Goal: Task Accomplishment & Management: Manage account settings

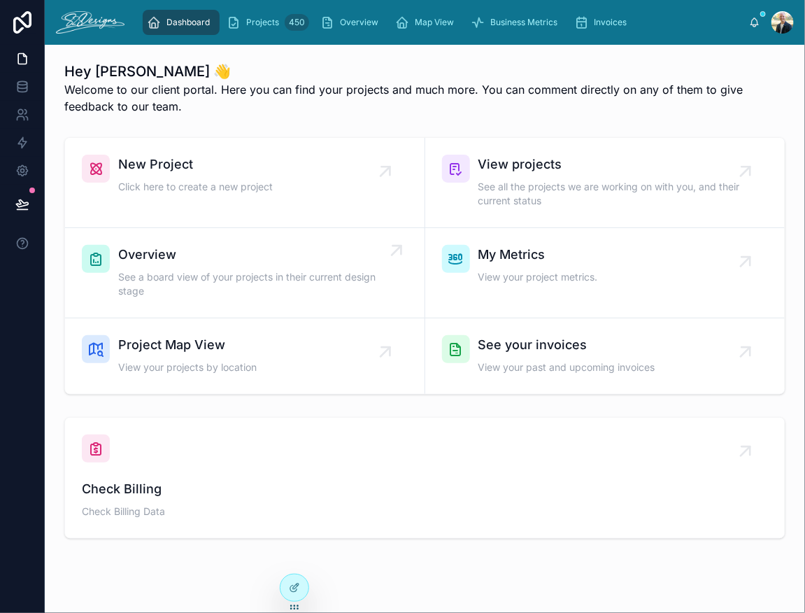
click at [161, 280] on span "See a board view of your projects in their current design stage" at bounding box center [251, 284] width 267 height 28
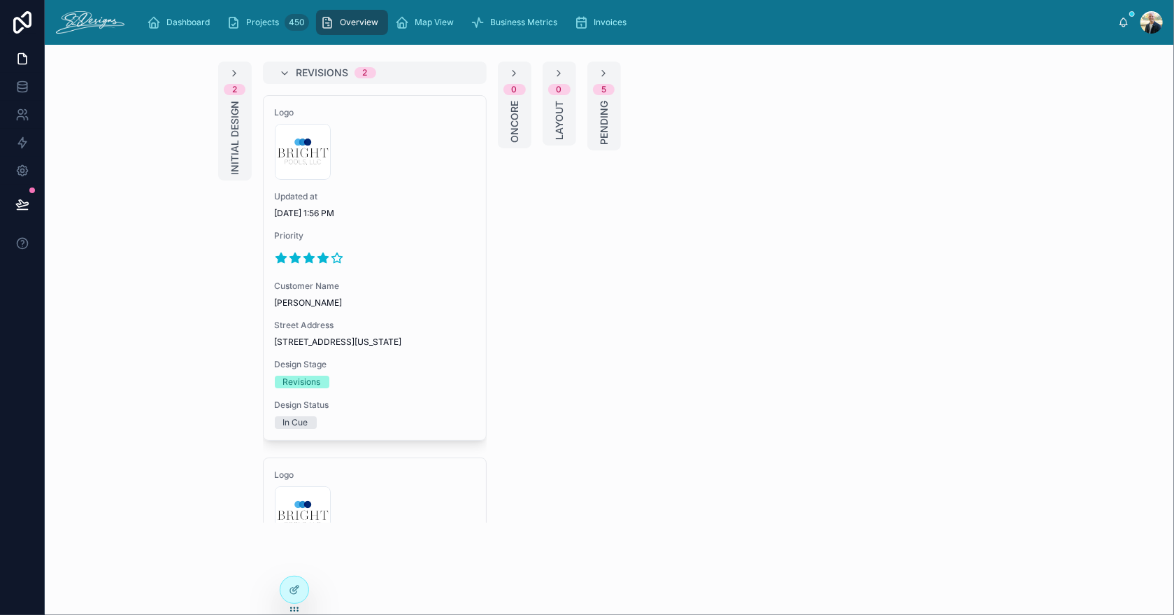
click at [228, 125] on span "Initial Design" at bounding box center [235, 138] width 14 height 74
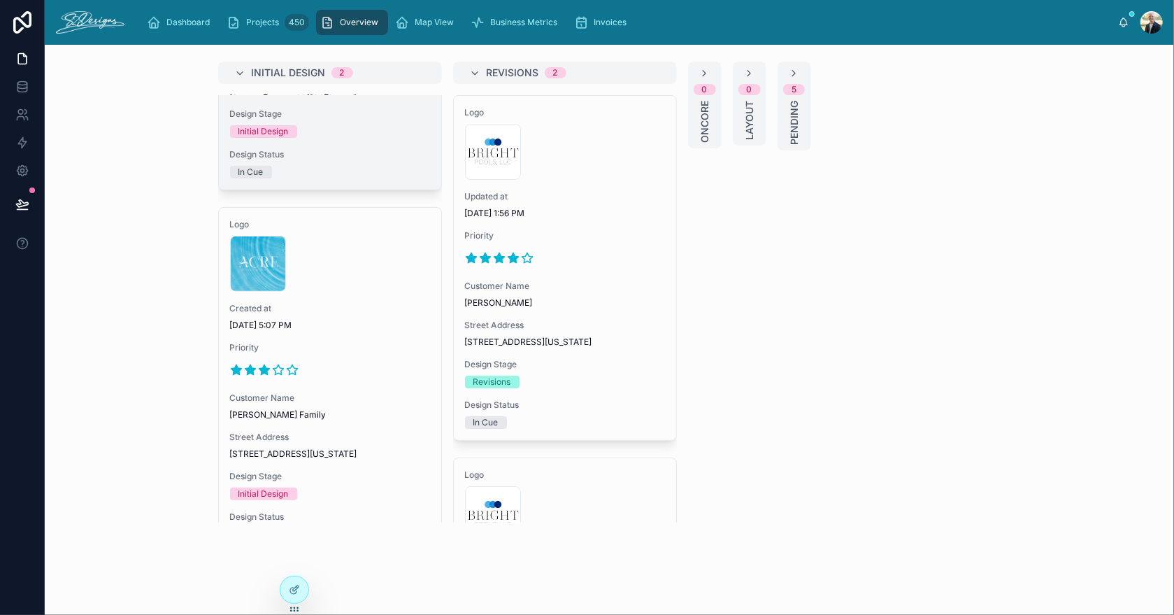
scroll to position [279, 0]
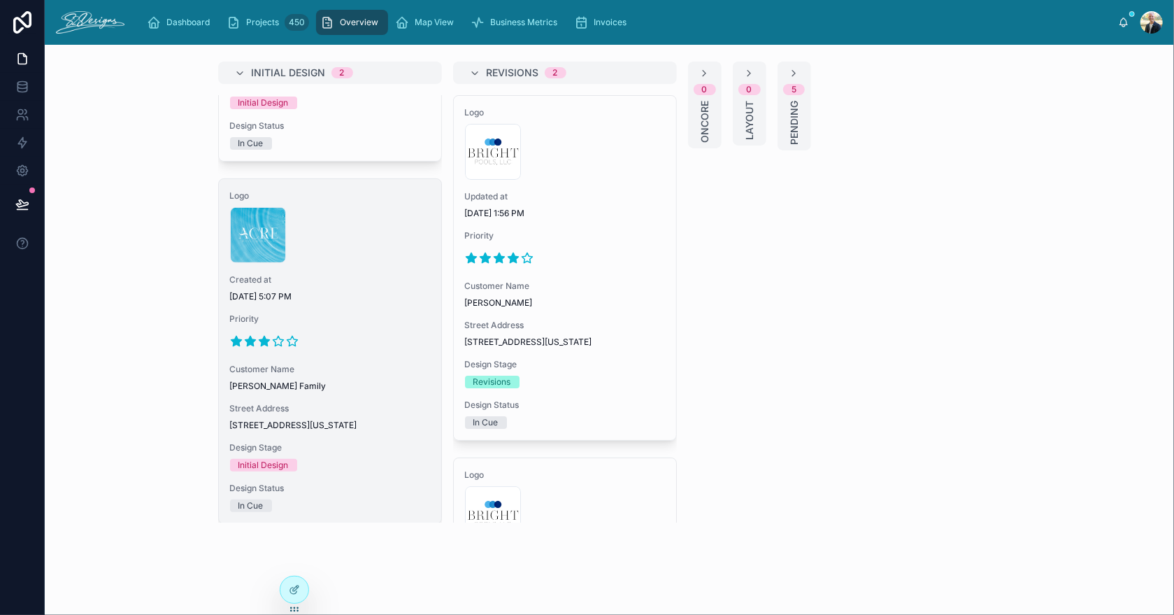
click at [349, 324] on span "Priority" at bounding box center [330, 318] width 200 height 11
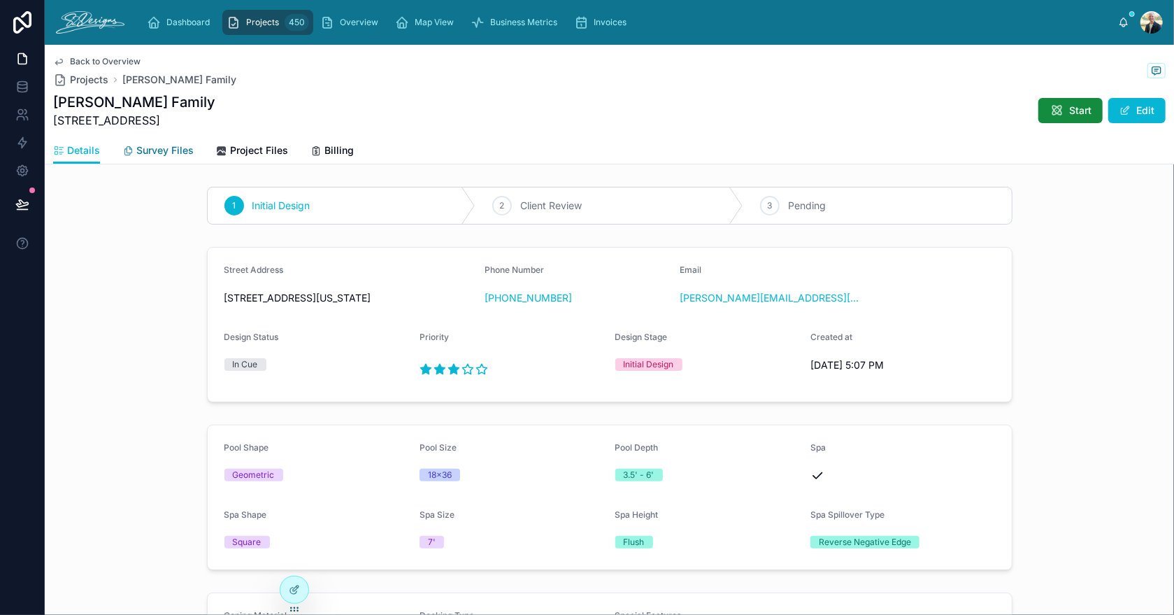
click at [148, 145] on span "Survey Files" at bounding box center [164, 150] width 57 height 14
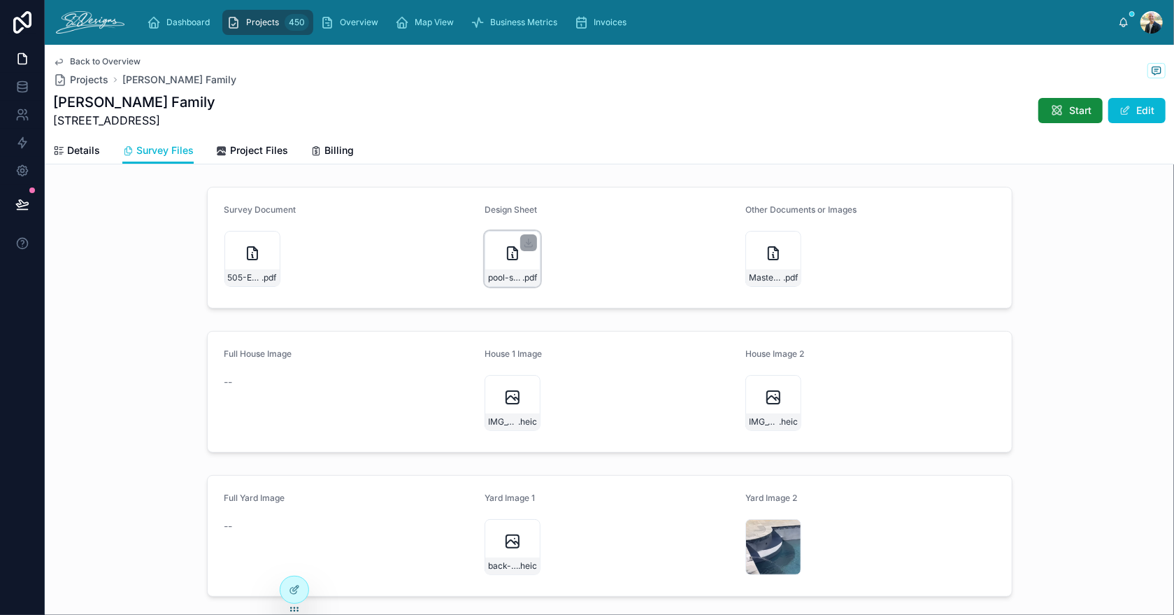
click at [491, 259] on div "pool-sketch .pdf" at bounding box center [513, 259] width 56 height 56
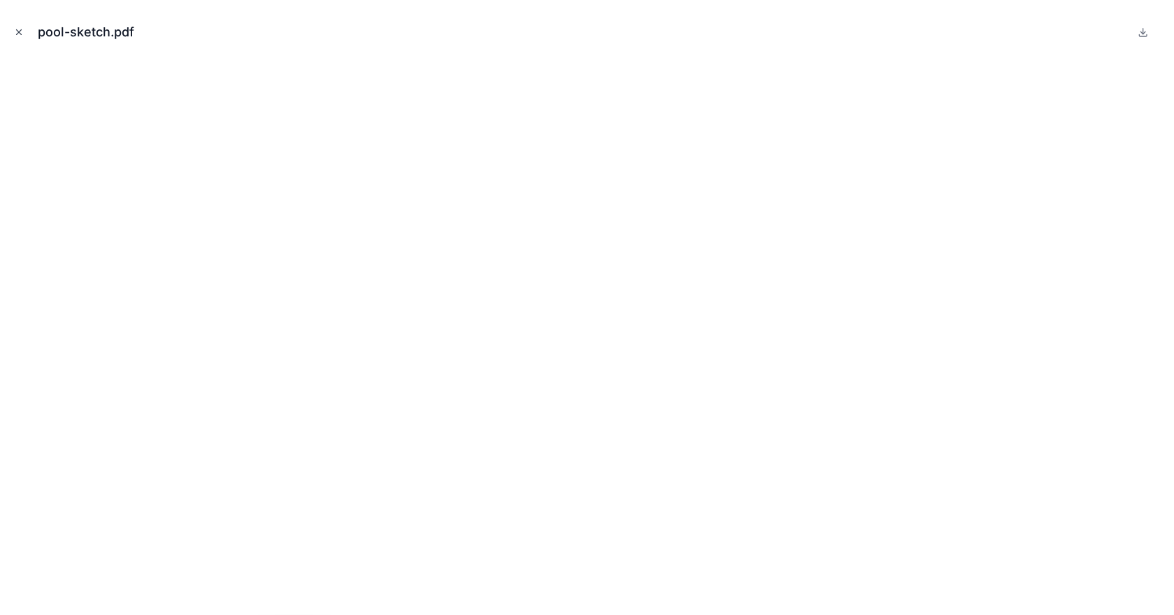
click at [17, 29] on icon "Close modal" at bounding box center [19, 32] width 10 height 10
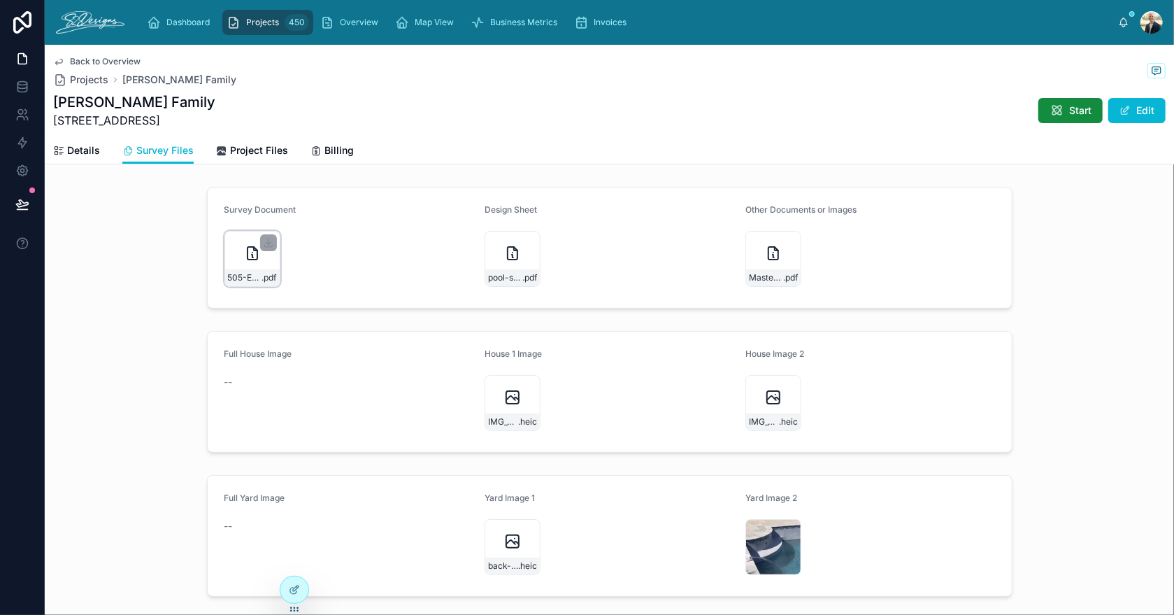
click at [231, 262] on div "505-Eagle-Court-East-FORMS .pdf" at bounding box center [252, 259] width 56 height 56
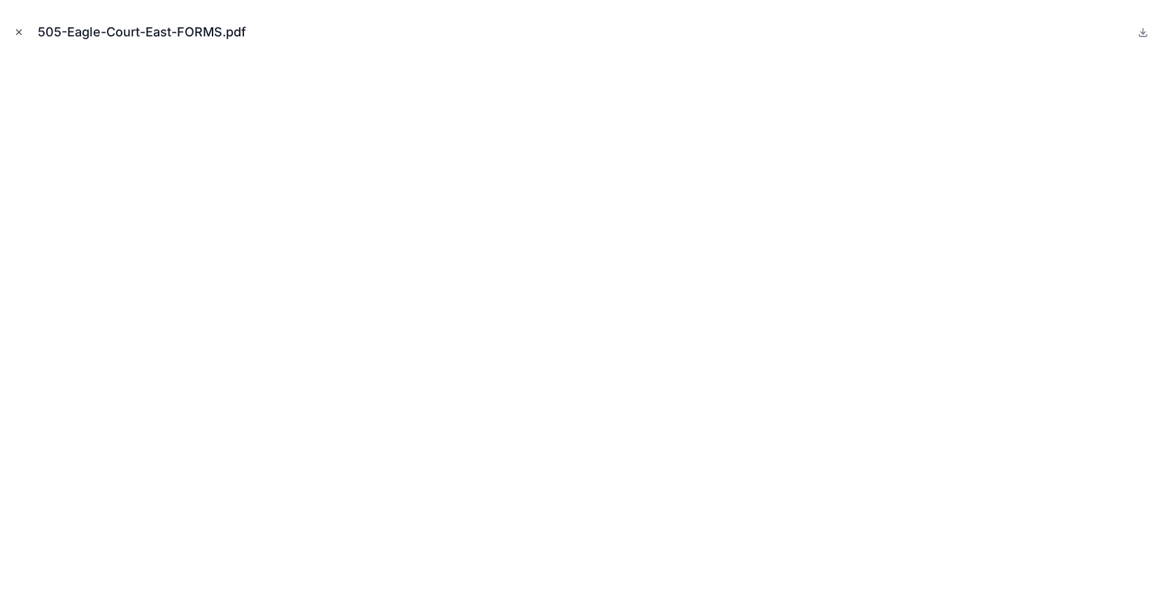
click at [18, 35] on icon "Close modal" at bounding box center [19, 32] width 10 height 10
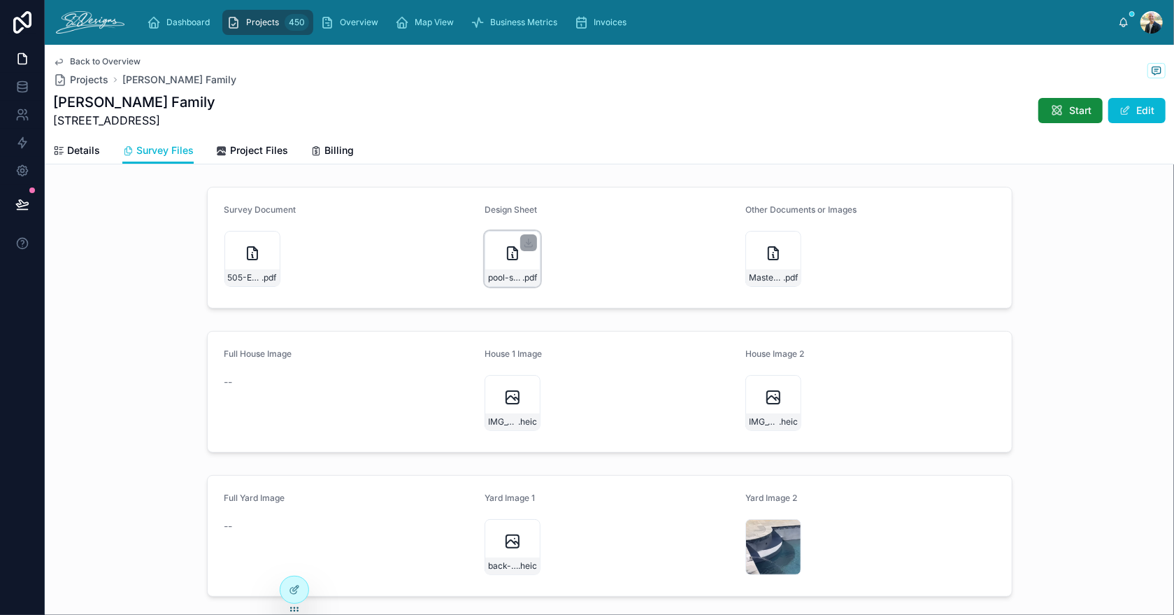
click at [485, 257] on div "pool-sketch .pdf" at bounding box center [513, 259] width 56 height 56
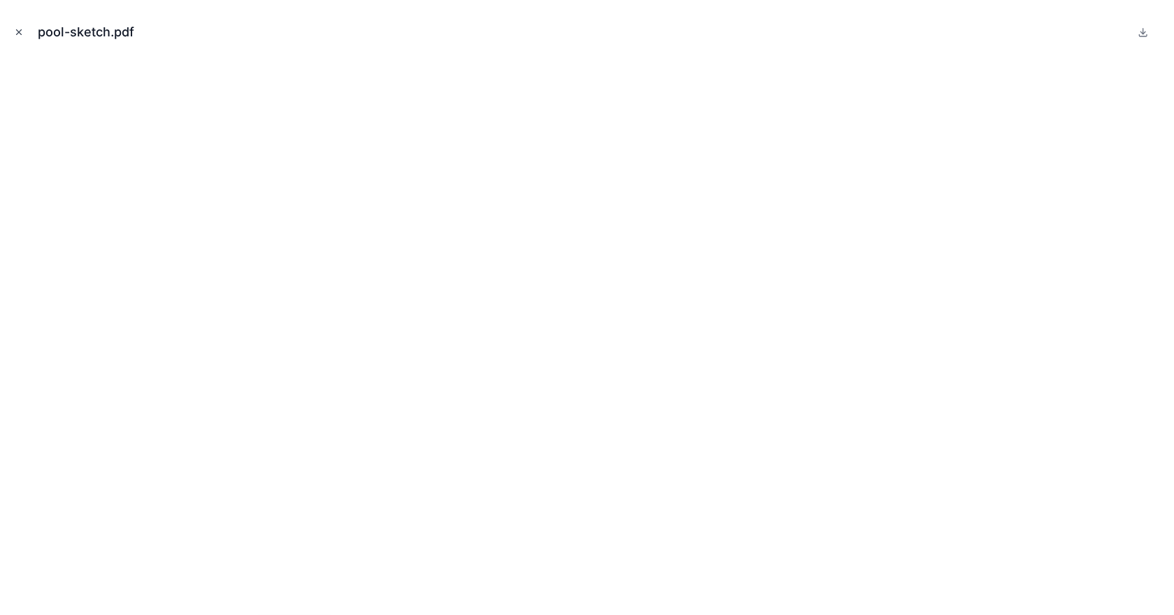
click at [20, 34] on icon "Close modal" at bounding box center [19, 32] width 10 height 10
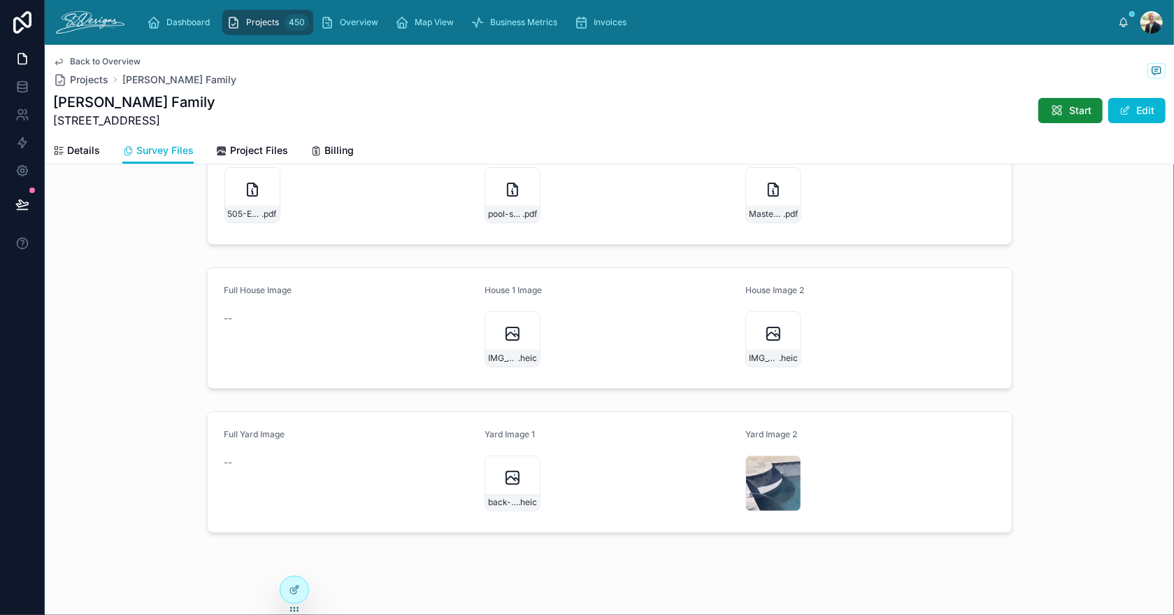
scroll to position [74, 0]
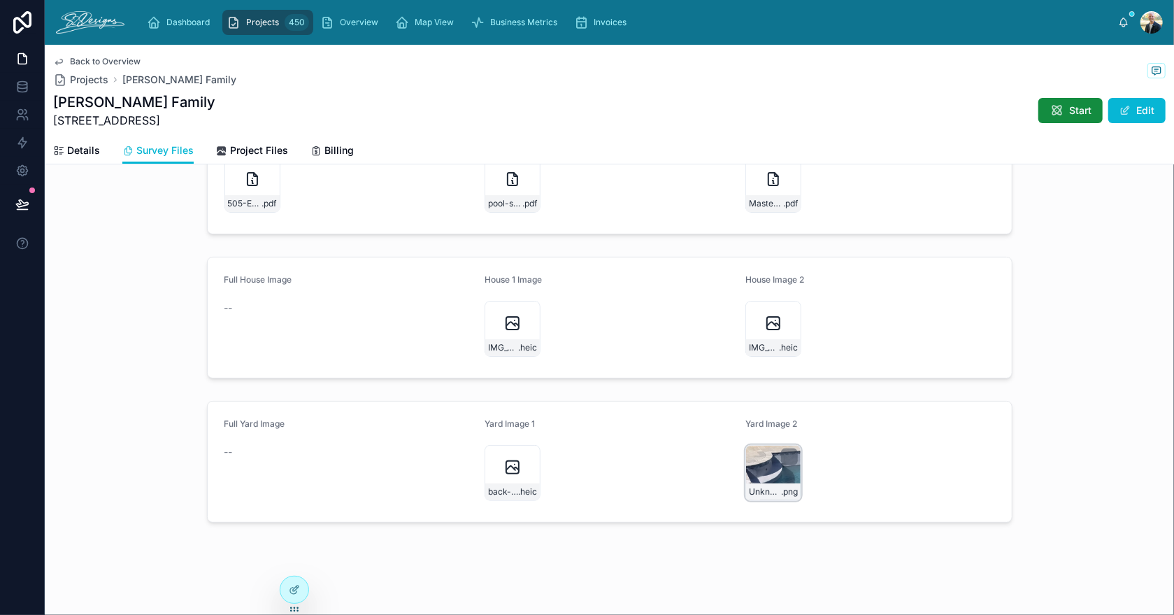
click at [761, 466] on div "Unknown .png" at bounding box center [773, 473] width 56 height 56
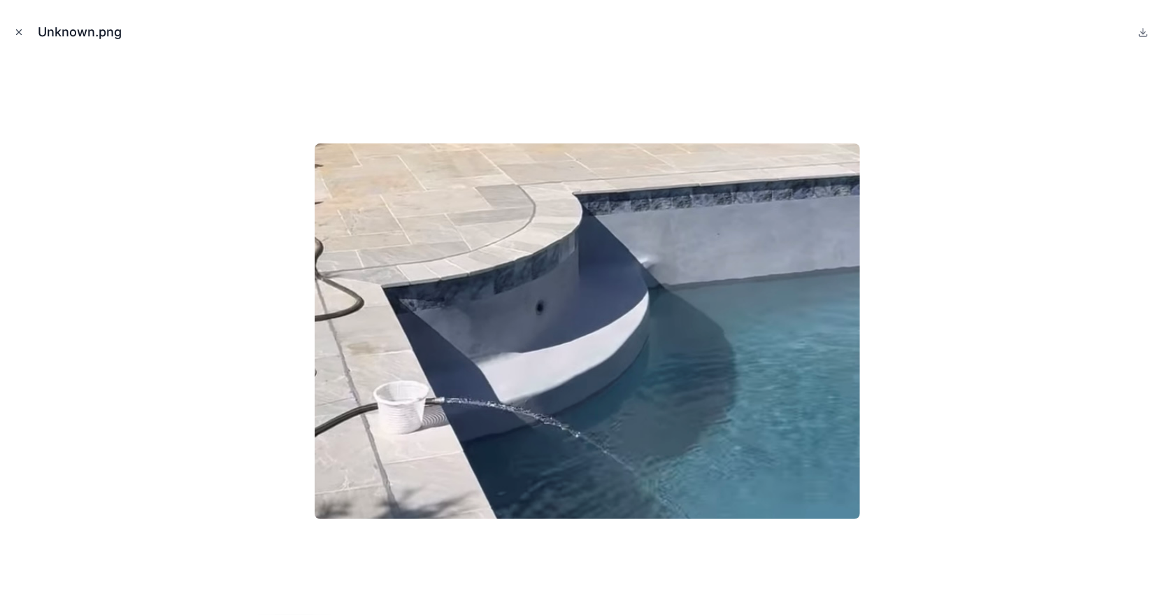
click at [15, 33] on icon "Close modal" at bounding box center [19, 32] width 10 height 10
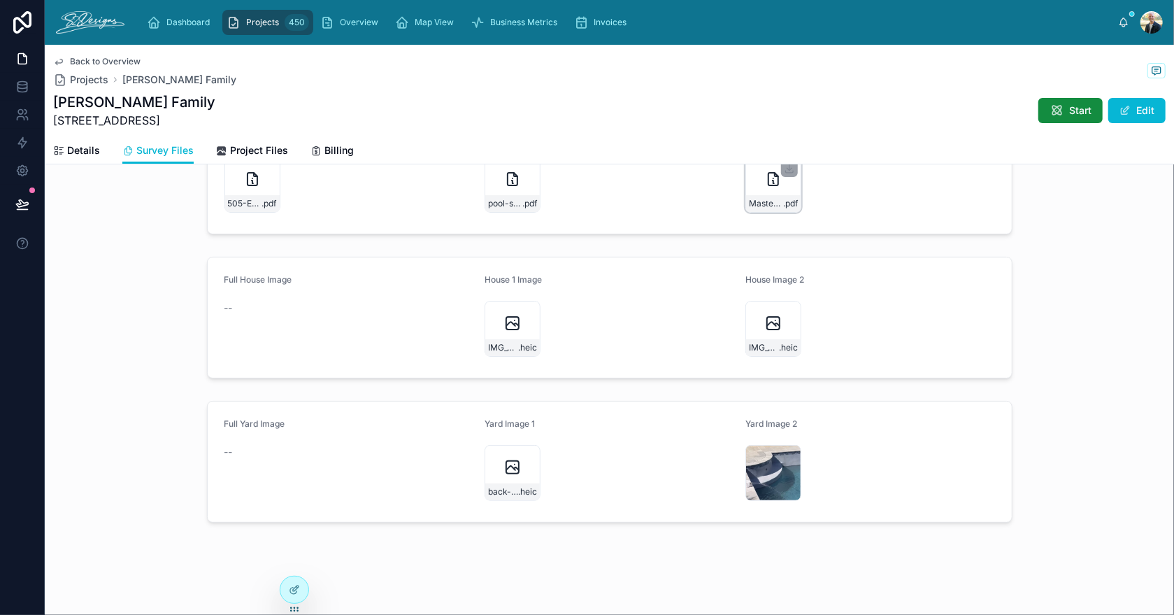
click at [765, 177] on icon at bounding box center [773, 179] width 17 height 17
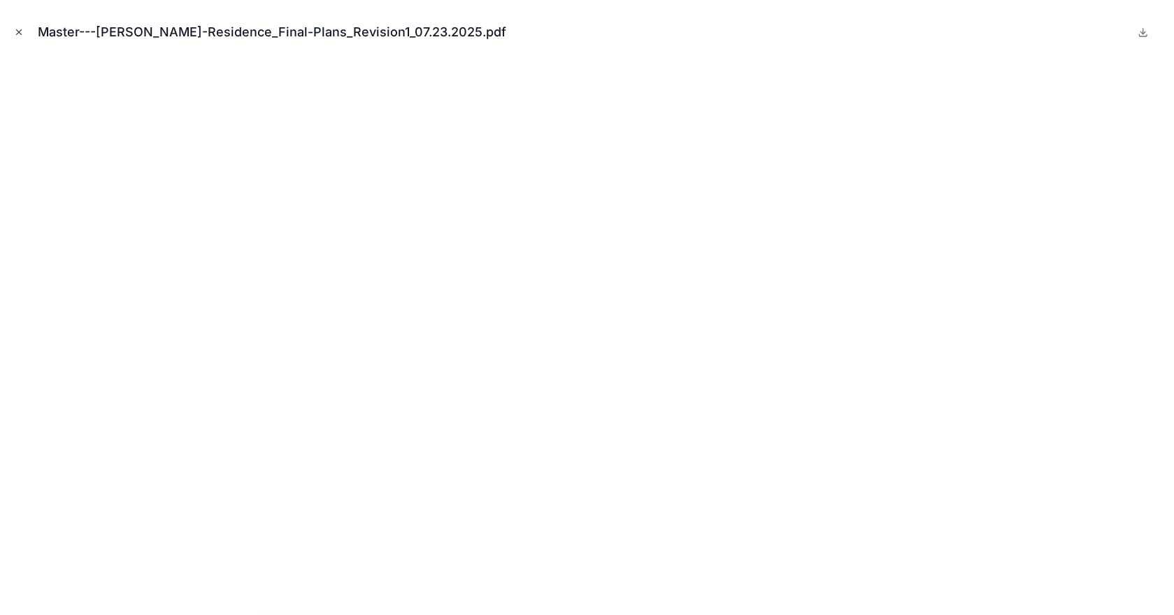
click at [17, 29] on icon "Close modal" at bounding box center [19, 32] width 10 height 10
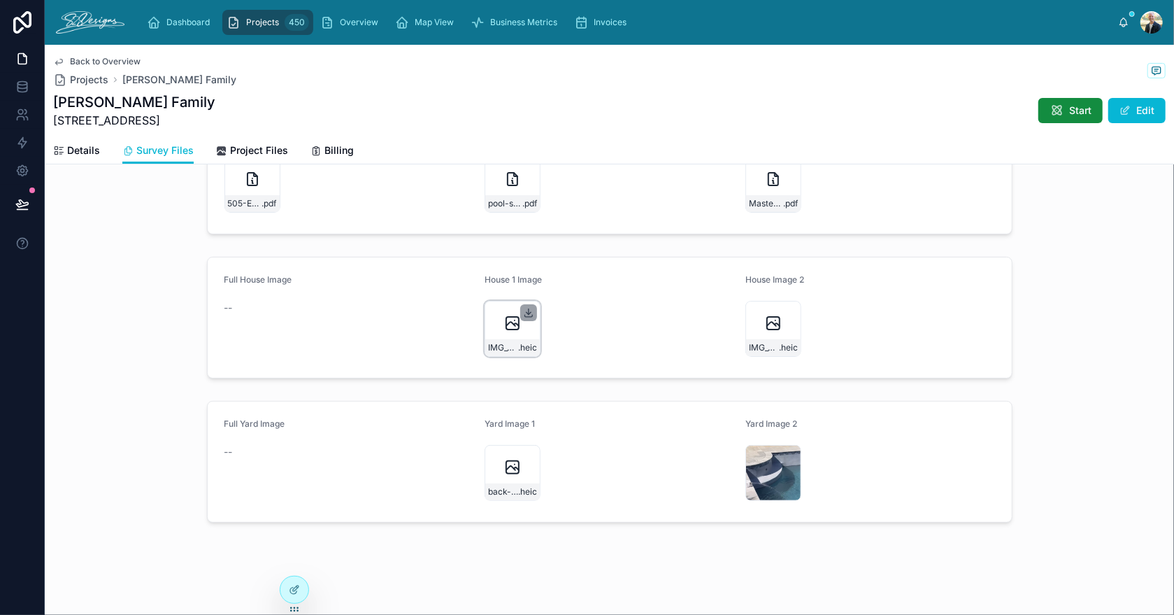
click at [523, 307] on icon at bounding box center [528, 312] width 11 height 11
click at [786, 307] on icon at bounding box center [789, 312] width 11 height 11
click at [529, 453] on icon at bounding box center [529, 456] width 0 height 6
click at [355, 22] on span "Overview" at bounding box center [359, 22] width 38 height 11
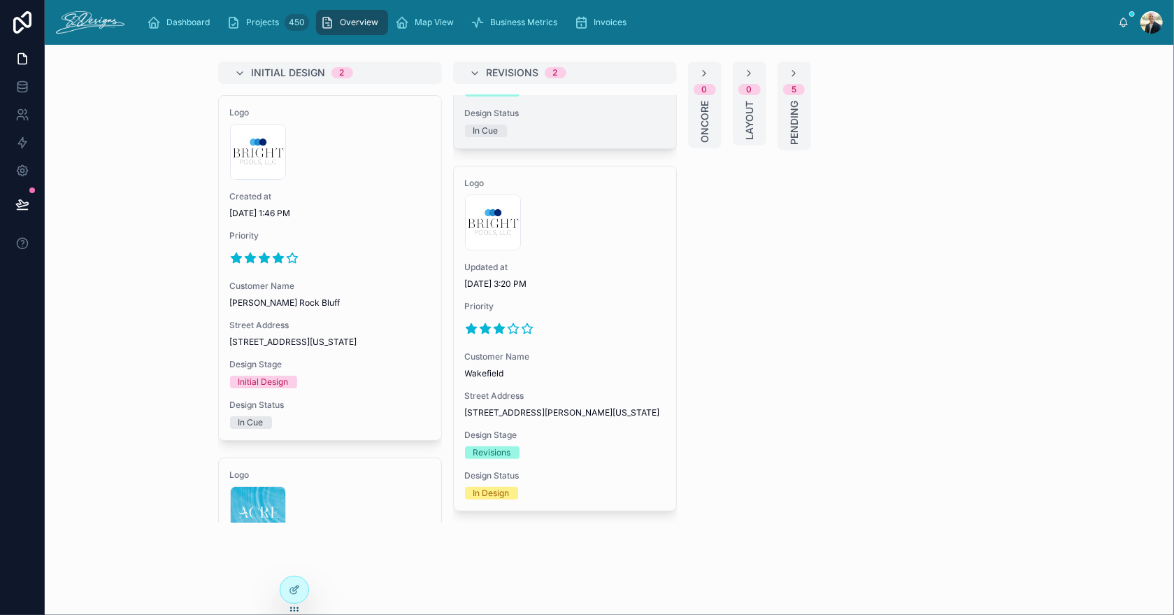
scroll to position [312, 0]
click at [804, 22] on icon at bounding box center [1124, 21] width 8 height 6
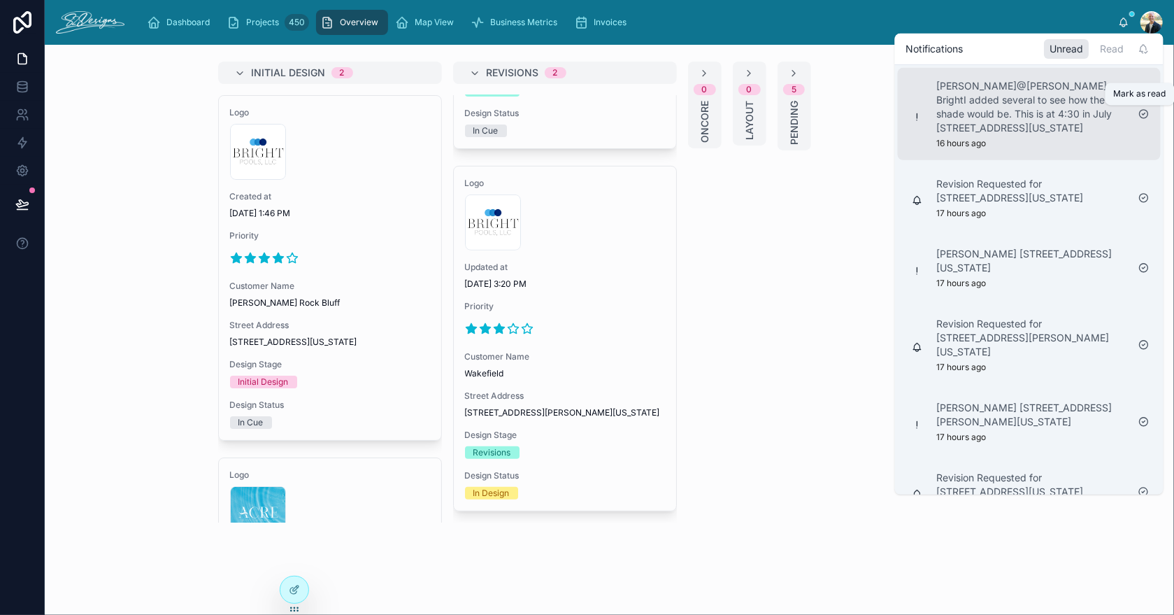
click at [804, 114] on icon at bounding box center [1144, 114] width 3 height 2
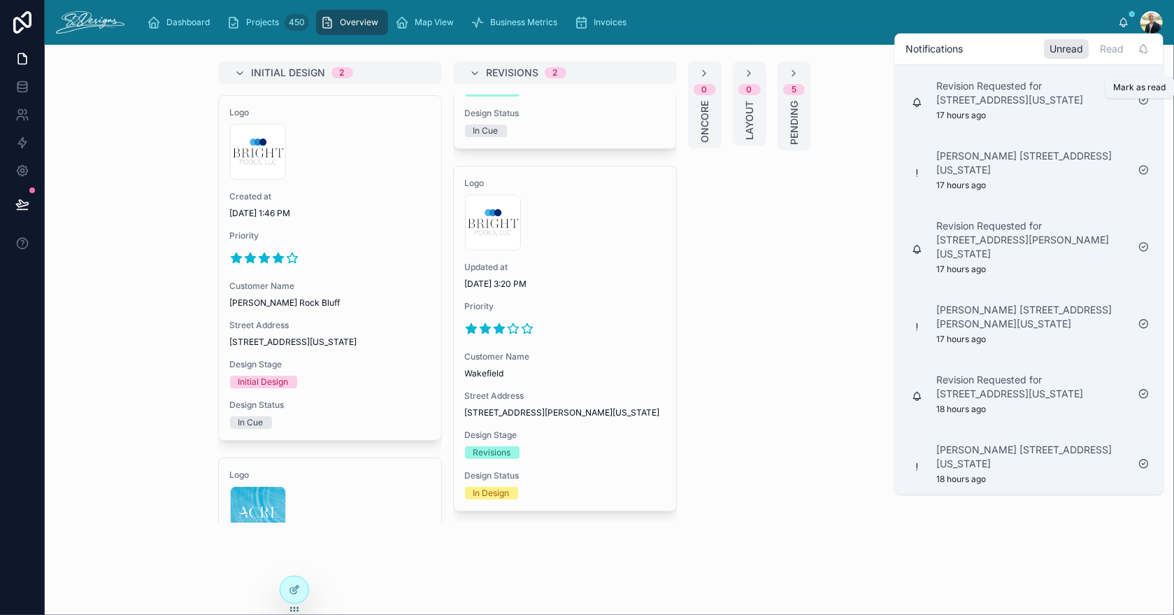
click at [804, 101] on icon at bounding box center [1144, 100] width 3 height 2
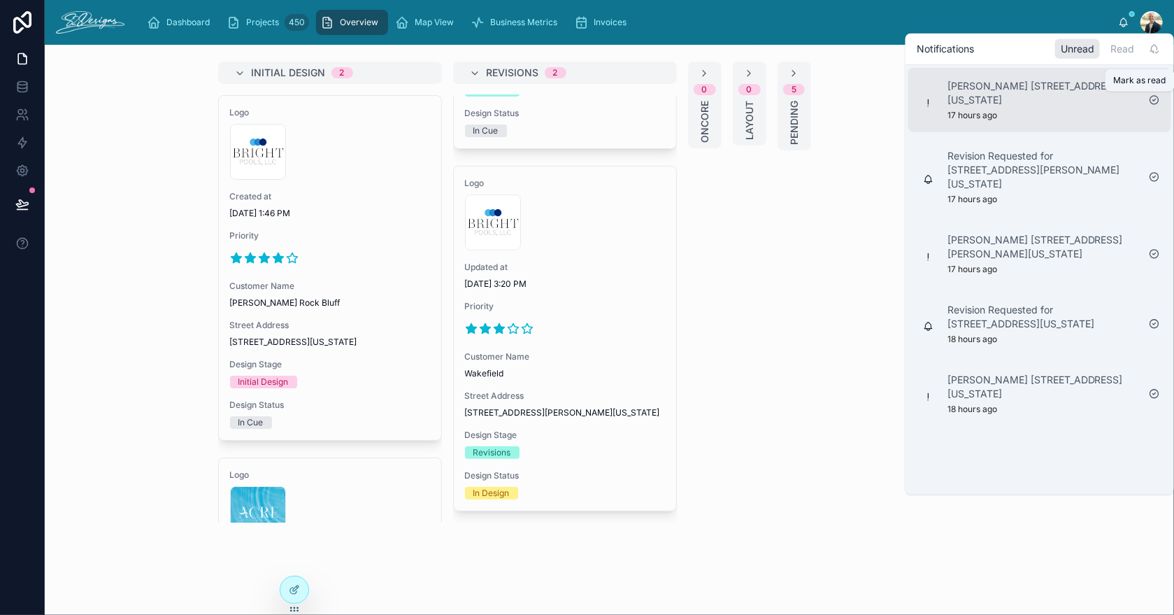
click at [804, 101] on icon at bounding box center [1154, 99] width 11 height 11
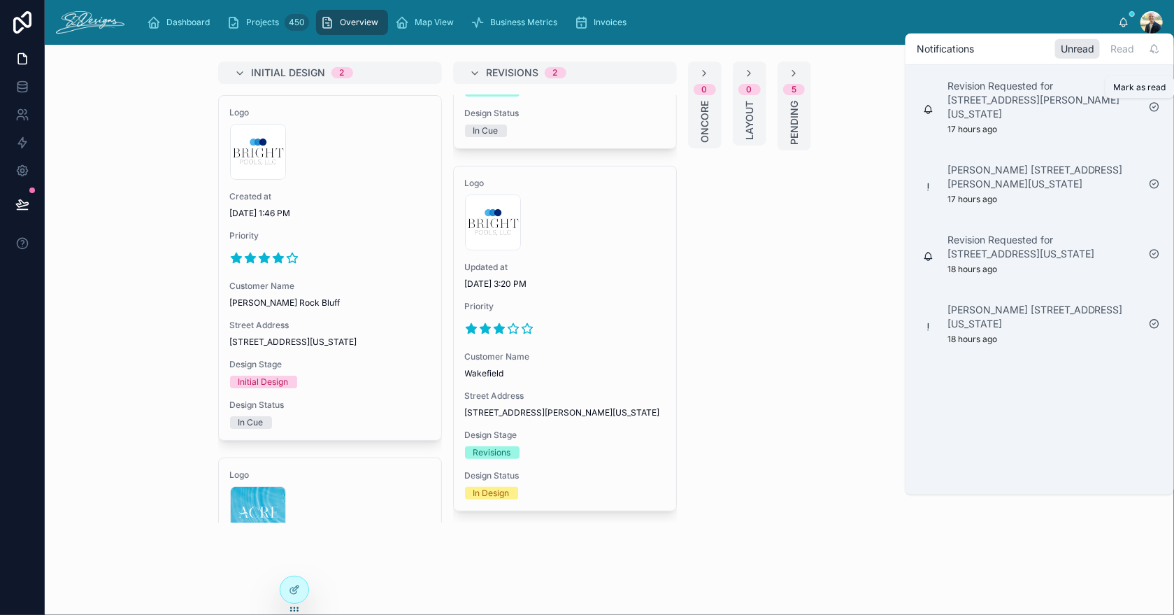
click at [804, 106] on icon at bounding box center [1154, 106] width 11 height 11
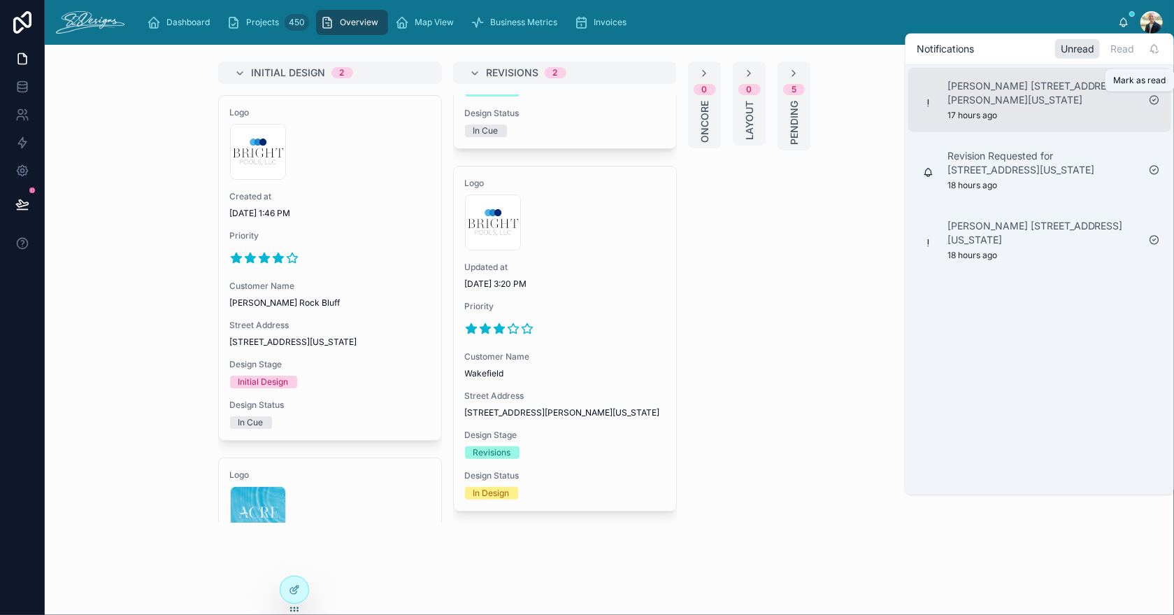
click at [804, 101] on icon at bounding box center [1154, 99] width 11 height 11
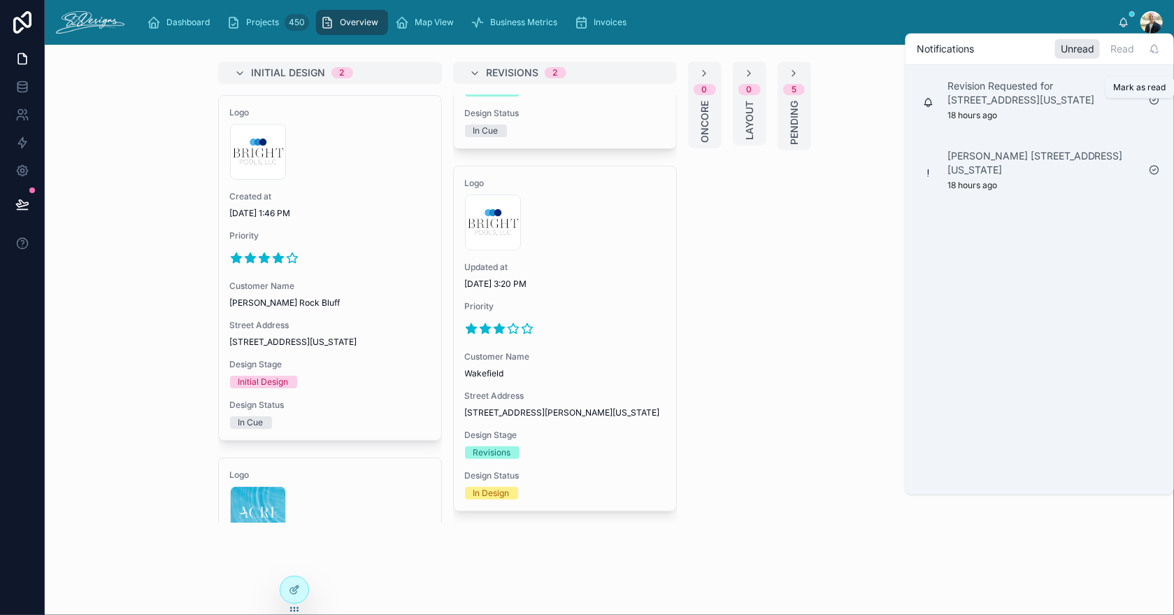
click at [804, 106] on icon at bounding box center [1154, 99] width 11 height 11
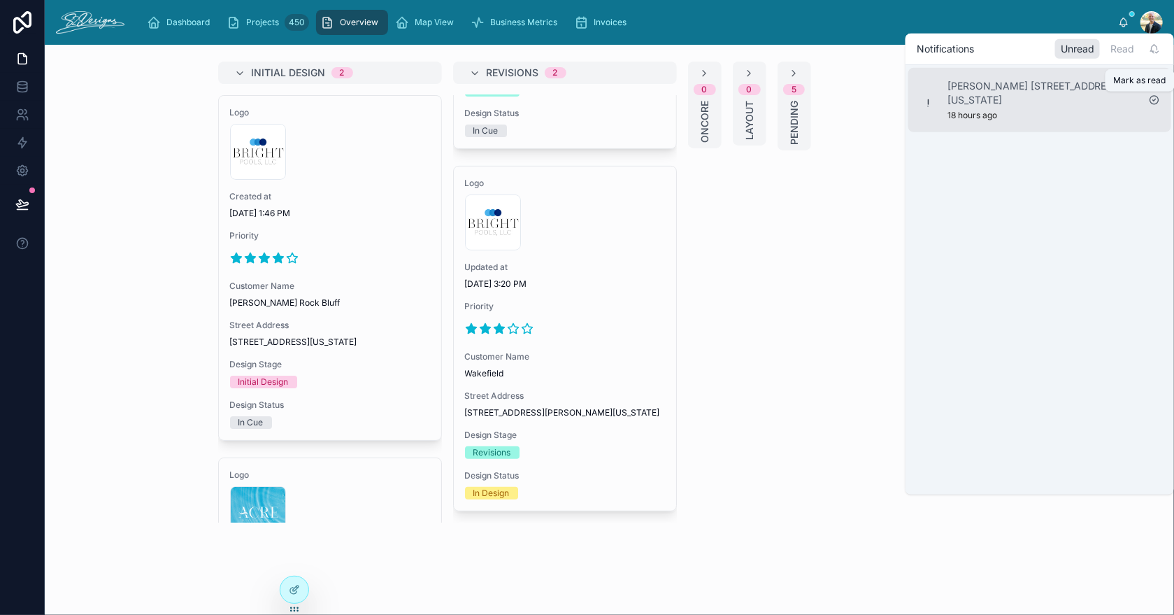
click at [804, 100] on icon at bounding box center [1154, 99] width 11 height 11
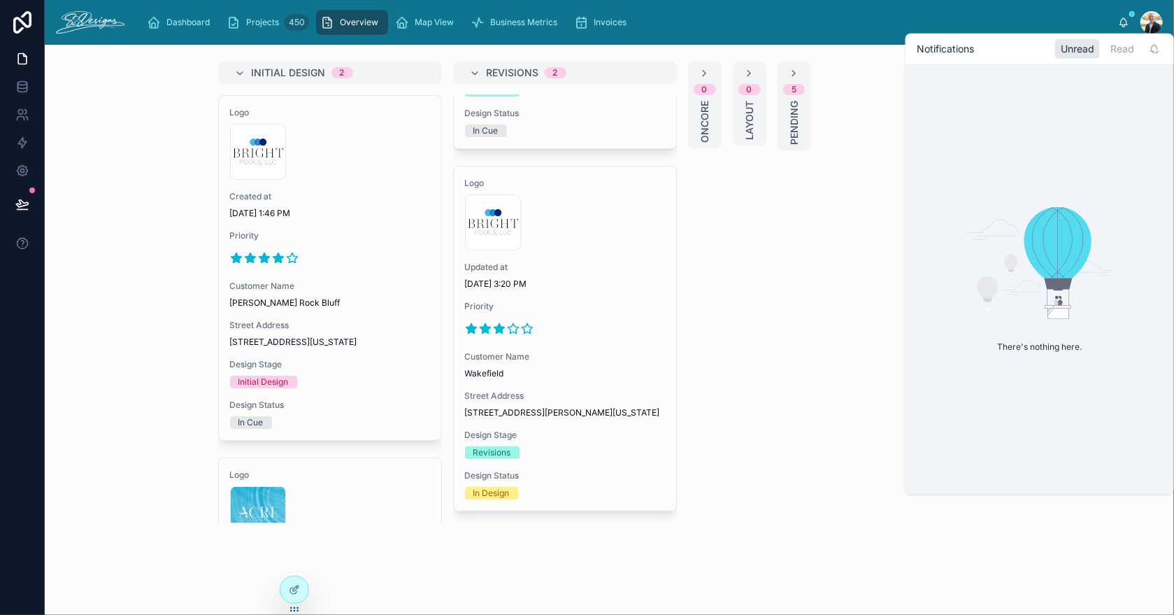
click at [804, 24] on icon at bounding box center [1124, 21] width 8 height 6
click at [804, 27] on div "Dashboard Projects 450 Overview Map View Business Metrics Invoices" at bounding box center [627, 22] width 982 height 31
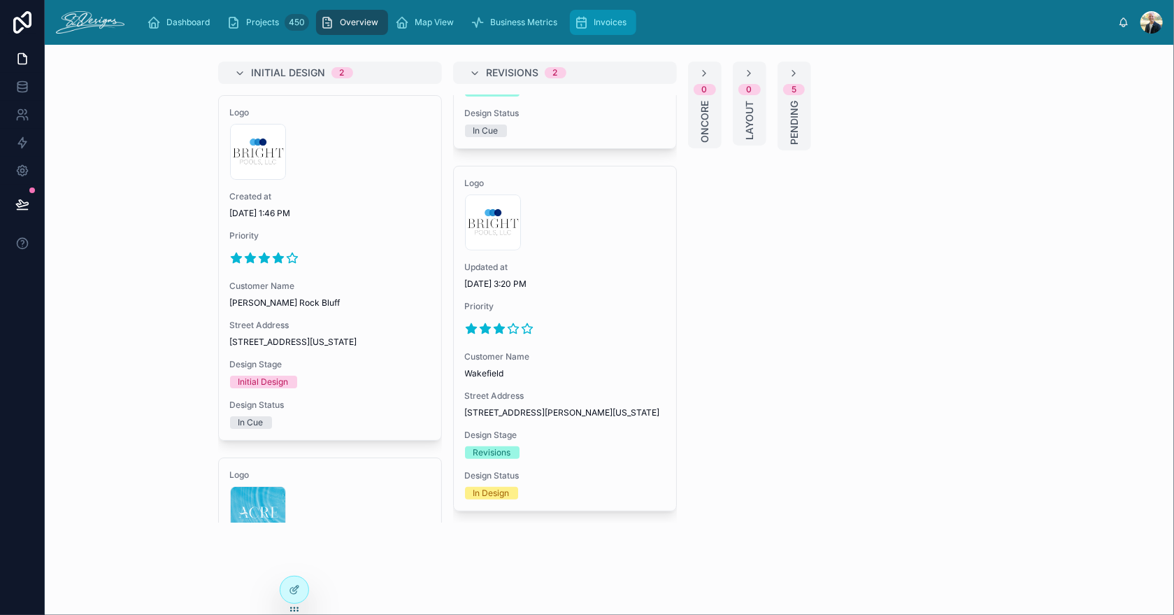
click at [596, 25] on span "Invoices" at bounding box center [610, 22] width 33 height 11
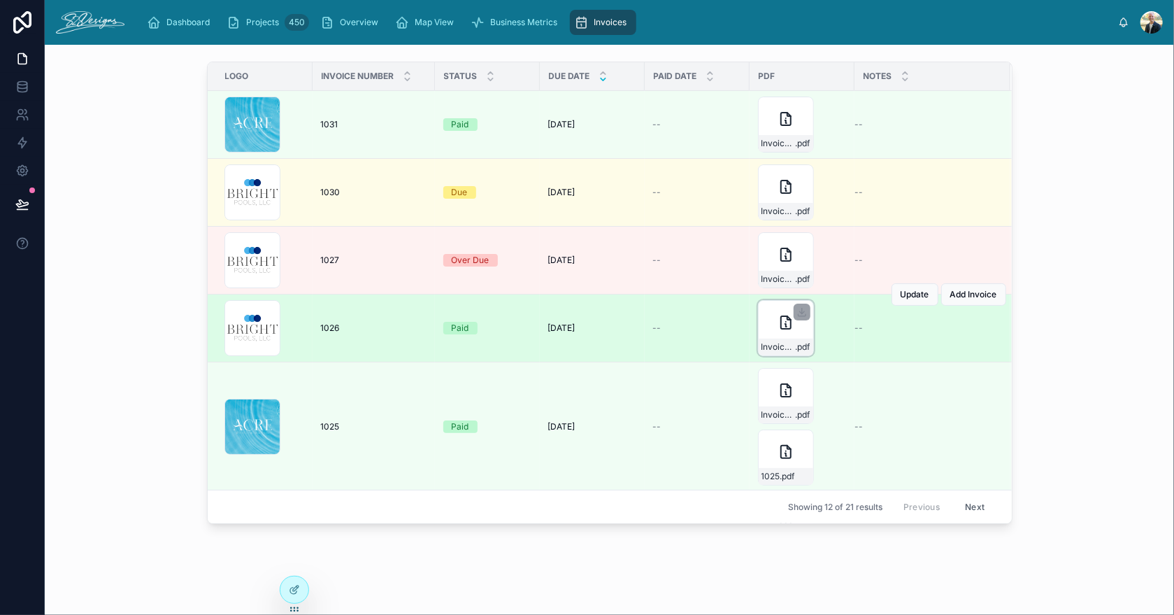
click at [776, 330] on div "Invoice-1026 .pdf" at bounding box center [786, 328] width 56 height 56
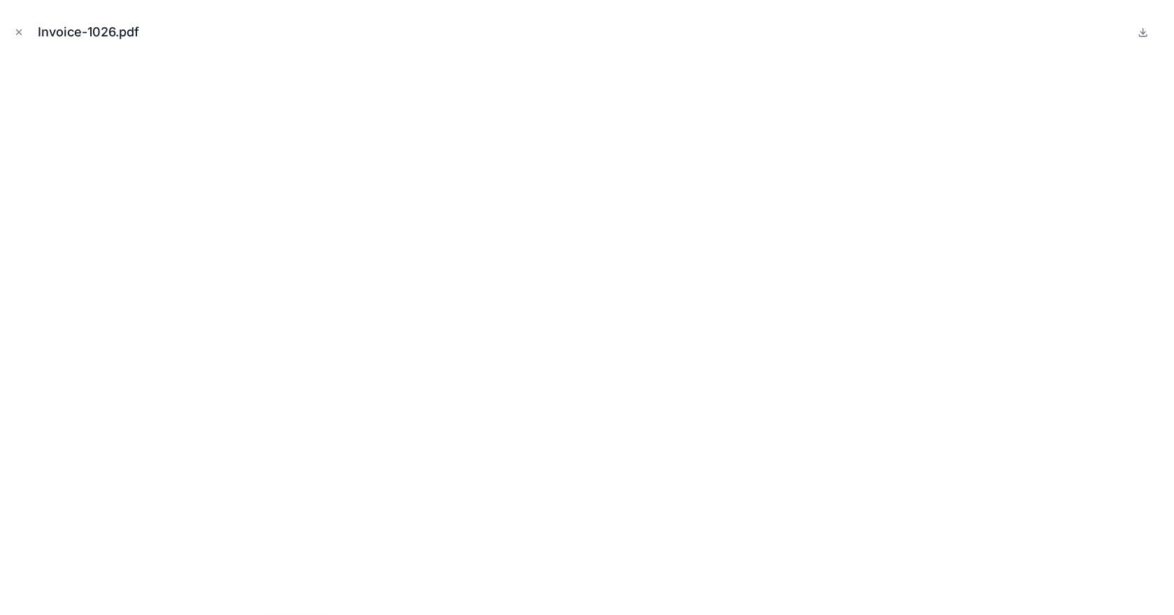
click at [15, 30] on icon "Close modal" at bounding box center [19, 32] width 10 height 10
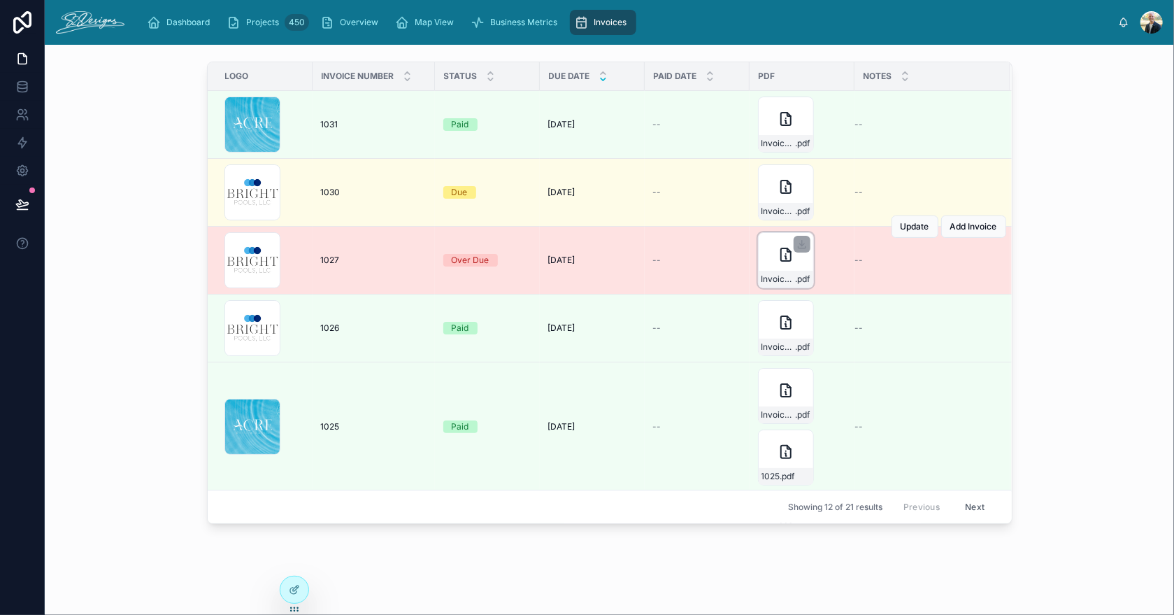
click at [771, 255] on div "Invoice-1027 .pdf" at bounding box center [786, 260] width 56 height 56
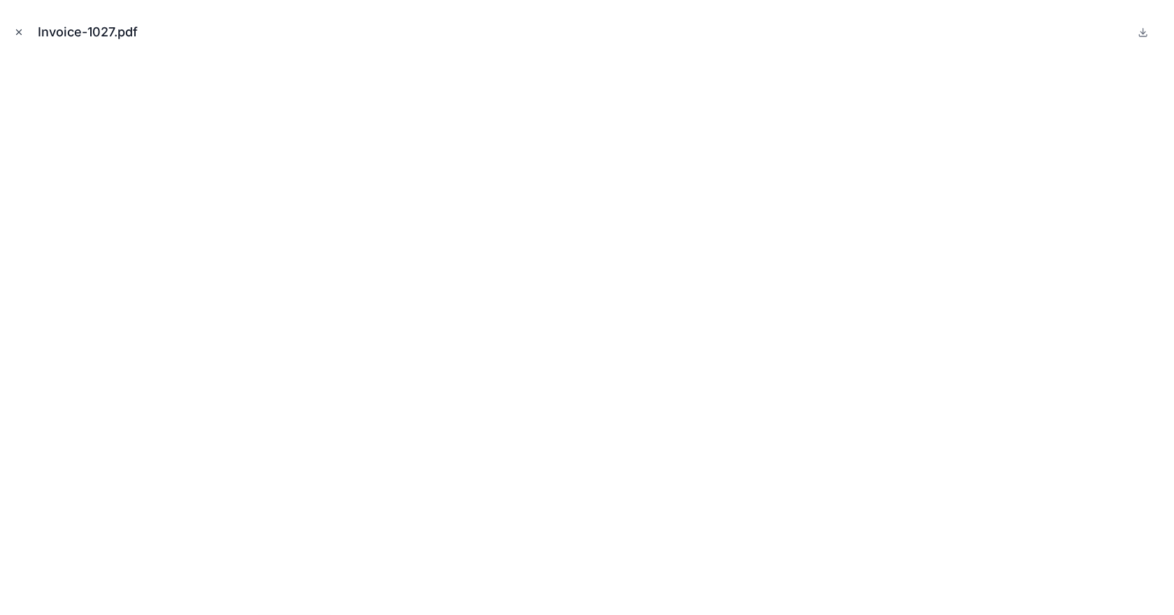
click at [19, 30] on icon "Close modal" at bounding box center [19, 32] width 10 height 10
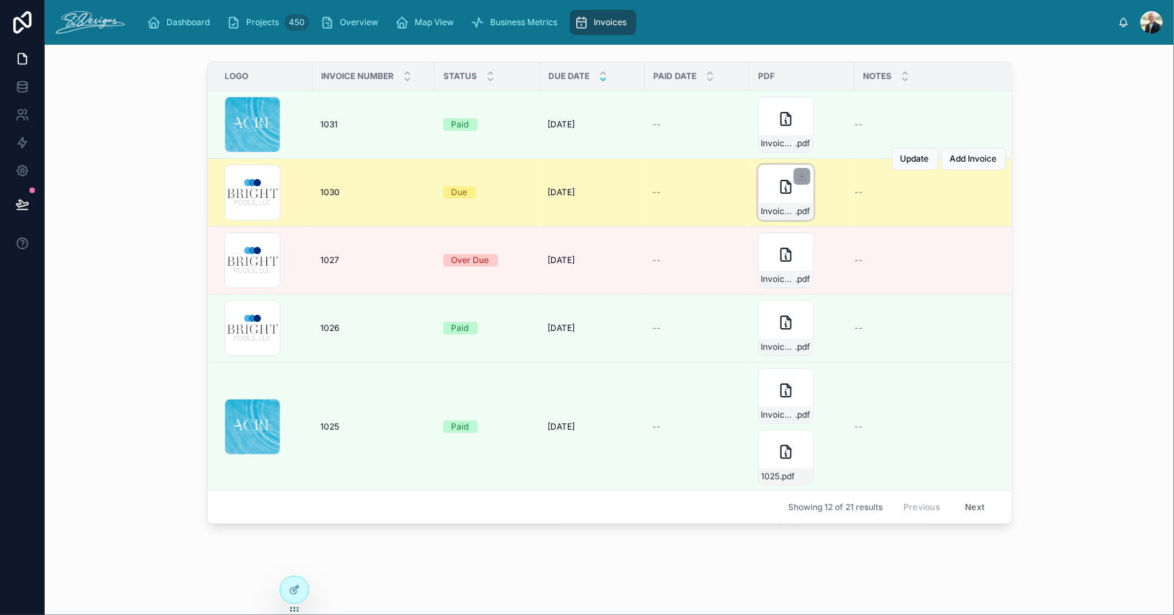
click at [768, 192] on div "Invoice-1030 .pdf" at bounding box center [786, 192] width 56 height 56
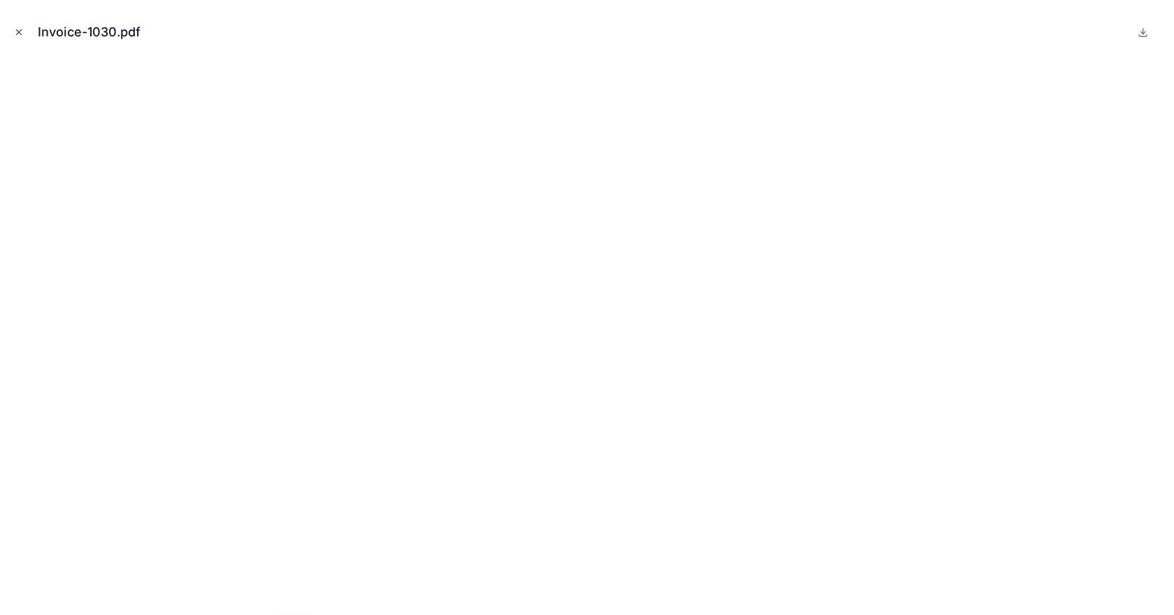
click at [14, 31] on icon "Close modal" at bounding box center [19, 32] width 10 height 10
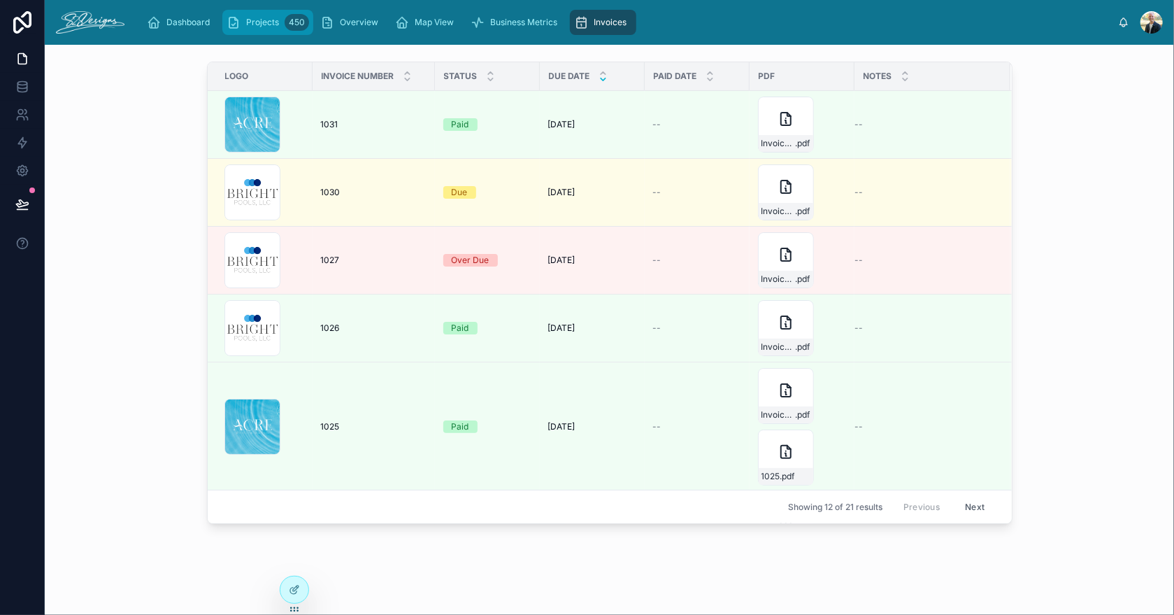
click at [246, 20] on span "Projects" at bounding box center [262, 22] width 33 height 11
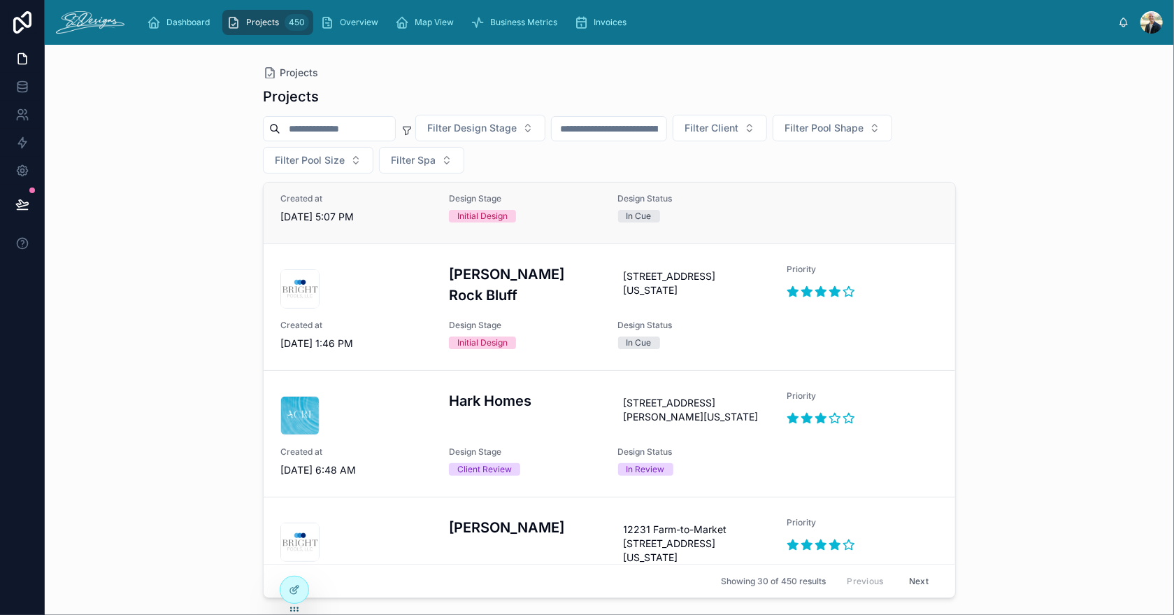
scroll to position [210, 0]
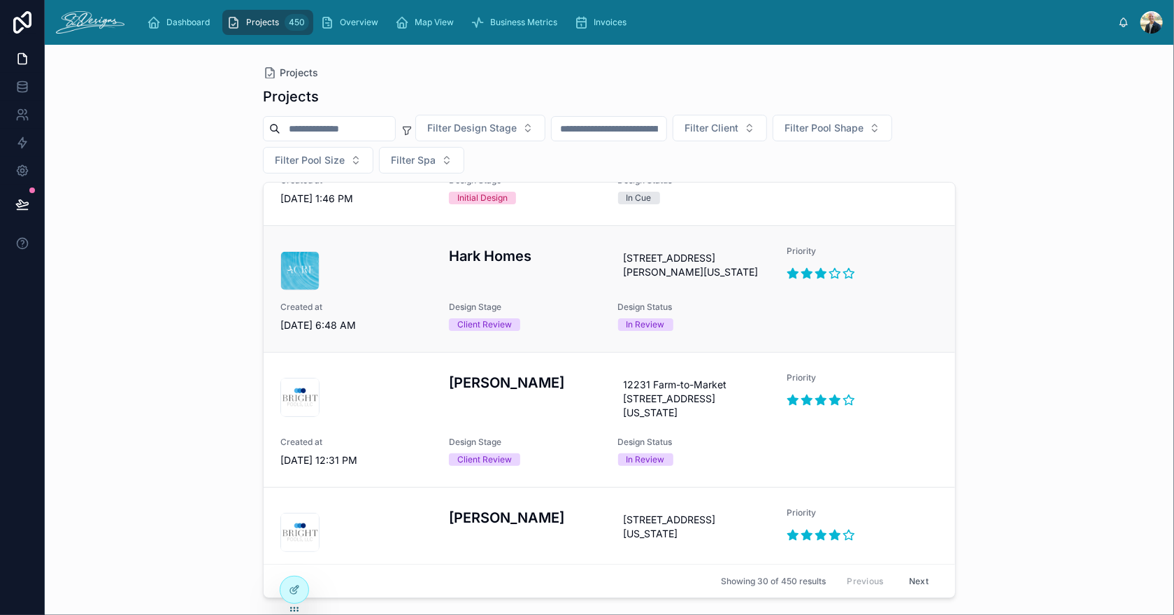
click at [542, 290] on div "Hark Homes" at bounding box center [525, 267] width 152 height 45
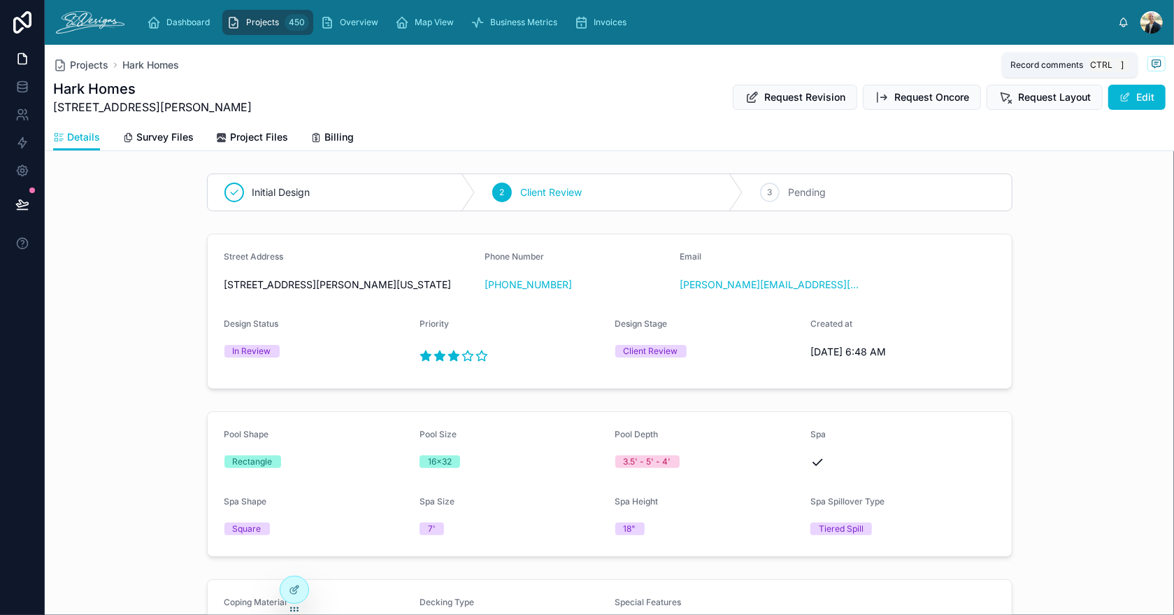
click at [804, 63] on icon at bounding box center [1156, 63] width 11 height 11
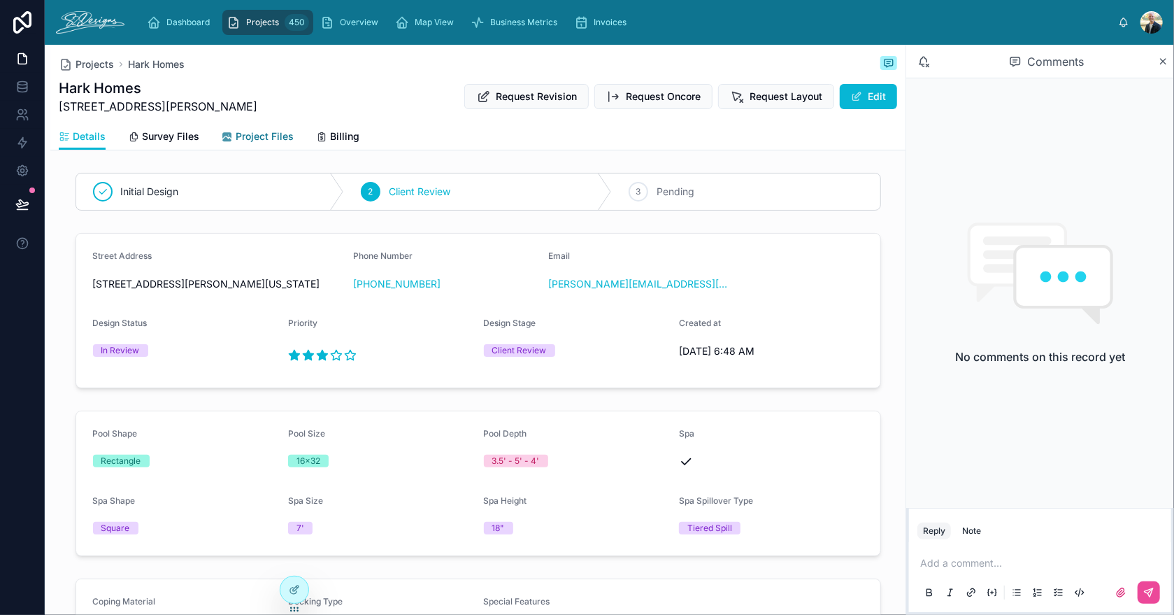
click at [251, 136] on span "Project Files" at bounding box center [265, 136] width 58 height 14
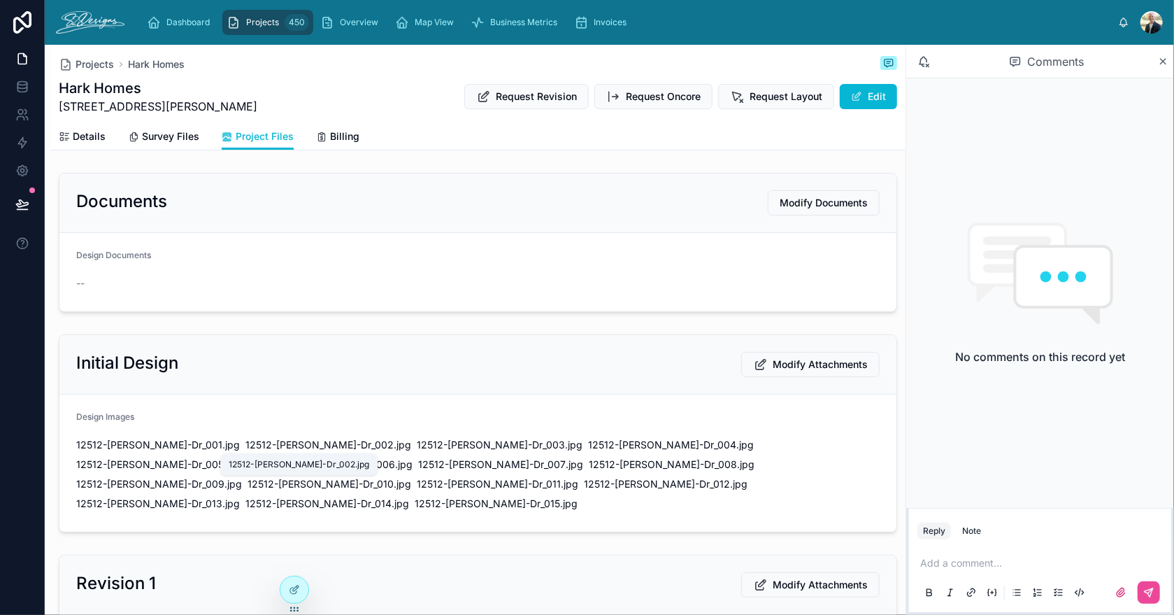
click at [282, 468] on div "12512-Bella-Quinn-Dr_002.jpg" at bounding box center [299, 464] width 141 height 11
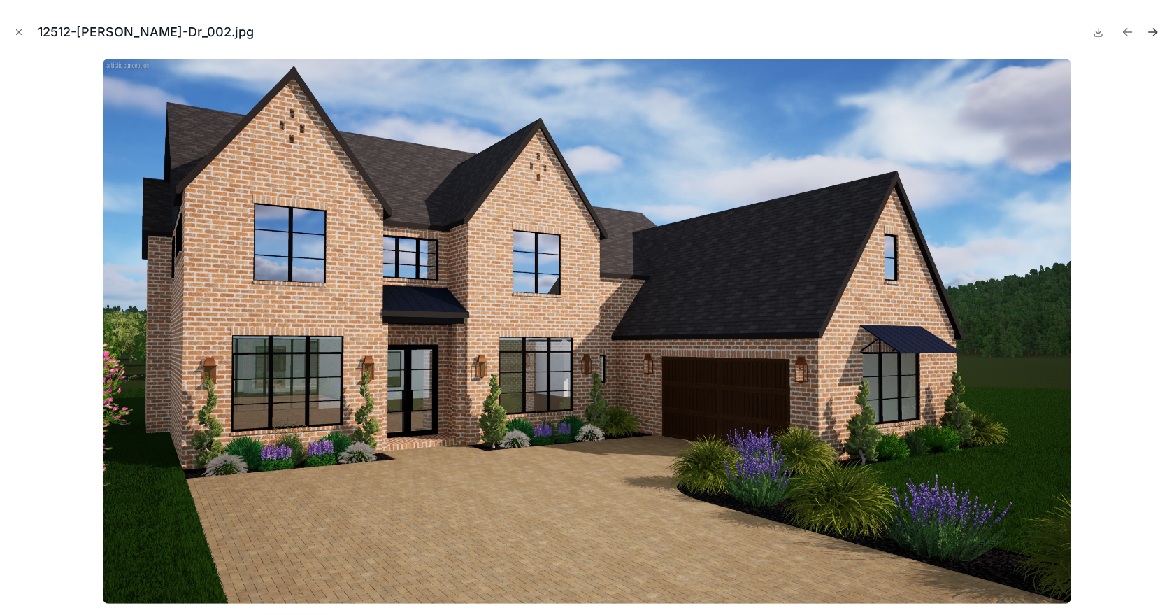
click at [804, 32] on icon "Next file" at bounding box center [1153, 32] width 8 height 0
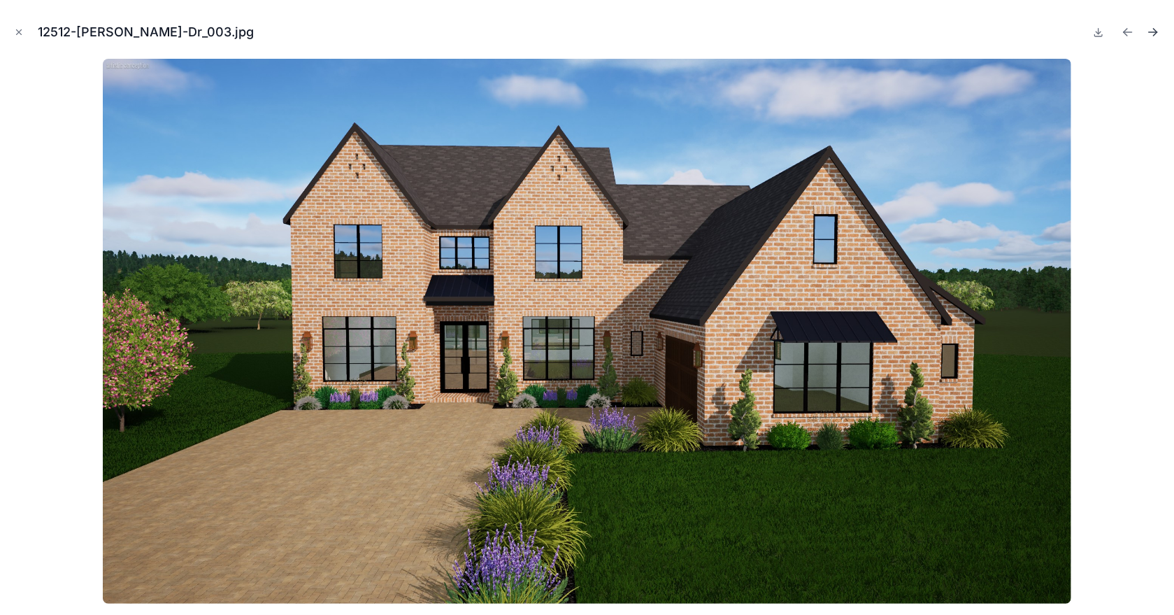
click at [804, 32] on icon "Next file" at bounding box center [1153, 32] width 8 height 0
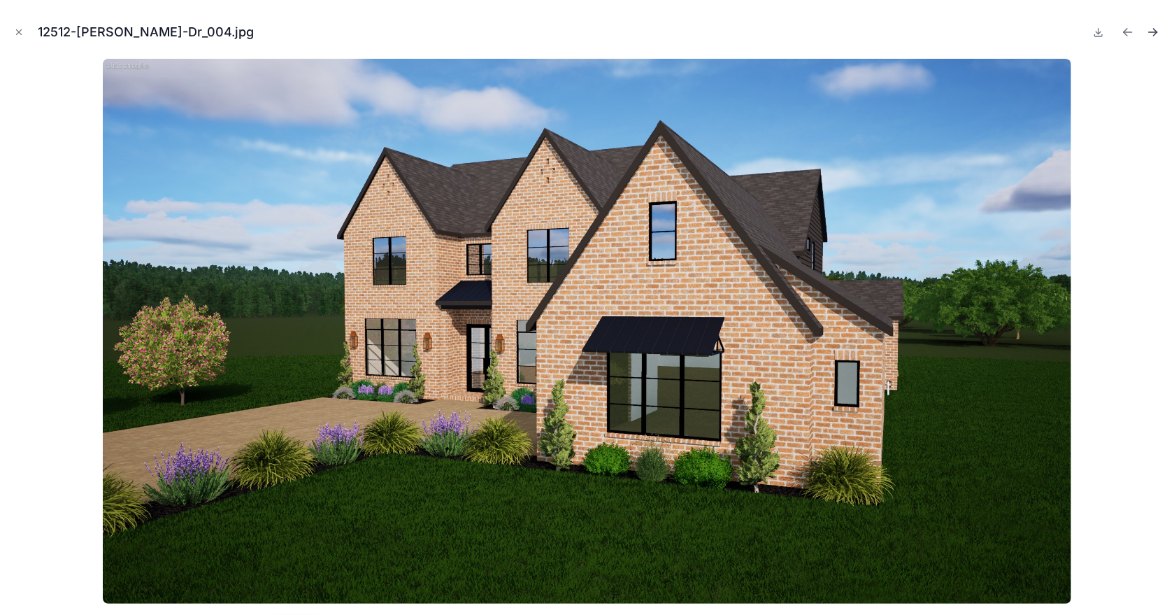
click at [804, 32] on icon "Next file" at bounding box center [1153, 32] width 8 height 0
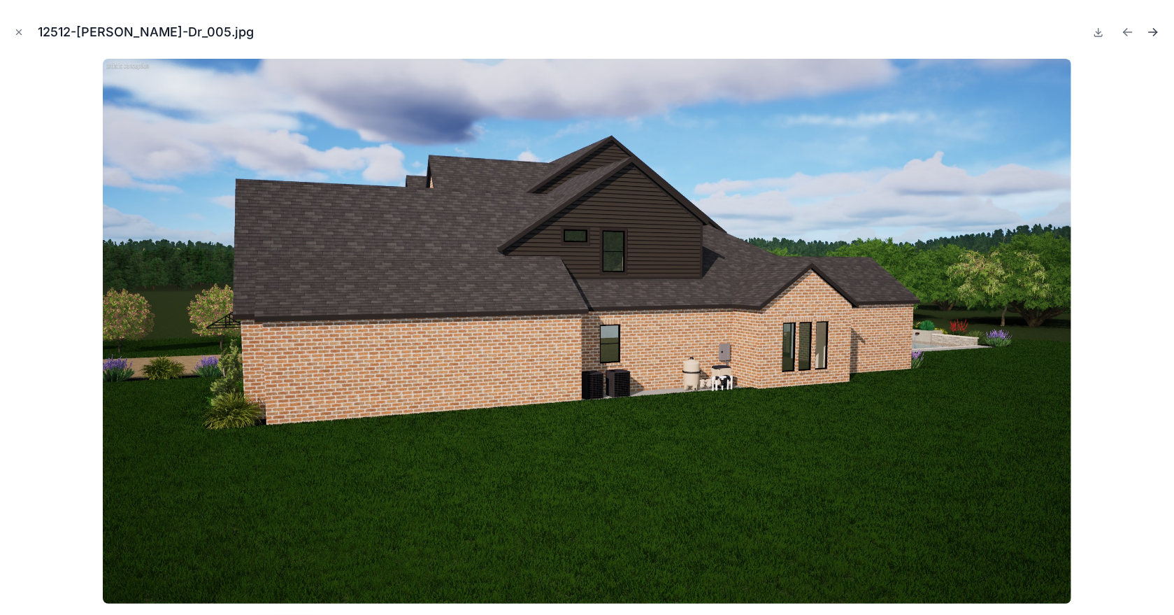
click at [804, 33] on icon "Next file" at bounding box center [1155, 33] width 3 height 3
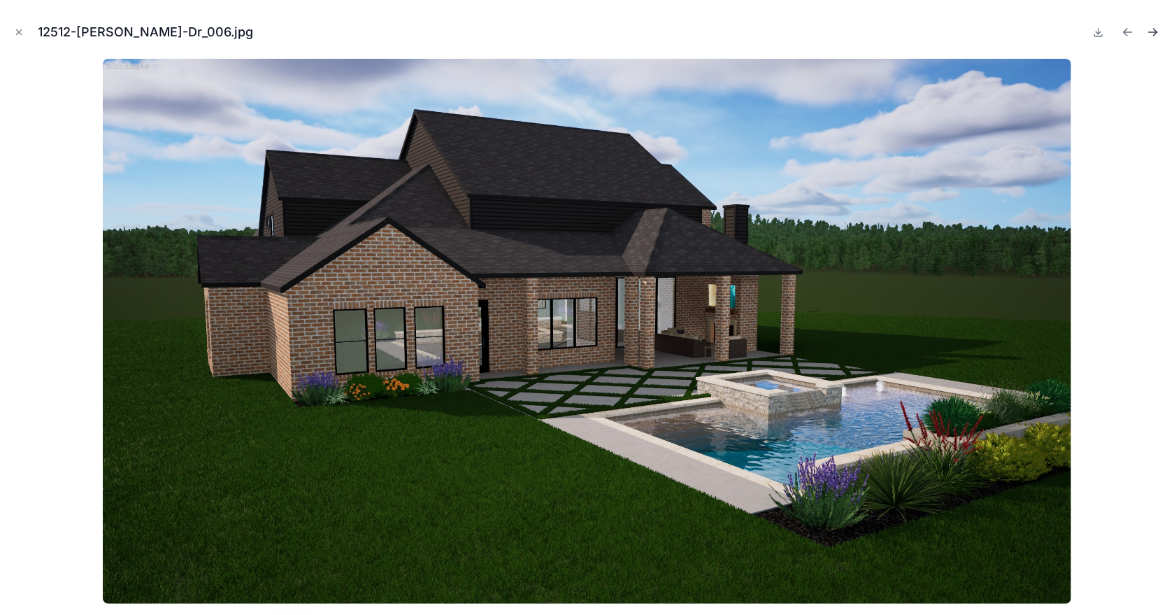
click at [804, 34] on icon "Next file" at bounding box center [1153, 32] width 14 height 14
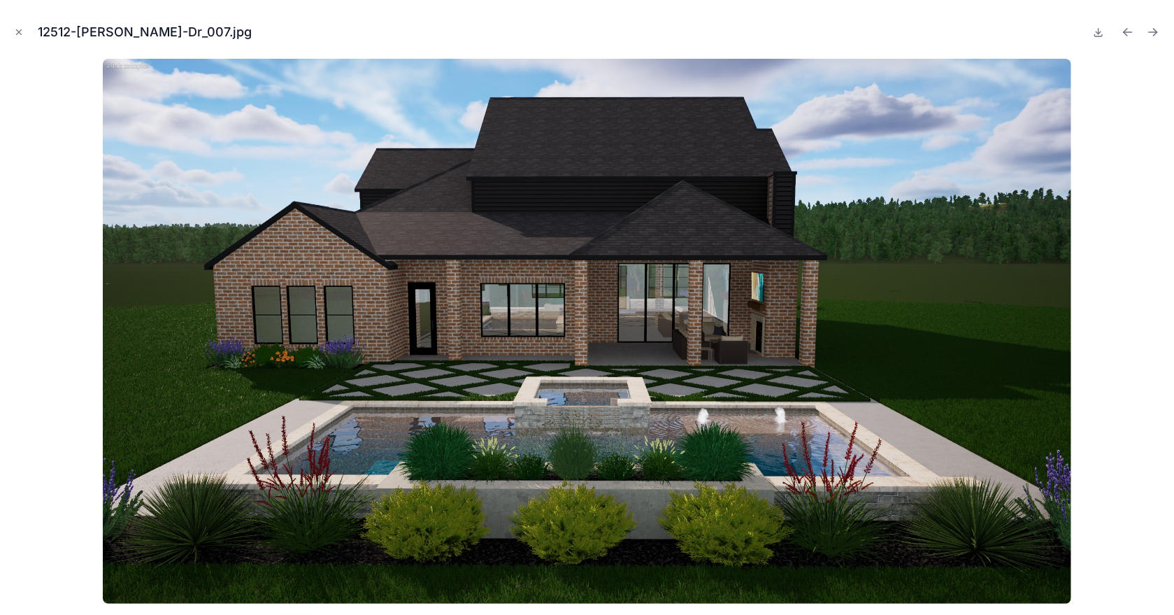
click at [804, 34] on icon "Next file" at bounding box center [1153, 32] width 14 height 14
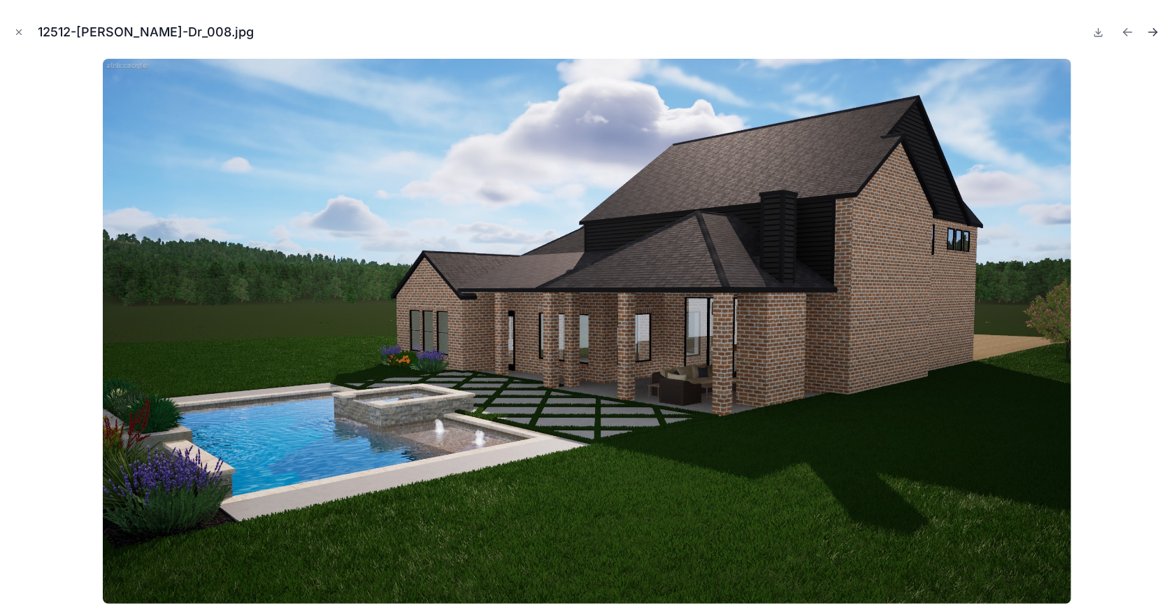
click at [804, 34] on icon "Next file" at bounding box center [1153, 32] width 14 height 14
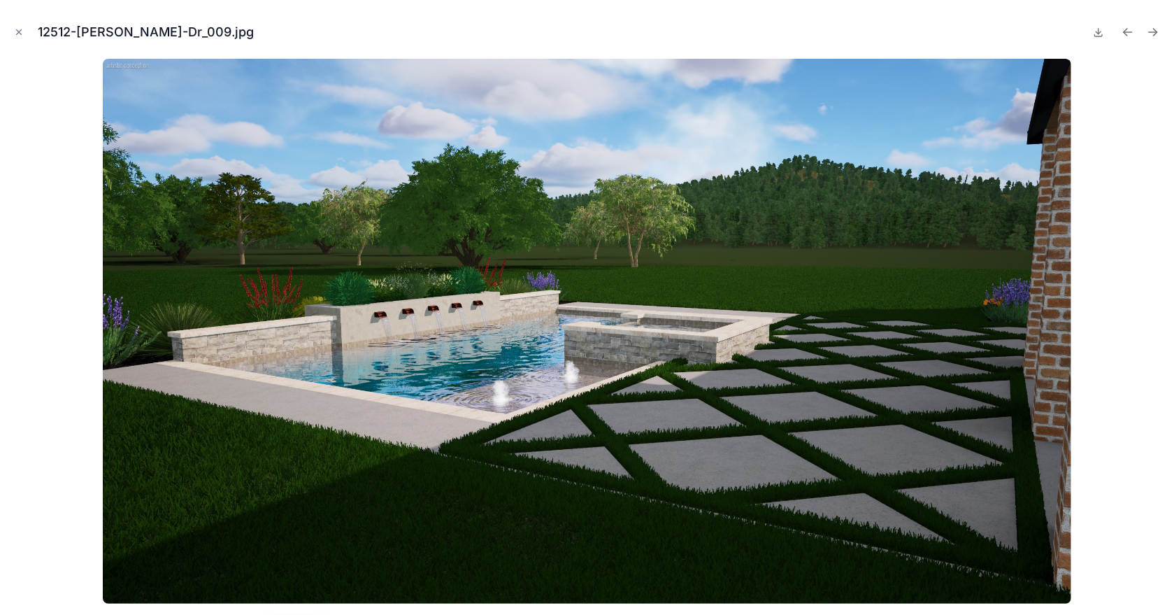
click at [804, 34] on icon "Next file" at bounding box center [1153, 32] width 14 height 14
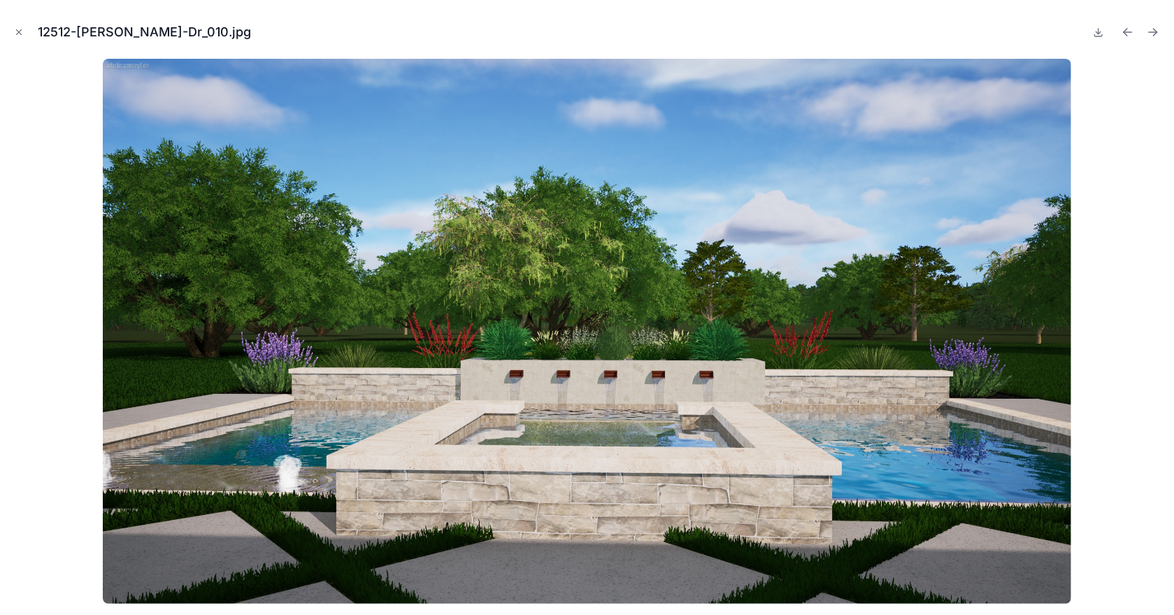
click at [804, 34] on icon "Next file" at bounding box center [1153, 32] width 14 height 14
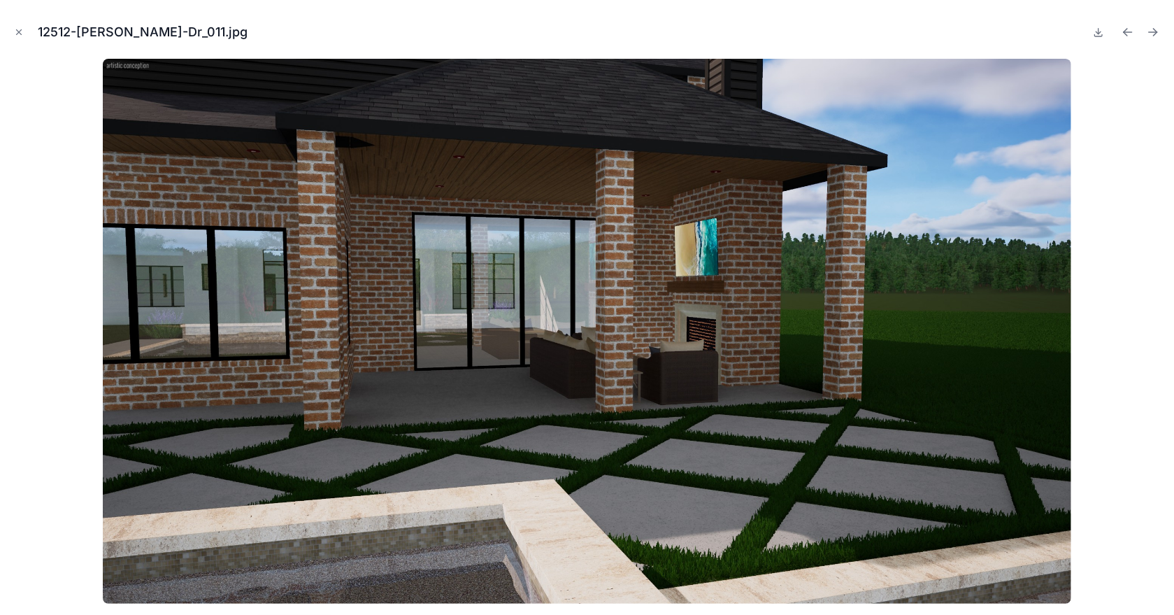
click at [804, 34] on icon "Next file" at bounding box center [1153, 32] width 14 height 14
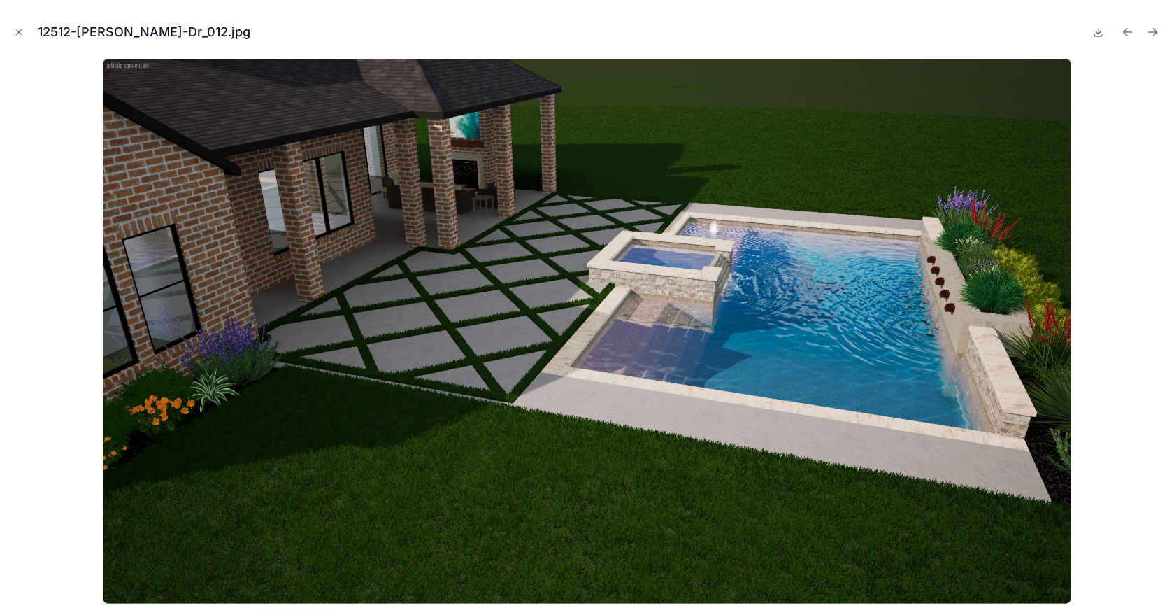
click at [804, 34] on icon "Next file" at bounding box center [1153, 32] width 14 height 14
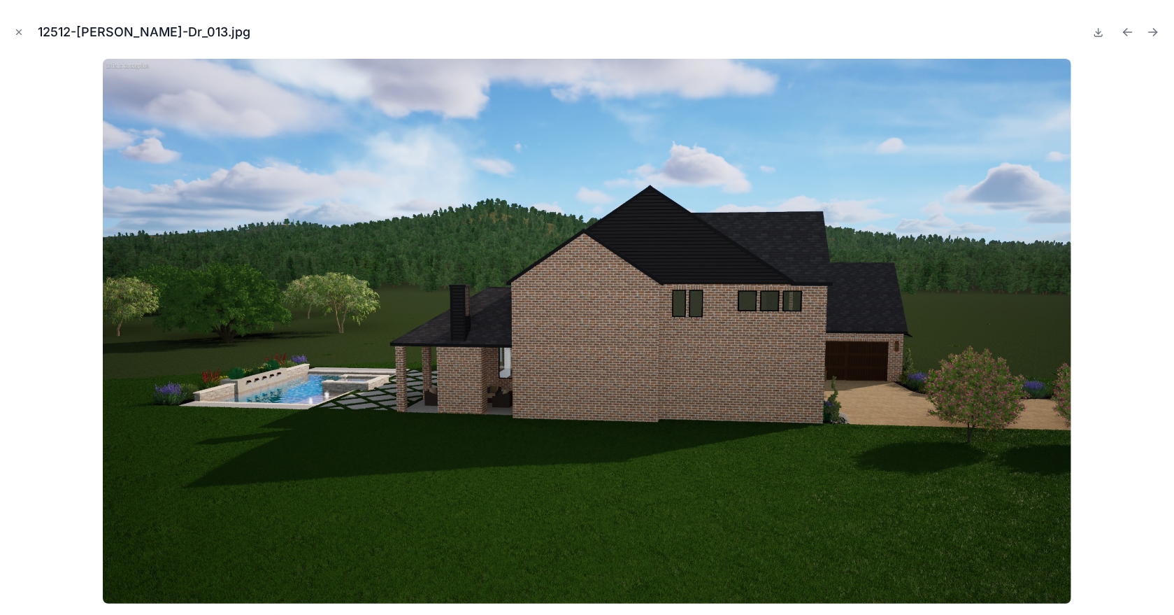
click at [804, 34] on icon "Next file" at bounding box center [1153, 32] width 14 height 14
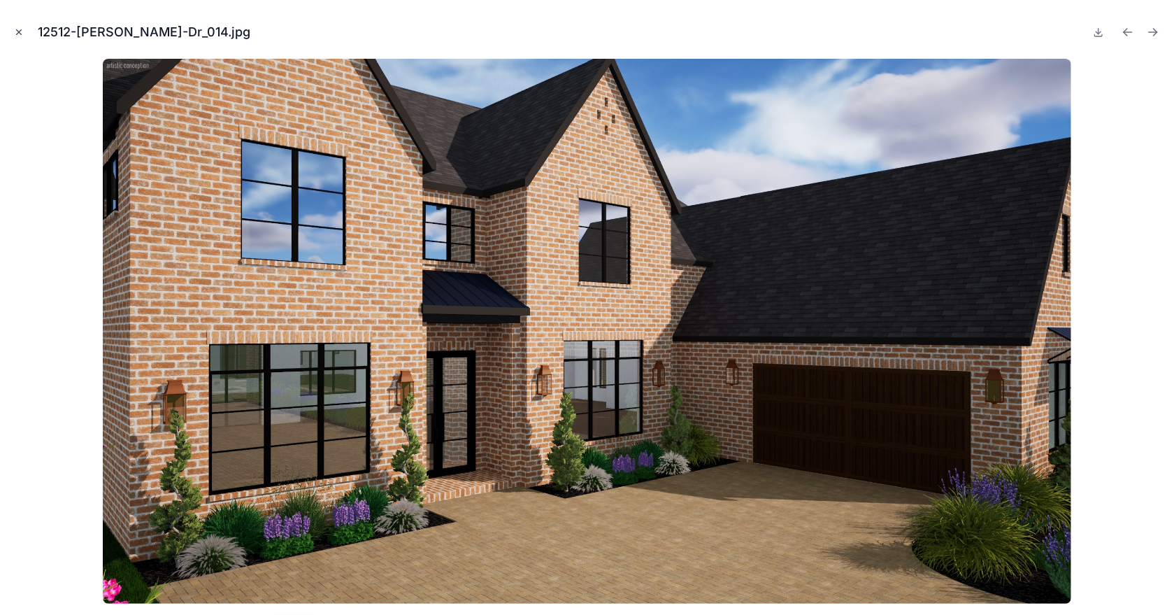
click at [20, 30] on icon "Close modal" at bounding box center [19, 32] width 10 height 10
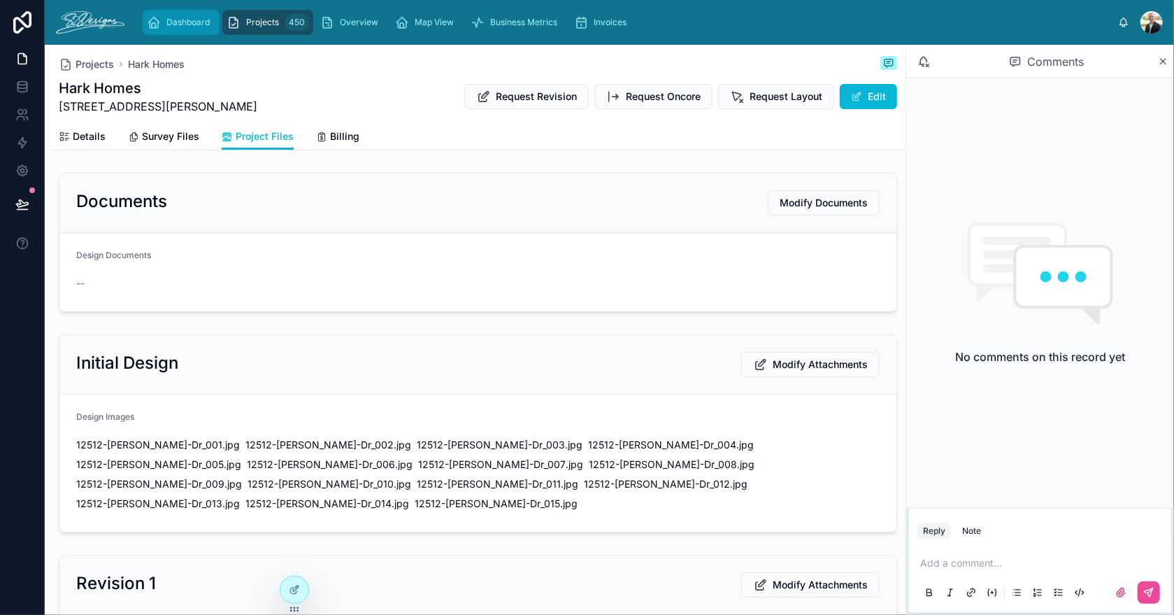
click at [195, 18] on span "Dashboard" at bounding box center [187, 22] width 43 height 11
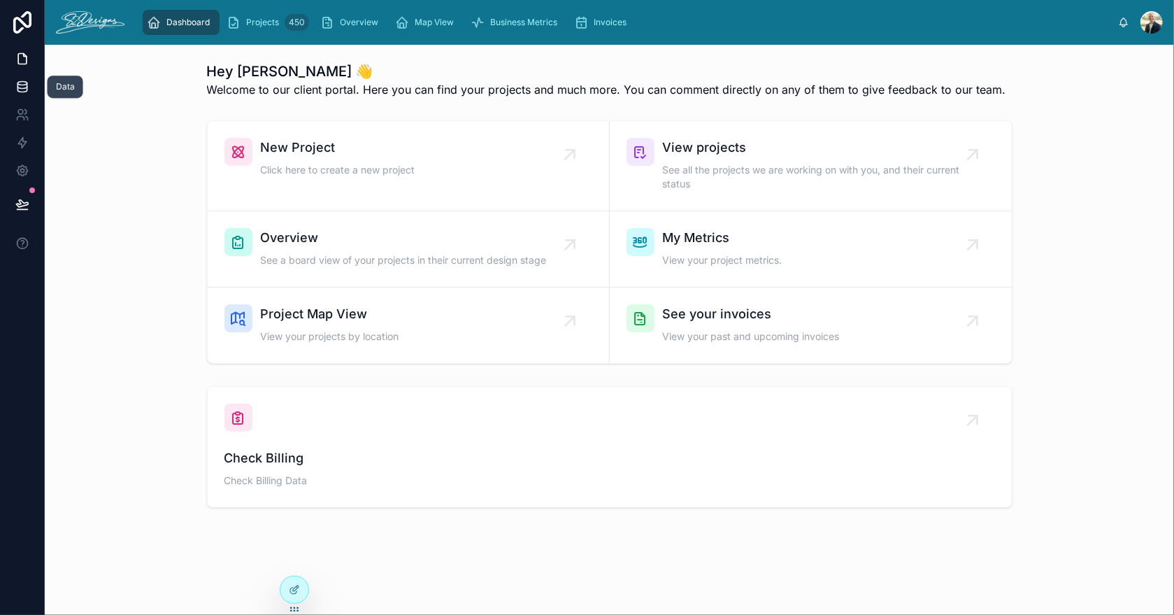
click at [21, 87] on icon at bounding box center [22, 87] width 14 height 14
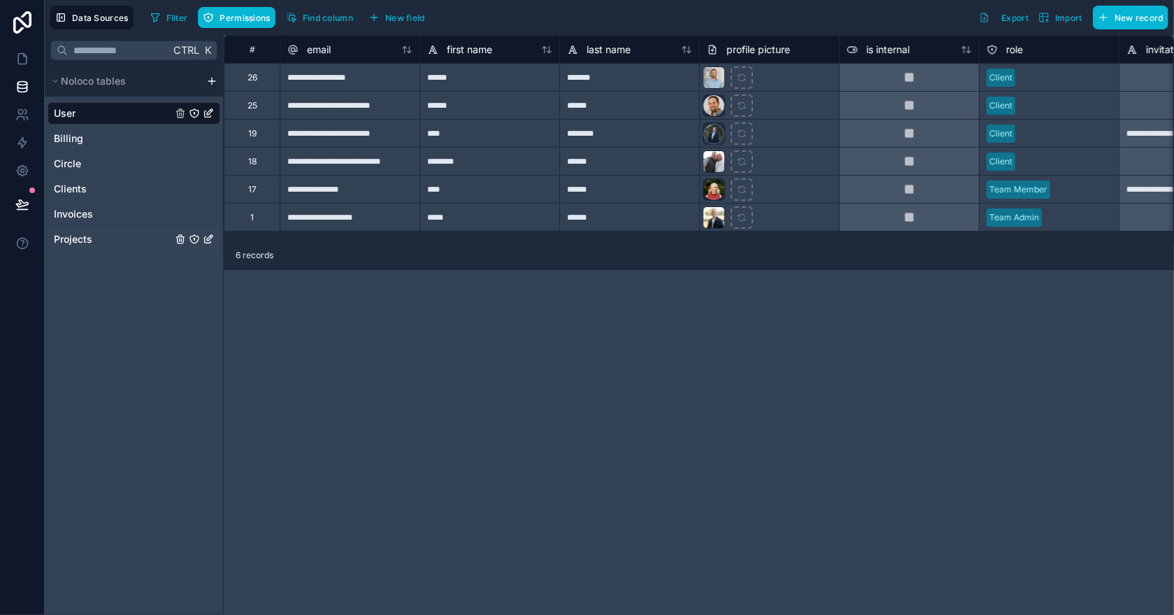
click at [95, 240] on link "Projects" at bounding box center [113, 239] width 118 height 14
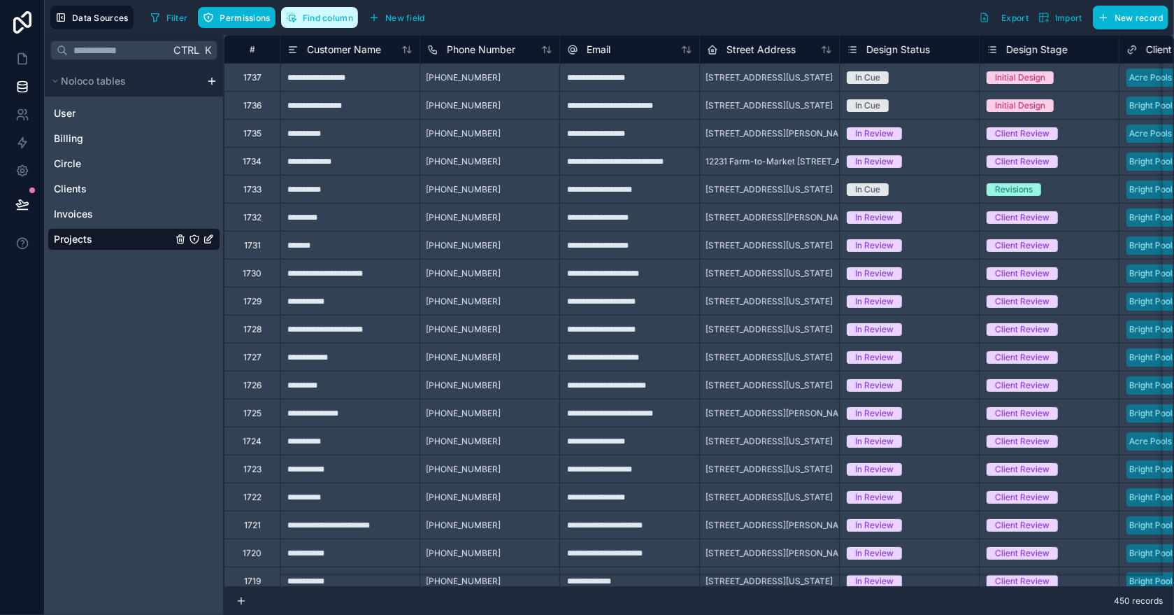
click at [314, 16] on span "Find column" at bounding box center [328, 18] width 50 height 10
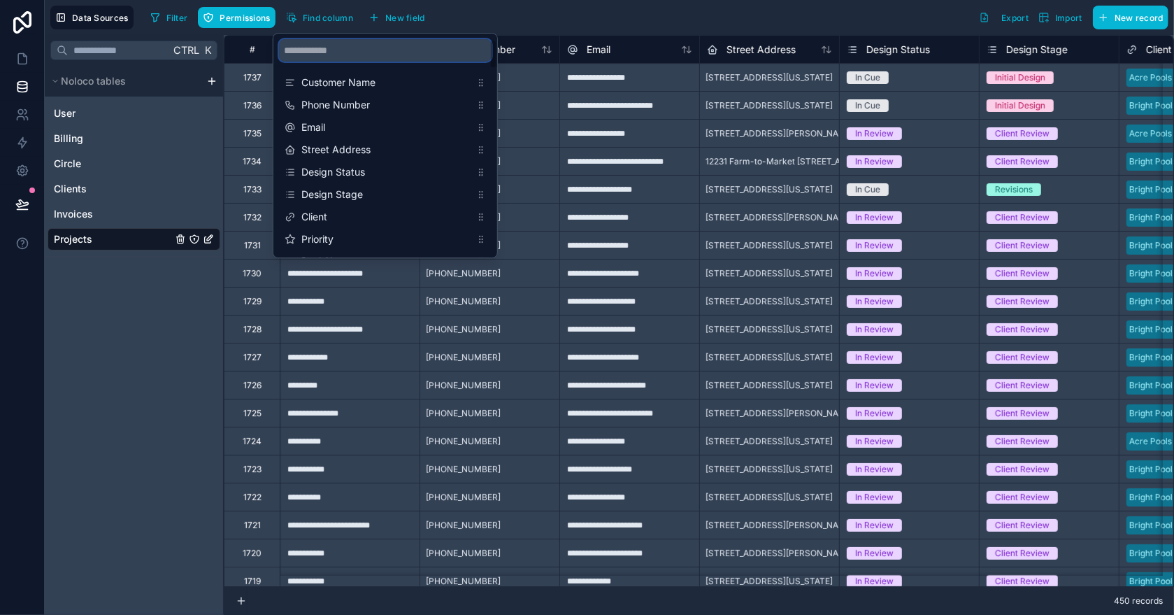
click at [356, 47] on input "scrollable content" at bounding box center [385, 50] width 213 height 22
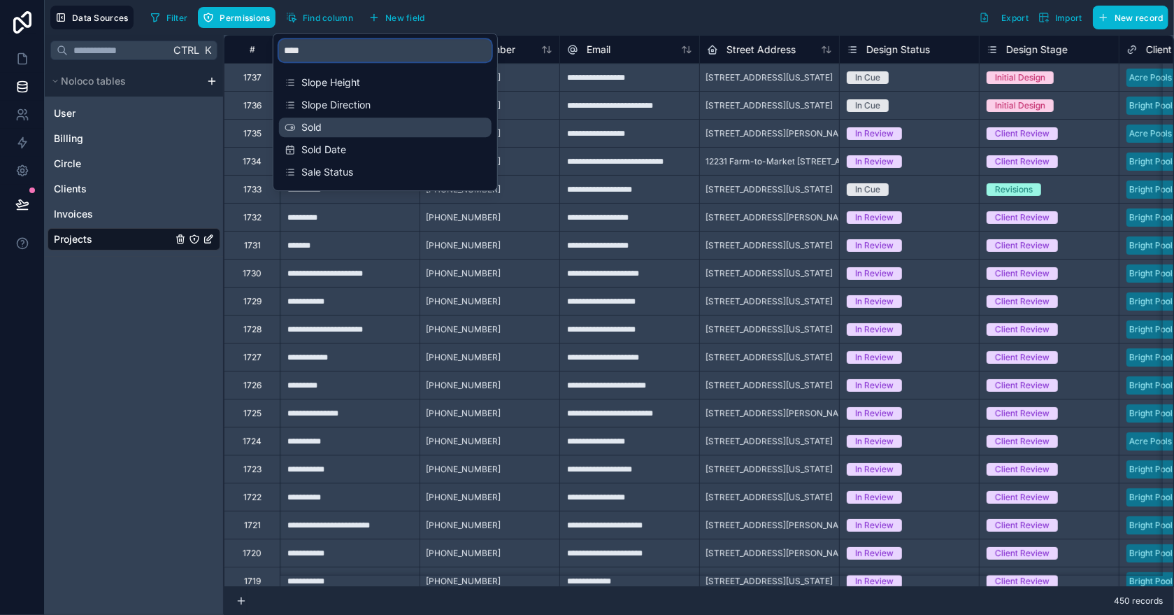
type input "****"
click at [335, 124] on span "Sold" at bounding box center [385, 127] width 169 height 14
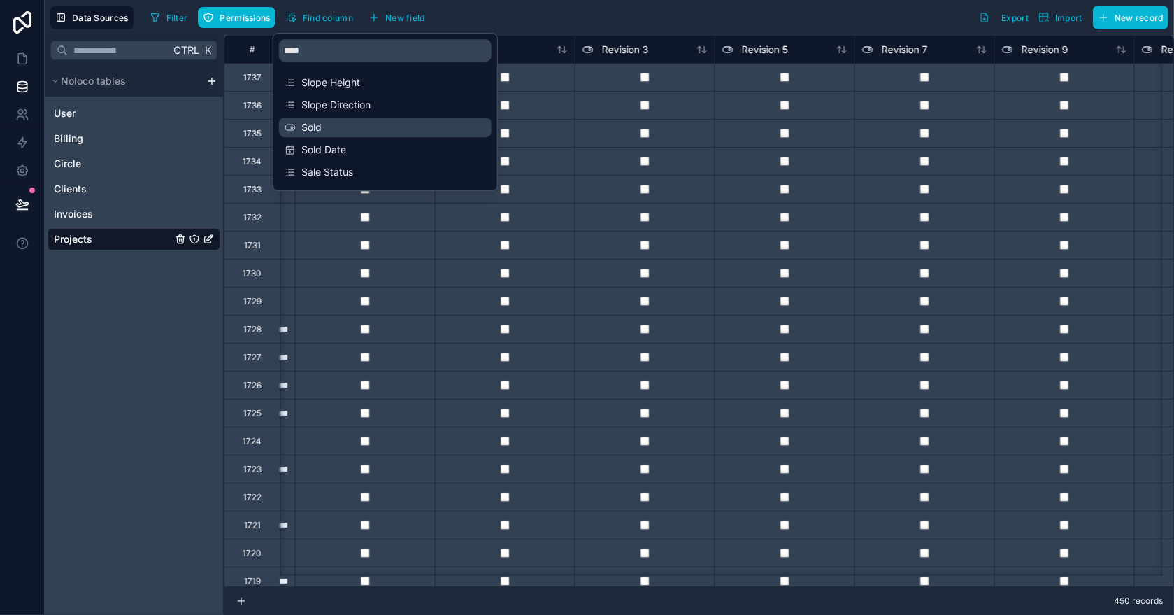
scroll to position [0, 4335]
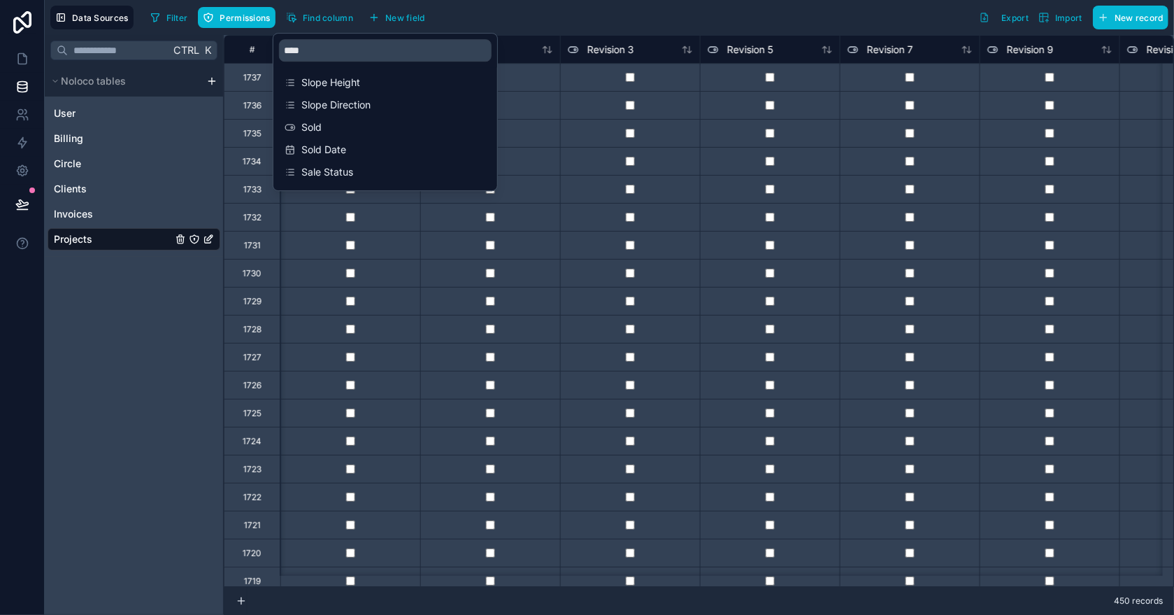
click at [547, 13] on div "Filter Permissions Find column New field Export Import New record" at bounding box center [657, 18] width 1024 height 24
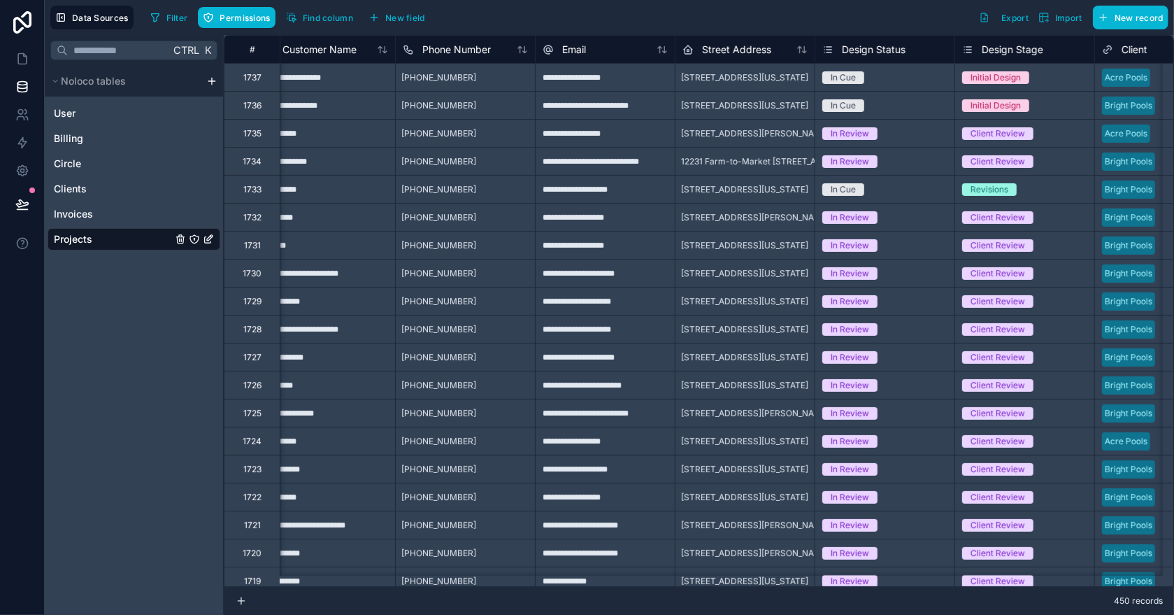
scroll to position [0, 0]
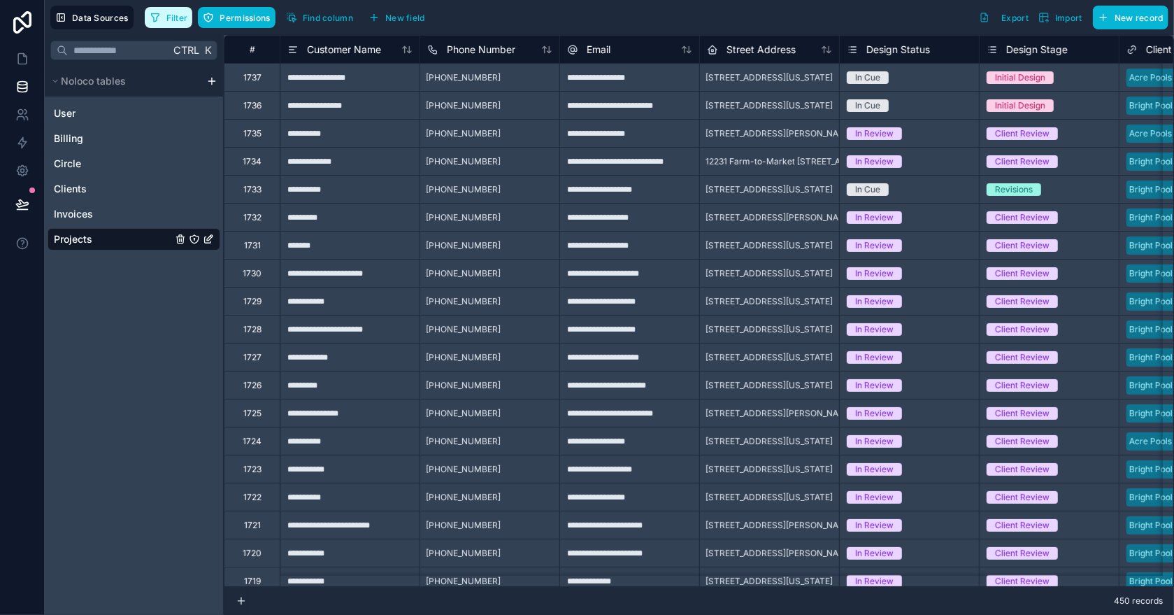
click at [162, 20] on button "Filter" at bounding box center [169, 17] width 48 height 21
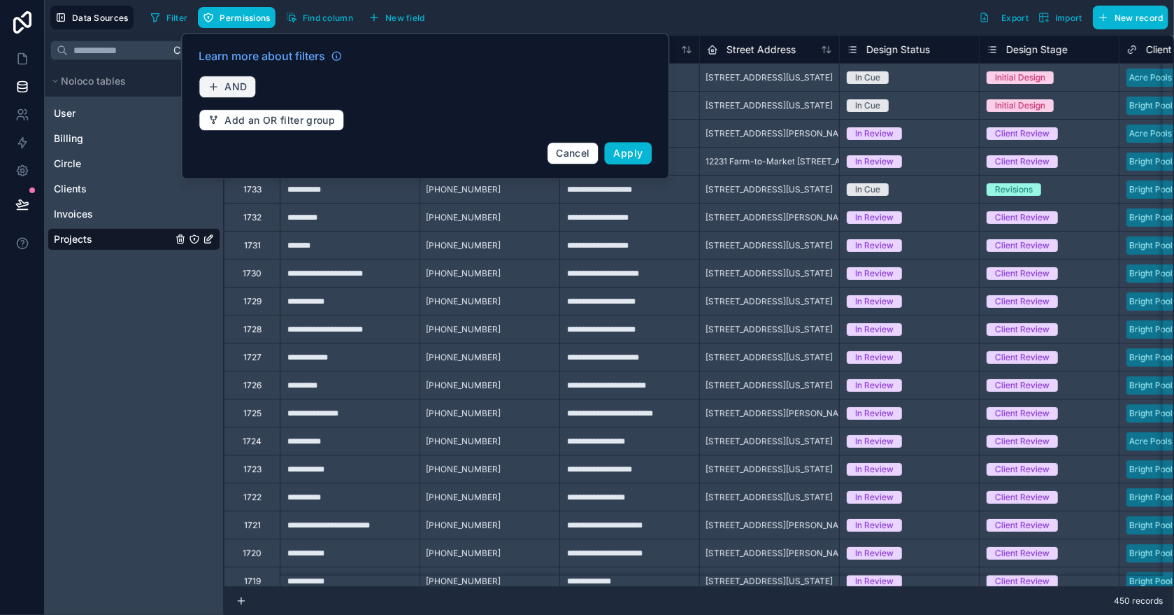
click at [226, 83] on span "AND" at bounding box center [235, 86] width 22 height 13
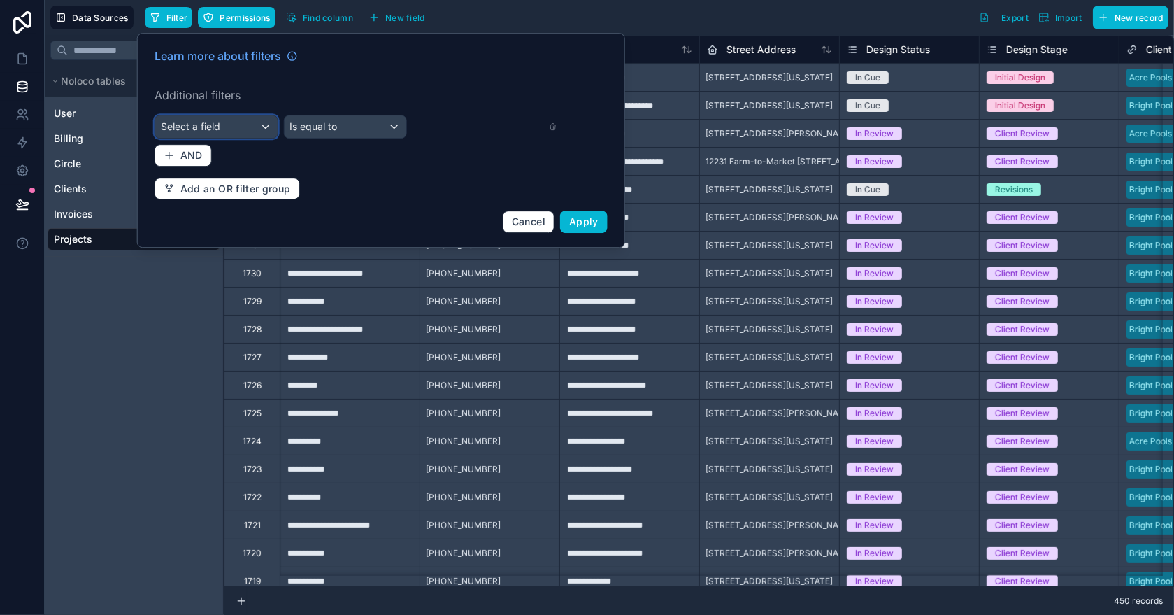
click at [221, 124] on div "Select a field" at bounding box center [216, 126] width 122 height 22
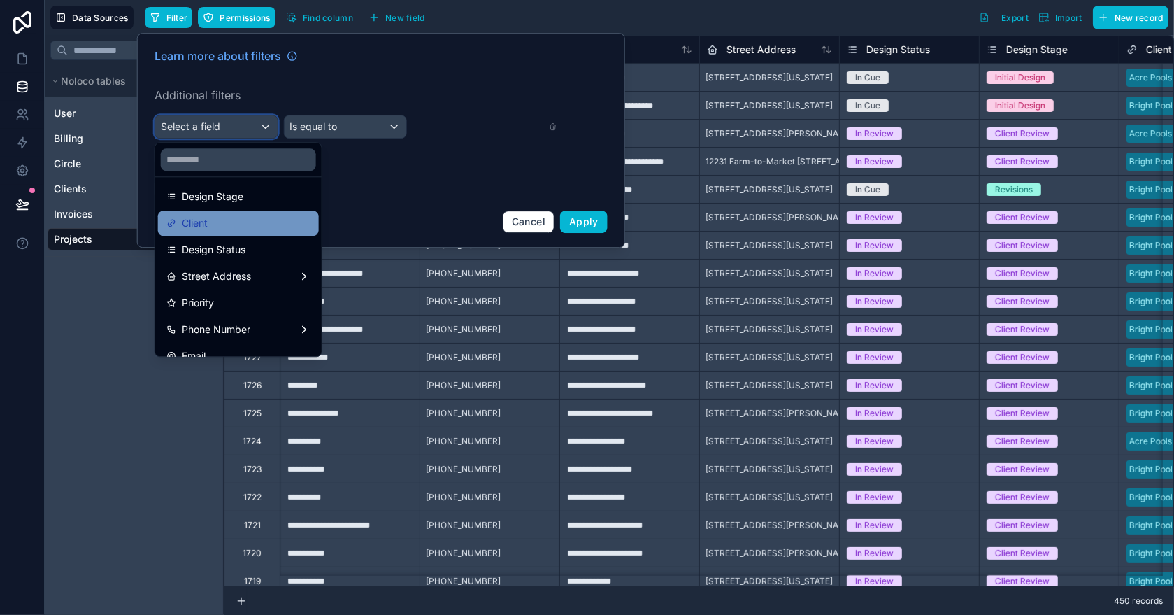
scroll to position [139, 0]
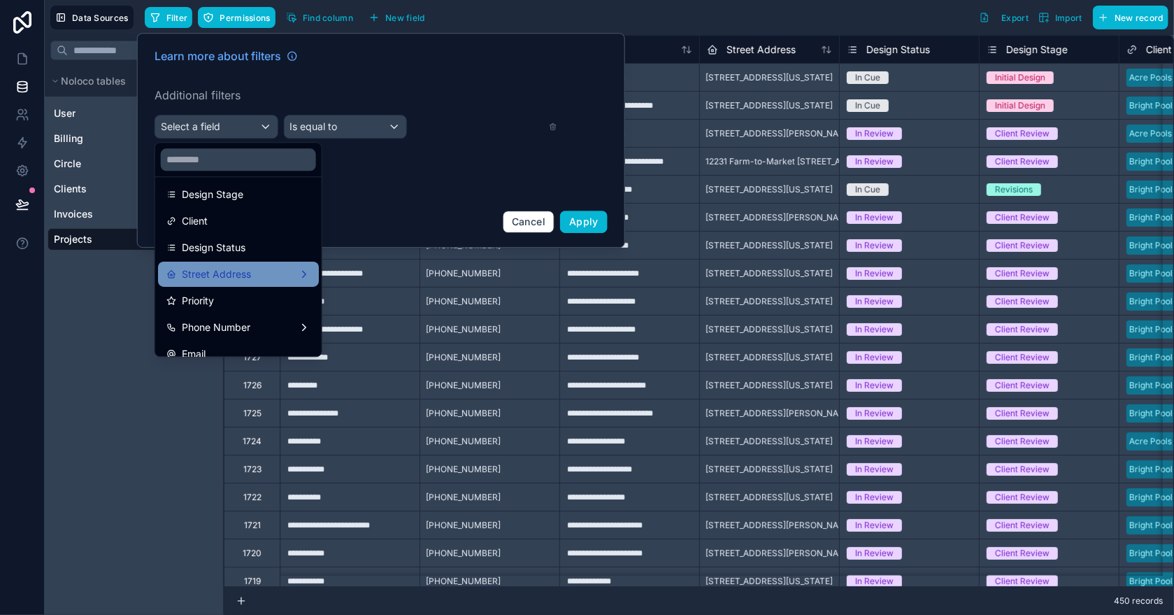
click at [250, 279] on div "Street Address" at bounding box center [238, 274] width 144 height 17
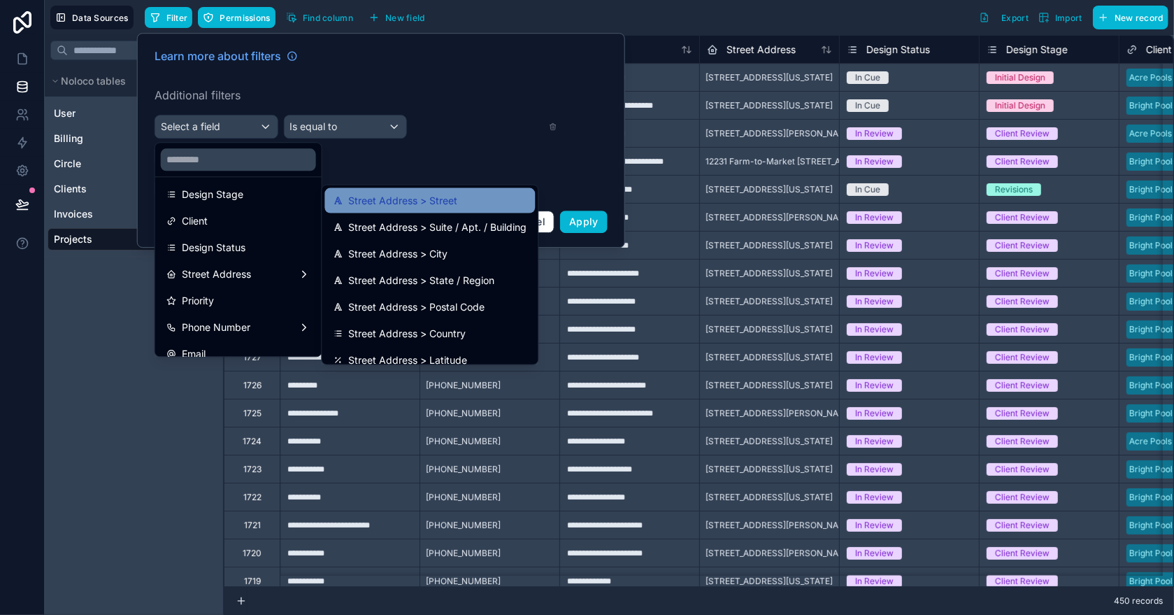
click at [405, 199] on span "Street Address > Street" at bounding box center [402, 200] width 109 height 17
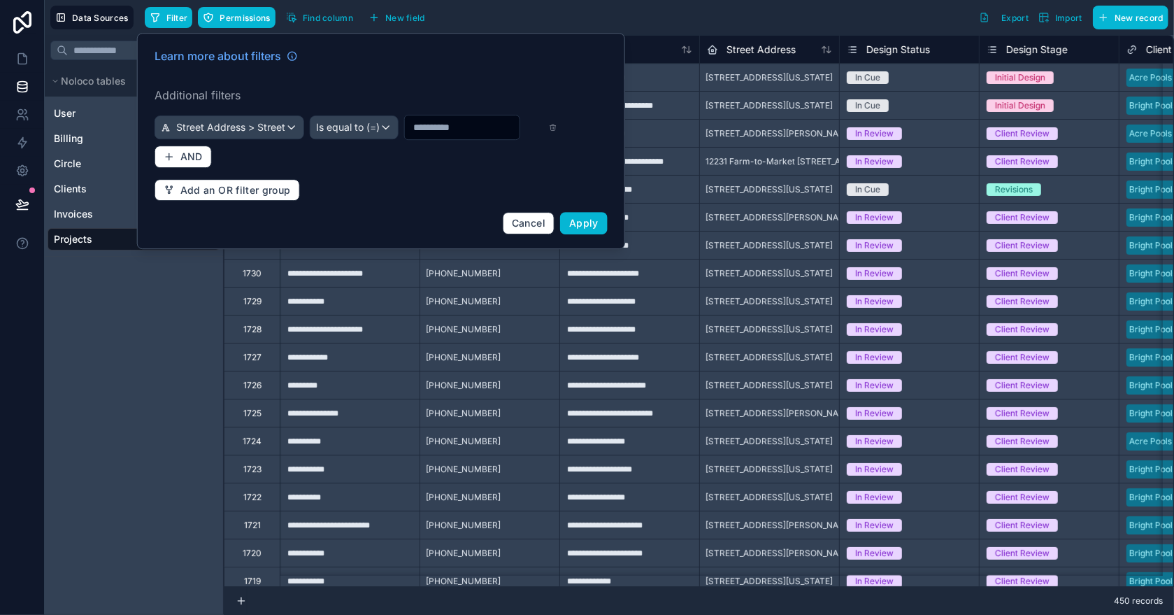
click at [405, 137] on input "text" at bounding box center [462, 127] width 115 height 20
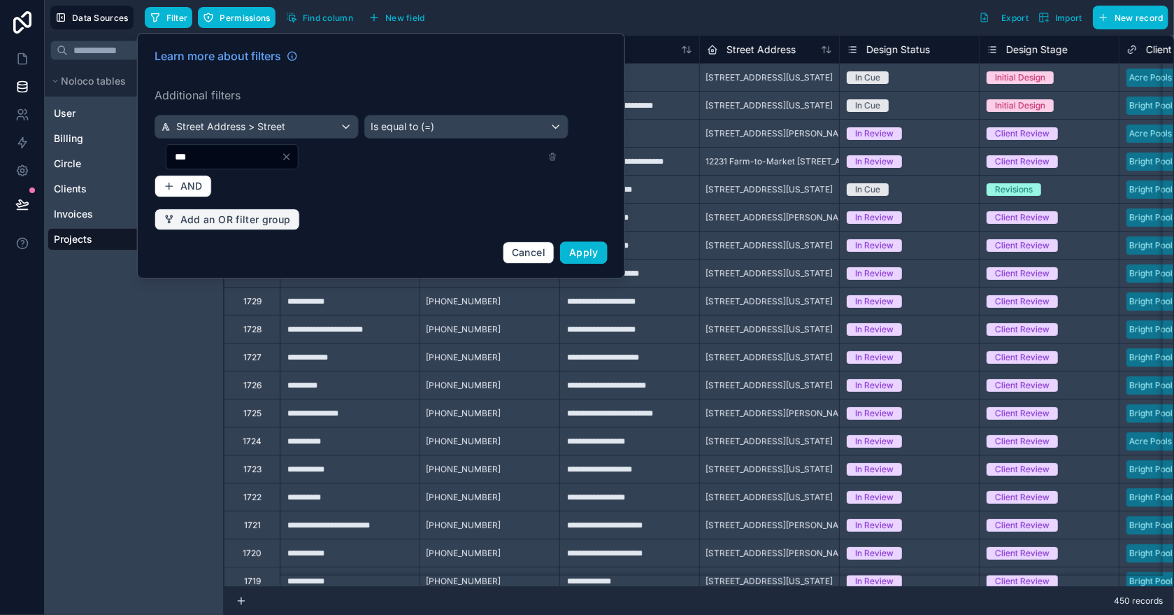
type input "***"
click at [208, 225] on button "Add an OR filter group" at bounding box center [227, 219] width 145 height 22
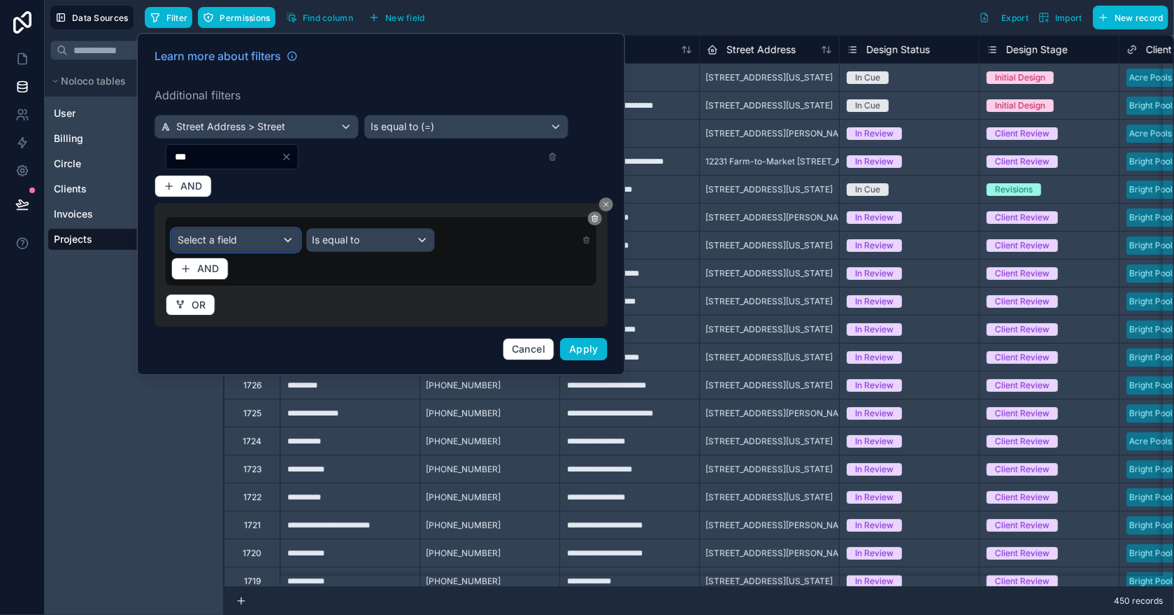
click at [241, 238] on div "Select a field" at bounding box center [236, 240] width 128 height 22
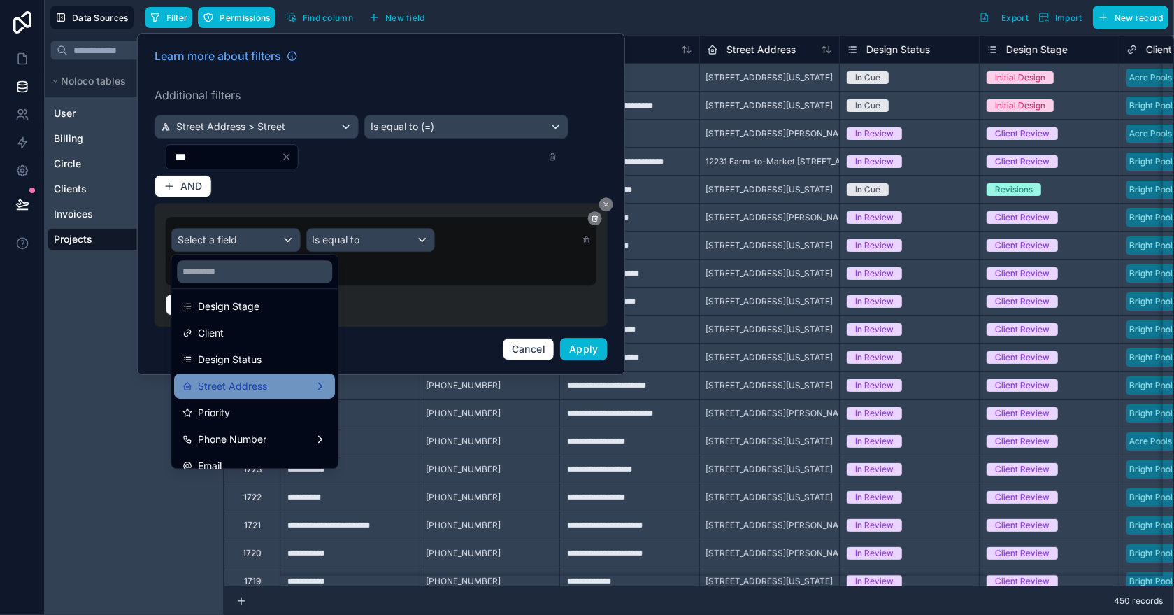
click at [261, 385] on span "Street Address" at bounding box center [232, 386] width 69 height 17
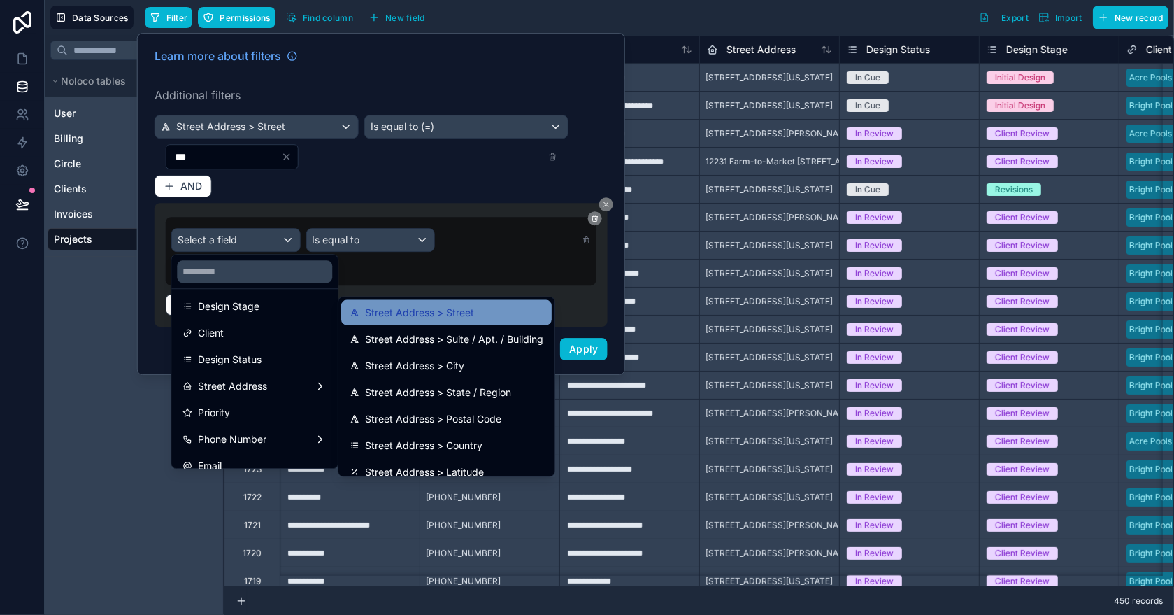
click at [393, 316] on span "Street Address > Street" at bounding box center [419, 312] width 109 height 17
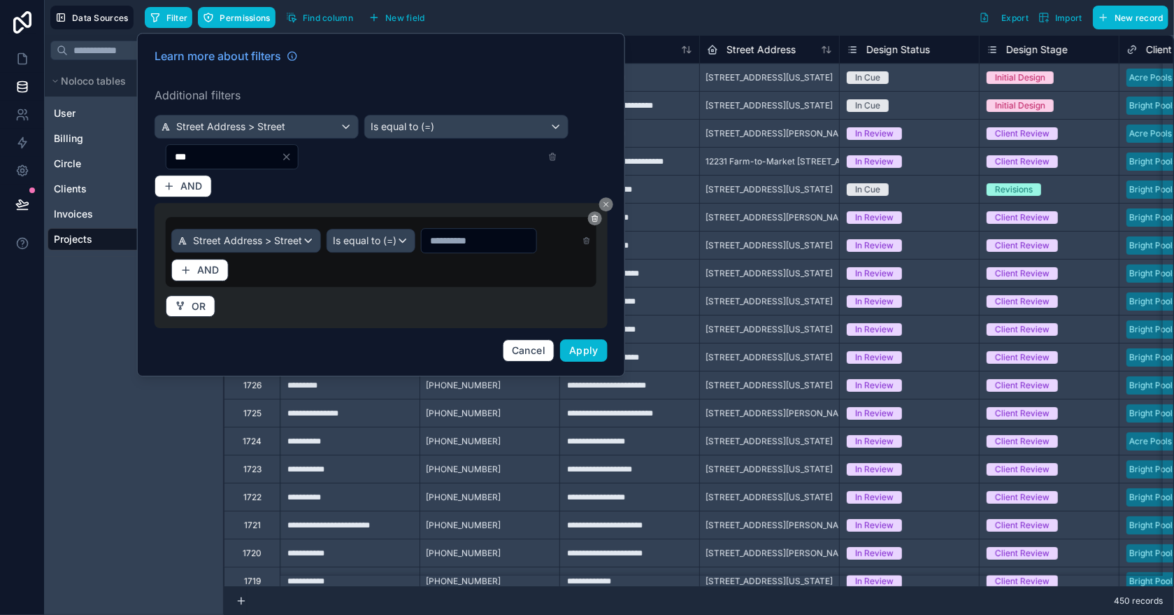
click at [455, 242] on input "text" at bounding box center [479, 241] width 115 height 20
type input "****"
click at [582, 356] on span "Apply" at bounding box center [583, 350] width 29 height 12
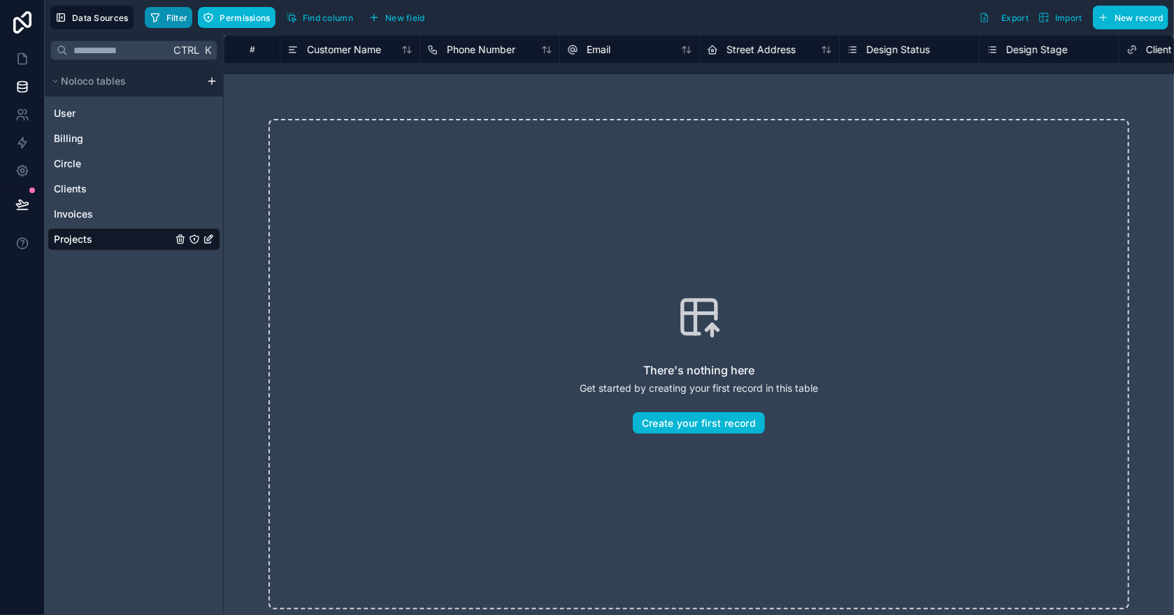
click at [171, 15] on span "Filter" at bounding box center [177, 18] width 22 height 10
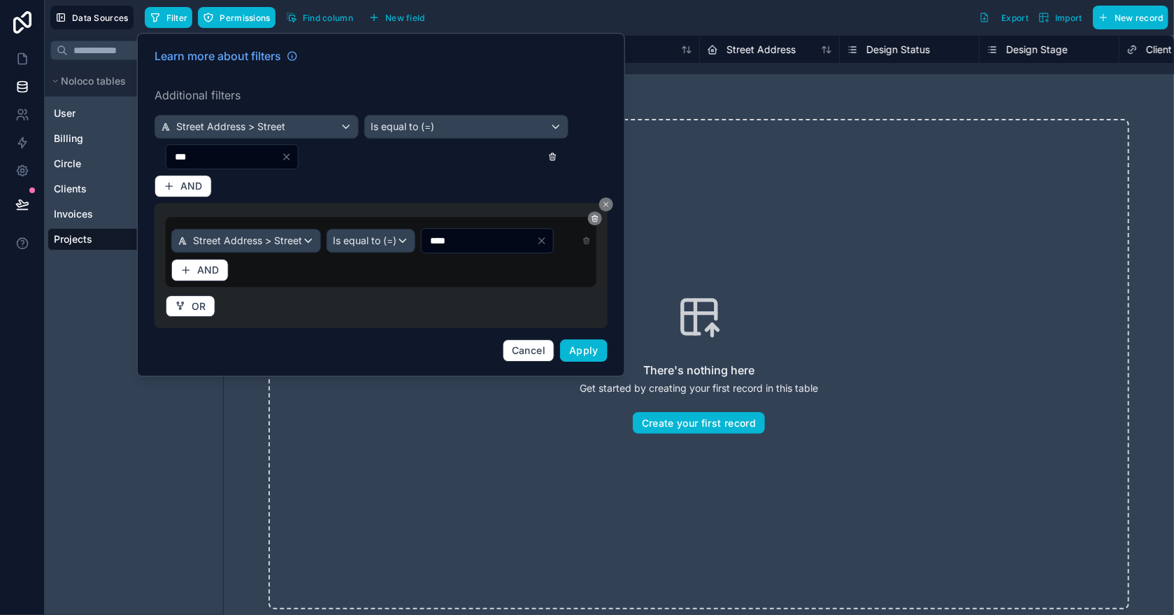
click at [550, 155] on icon at bounding box center [552, 157] width 9 height 10
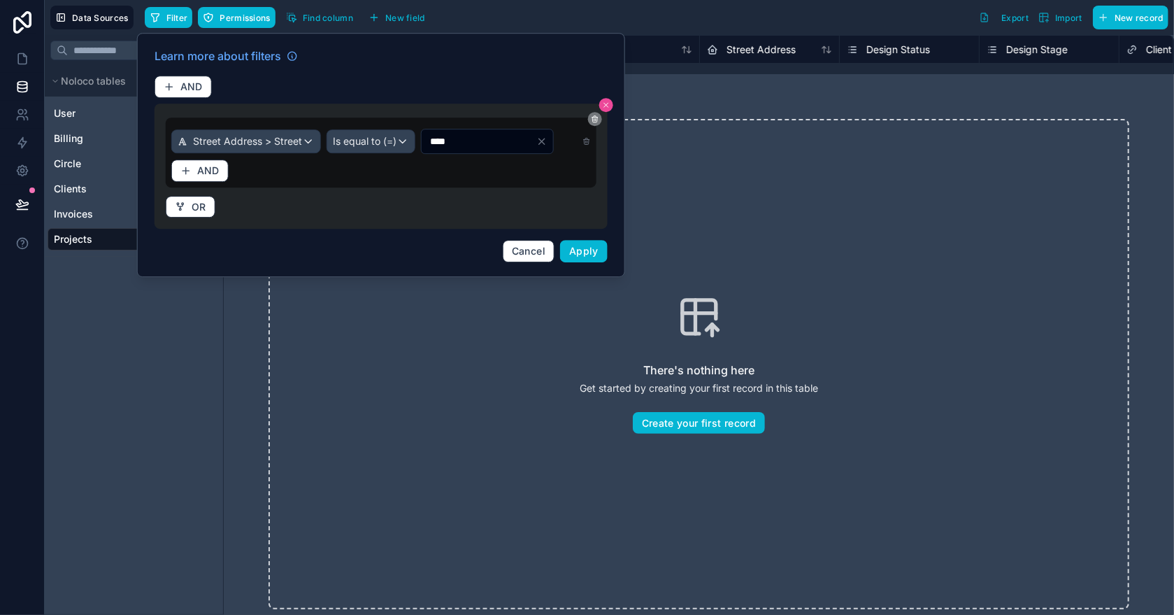
click at [604, 101] on icon at bounding box center [606, 105] width 8 height 8
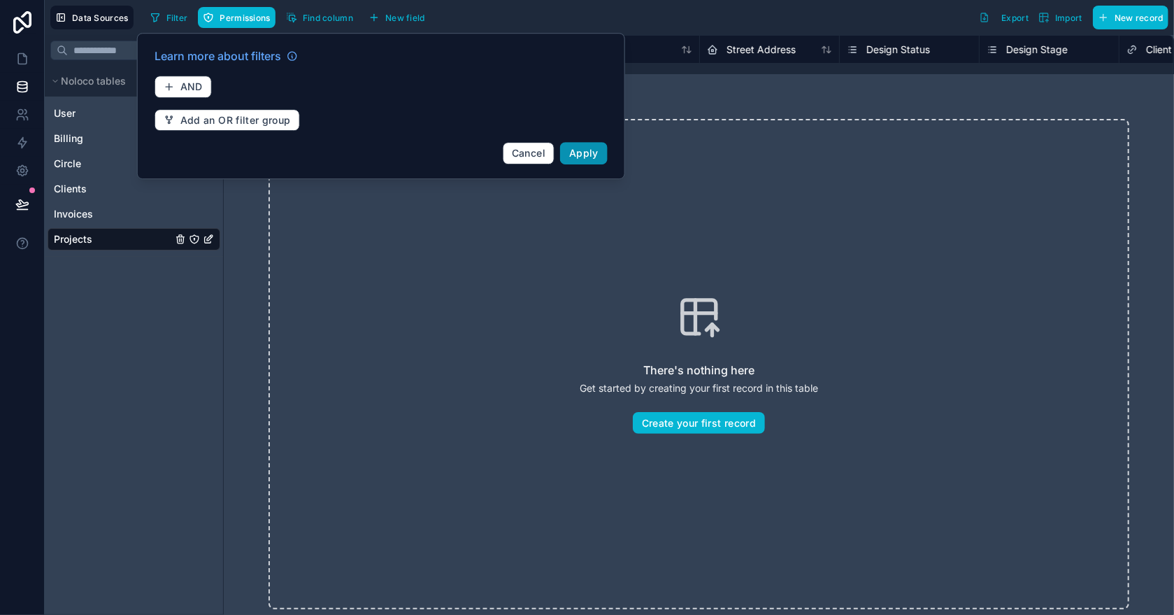
click at [585, 155] on span "Apply" at bounding box center [583, 153] width 29 height 12
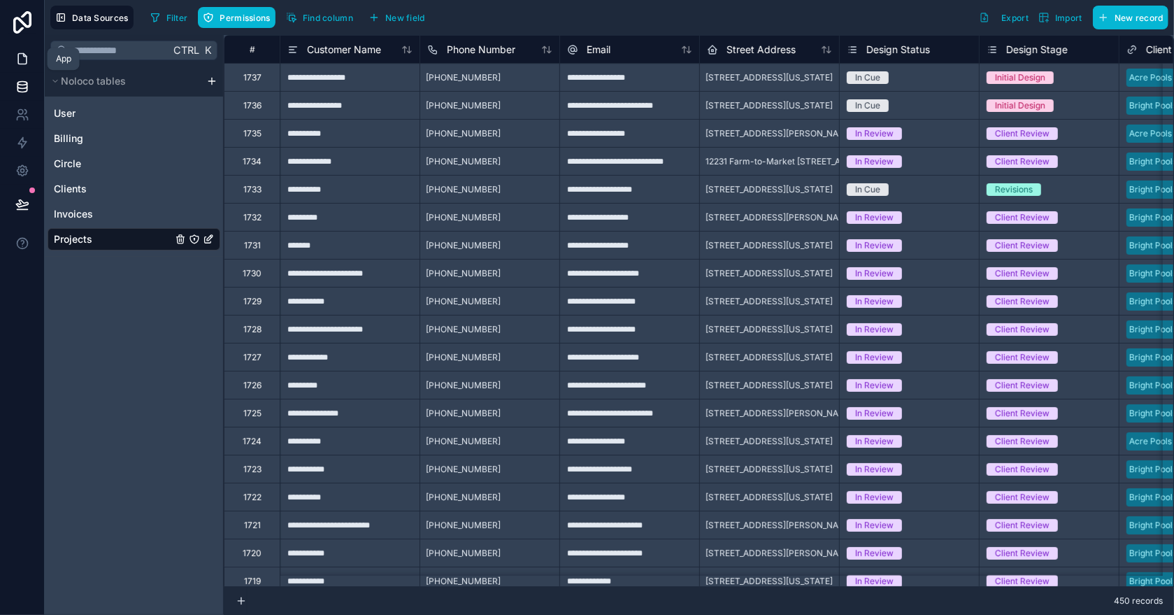
click at [20, 59] on icon at bounding box center [22, 59] width 14 height 14
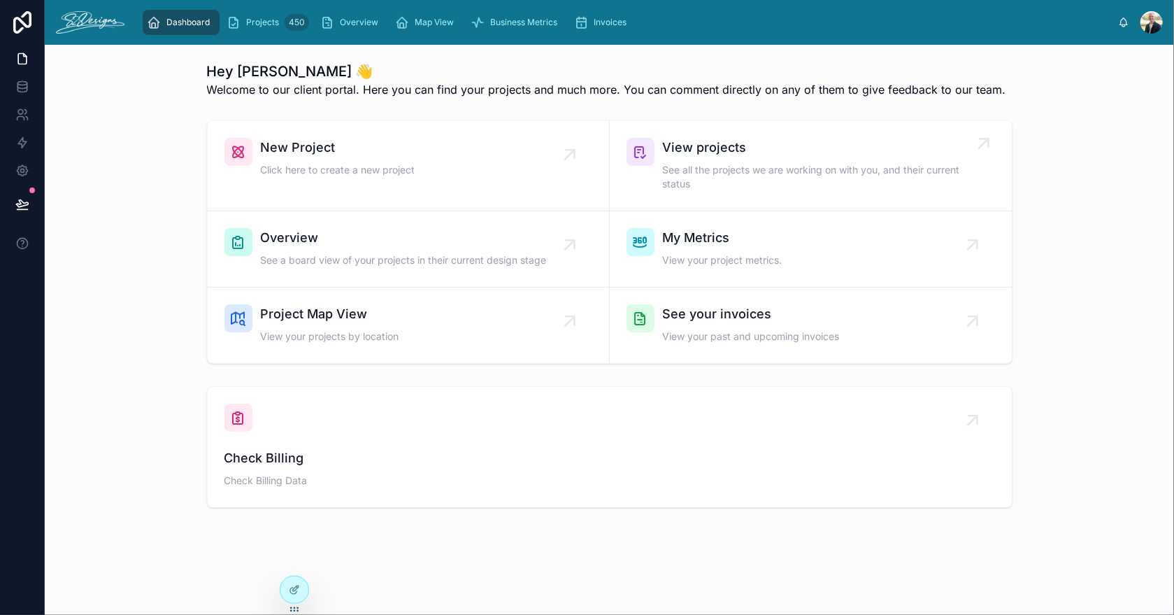
click at [706, 173] on span "See all the projects we are working on with you, and their current status" at bounding box center [818, 177] width 310 height 28
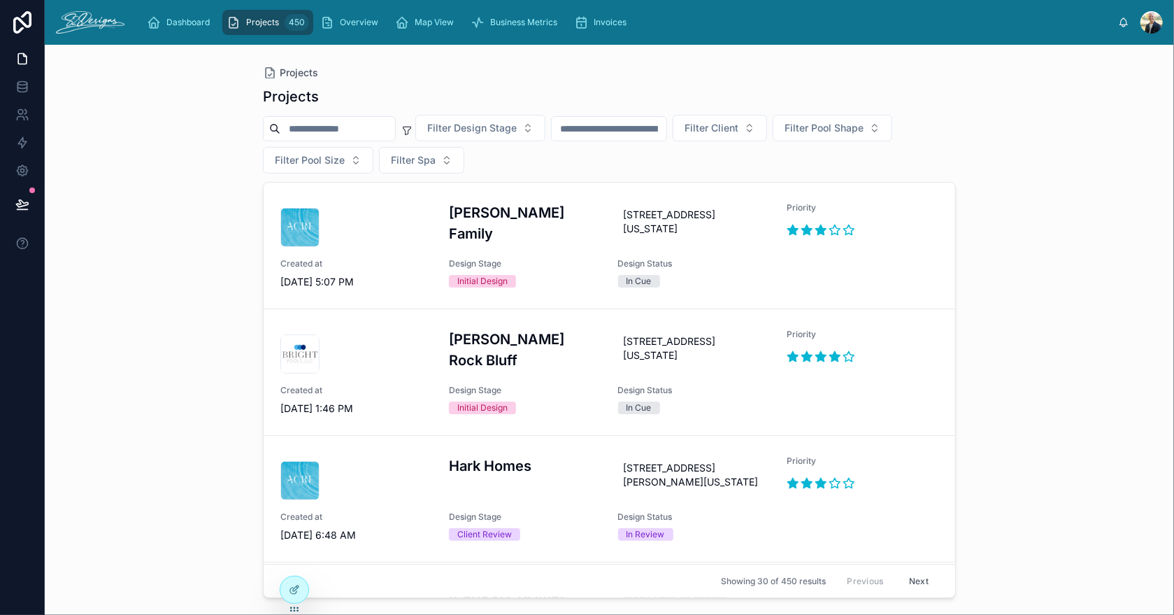
click at [640, 127] on input "text" at bounding box center [609, 129] width 115 height 20
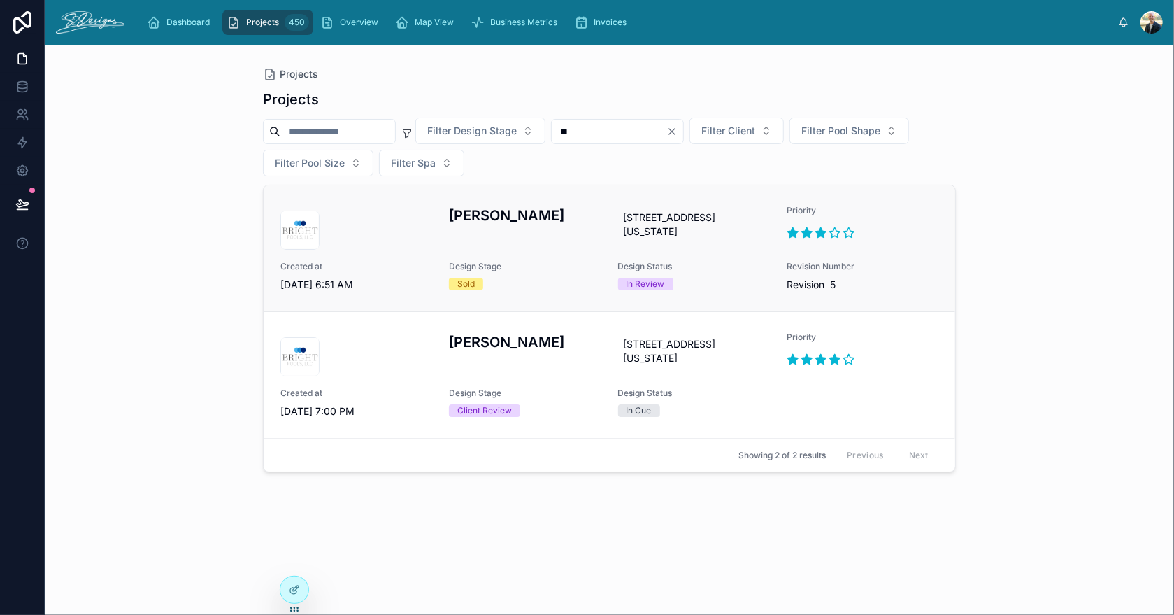
type input "*"
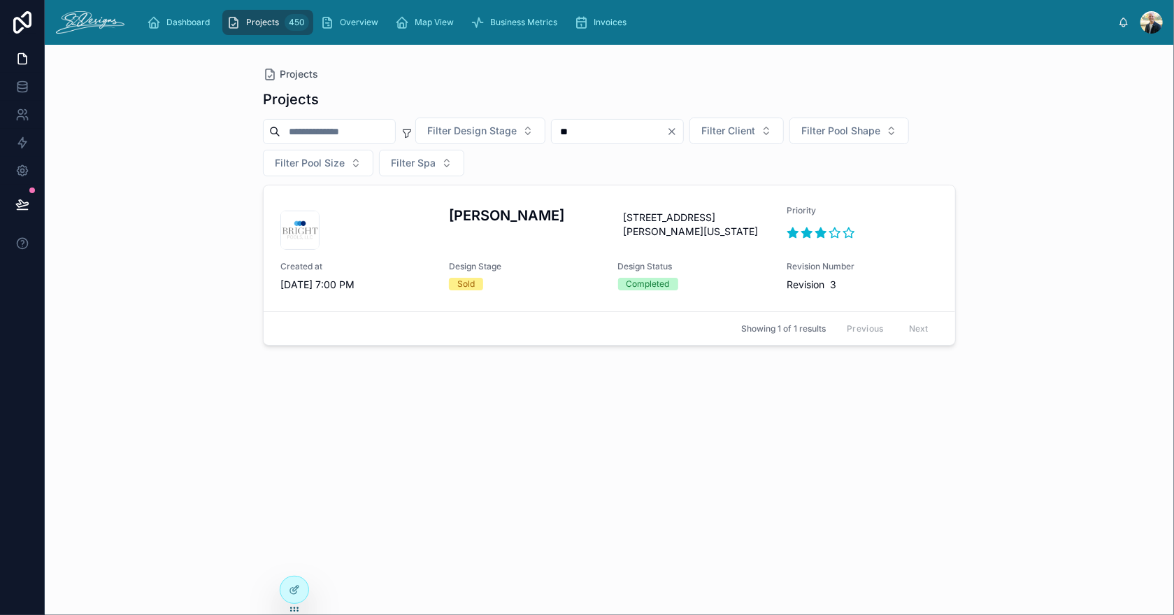
type input "*"
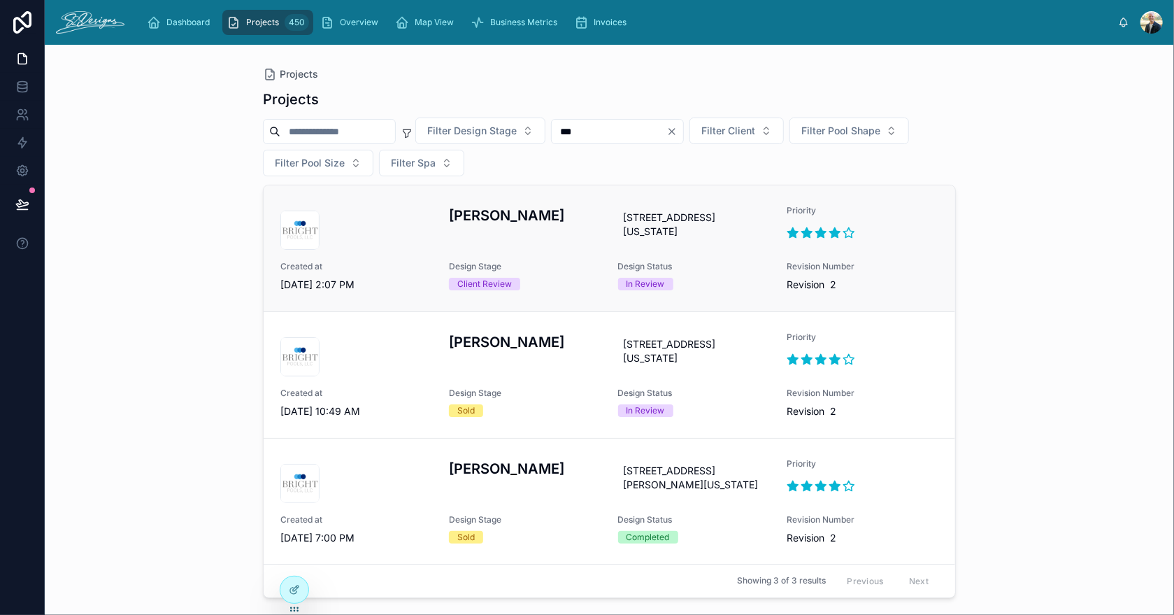
type input "***"
click at [581, 250] on div "[PERSON_NAME] [STREET_ADDRESS][US_STATE] Priority Created at [DATE] 2:07 PM Des…" at bounding box center [609, 248] width 658 height 87
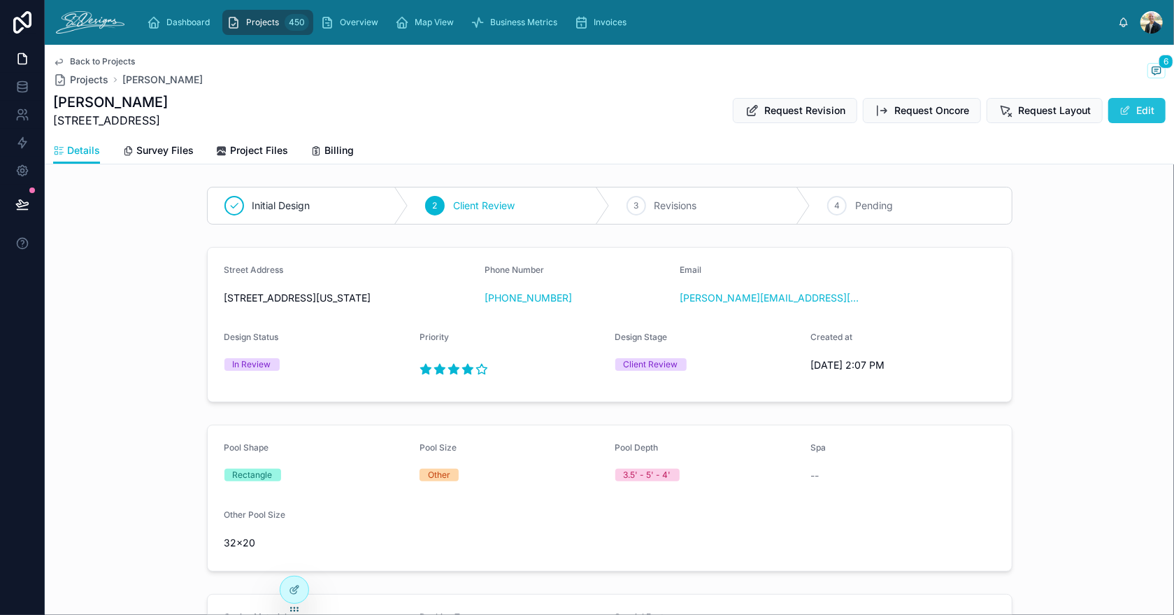
click at [1127, 112] on button "Edit" at bounding box center [1136, 110] width 57 height 25
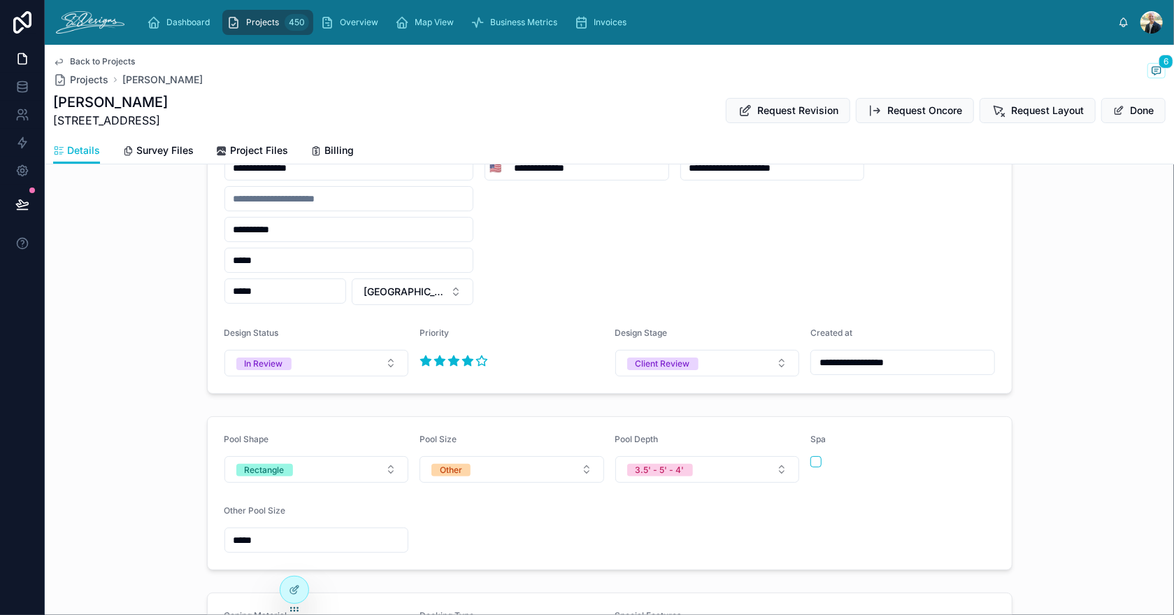
scroll to position [139, 0]
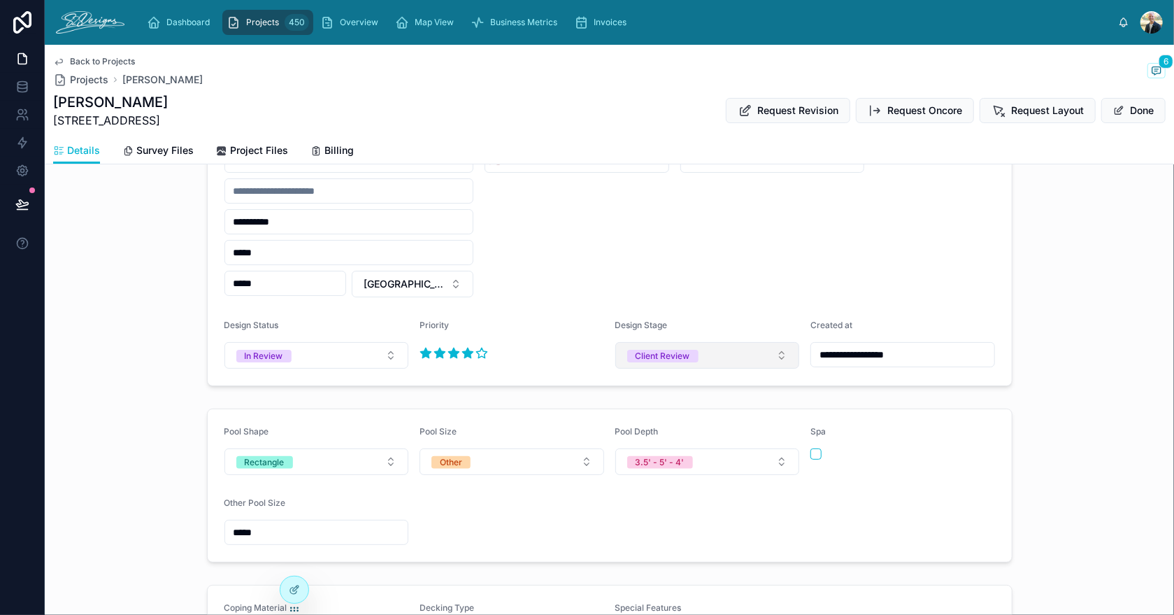
click at [666, 350] on div "Client Review" at bounding box center [663, 356] width 55 height 13
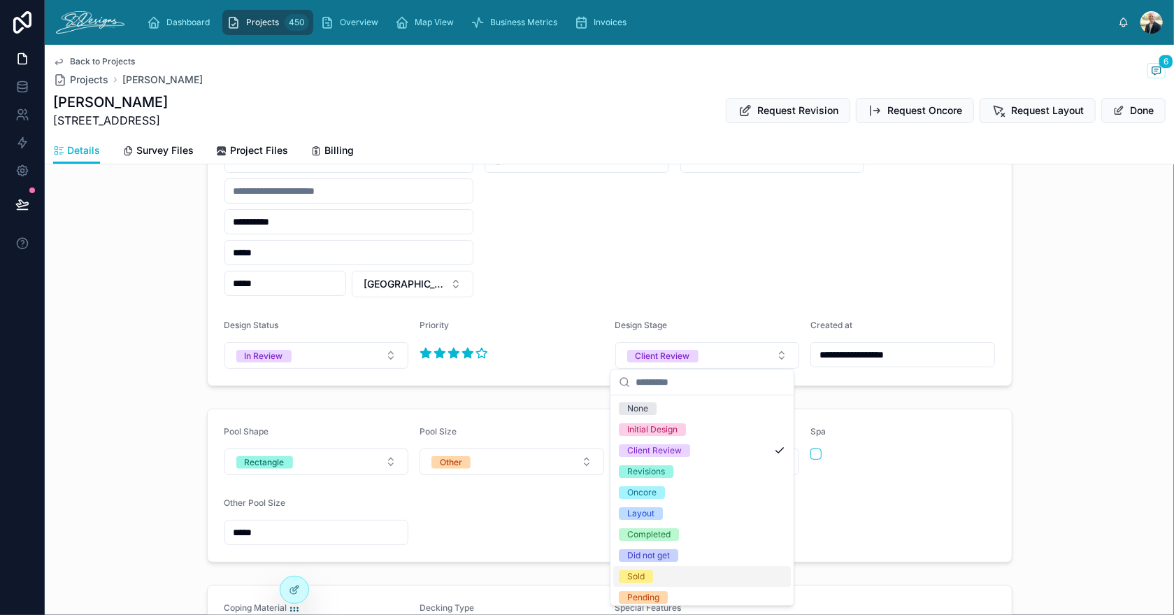
click at [638, 576] on div "Sold" at bounding box center [635, 576] width 17 height 13
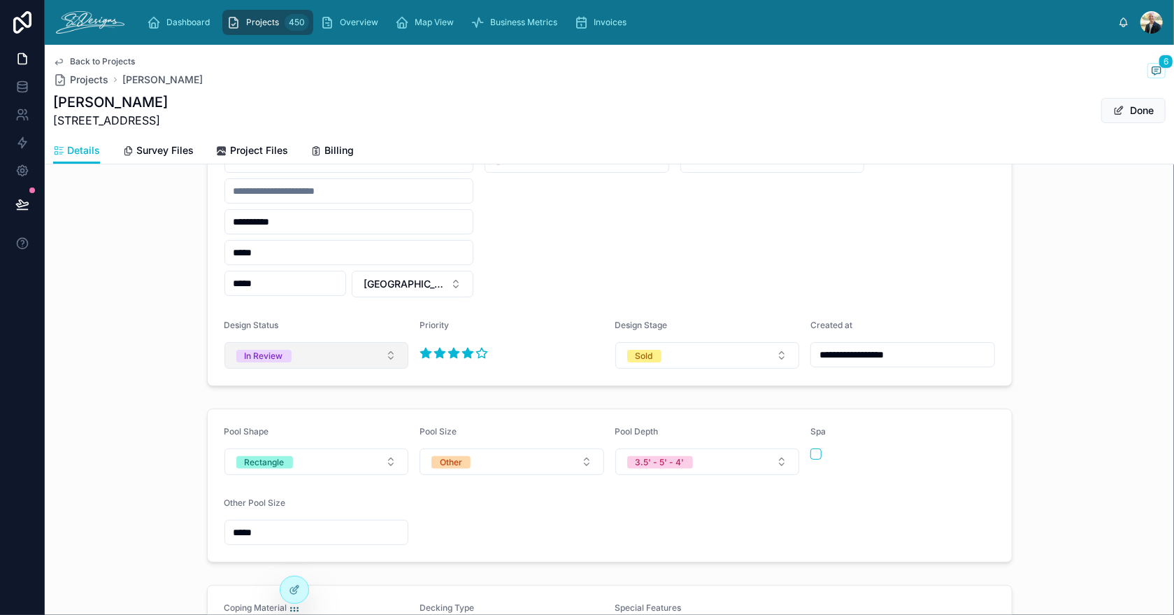
click at [298, 348] on button "In Review" at bounding box center [316, 355] width 185 height 27
click at [287, 471] on span "Completed" at bounding box center [258, 471] width 60 height 13
click at [1032, 403] on div "Pool Shape Rectangle Pool Size Other Pool Depth 3.5' - 5' - 4' Spa Other Pool S…" at bounding box center [609, 485] width 1129 height 165
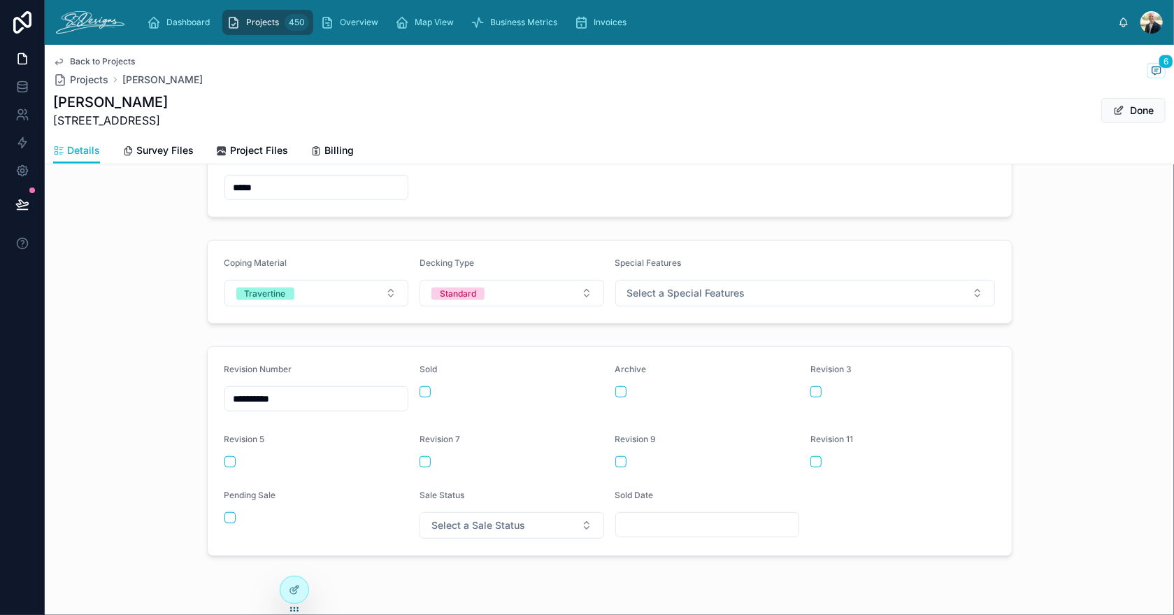
scroll to position [489, 0]
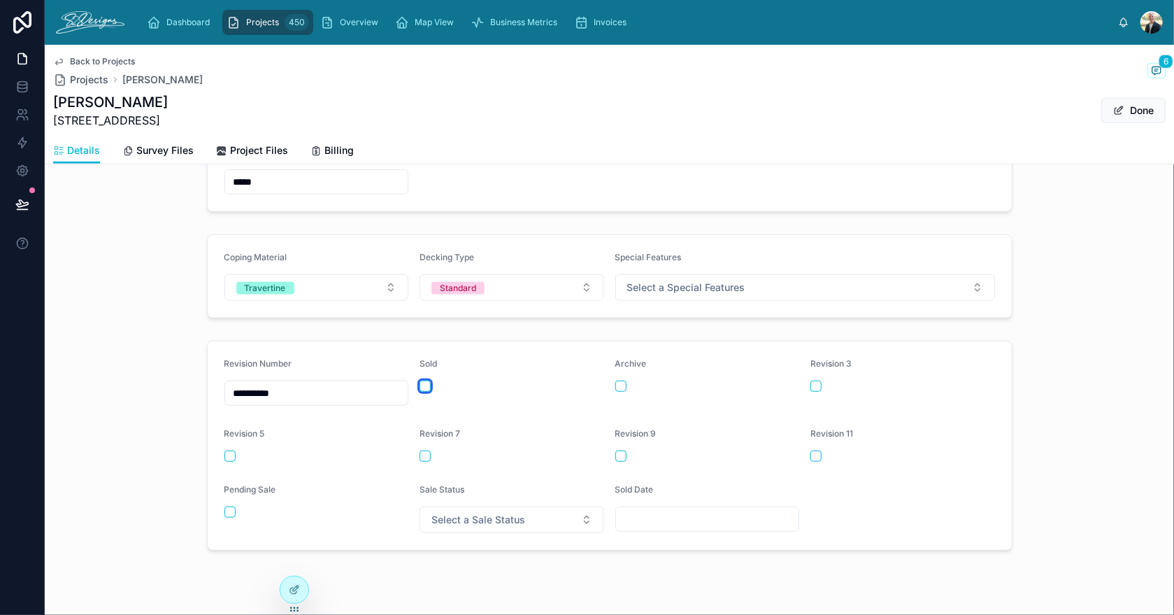
click at [420, 382] on button "button" at bounding box center [425, 385] width 11 height 11
click at [539, 514] on button "Select a Sale Status" at bounding box center [512, 519] width 185 height 27
click at [459, 438] on div "Sold" at bounding box center [506, 443] width 178 height 21
click at [616, 515] on input "text" at bounding box center [707, 519] width 183 height 20
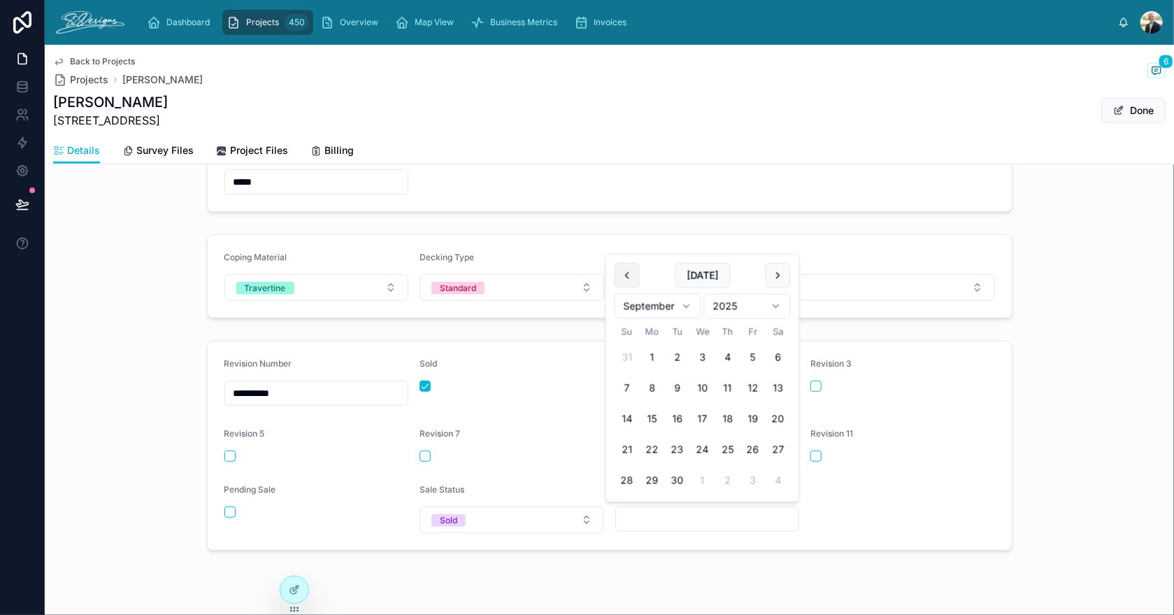
click at [626, 273] on button at bounding box center [627, 275] width 25 height 25
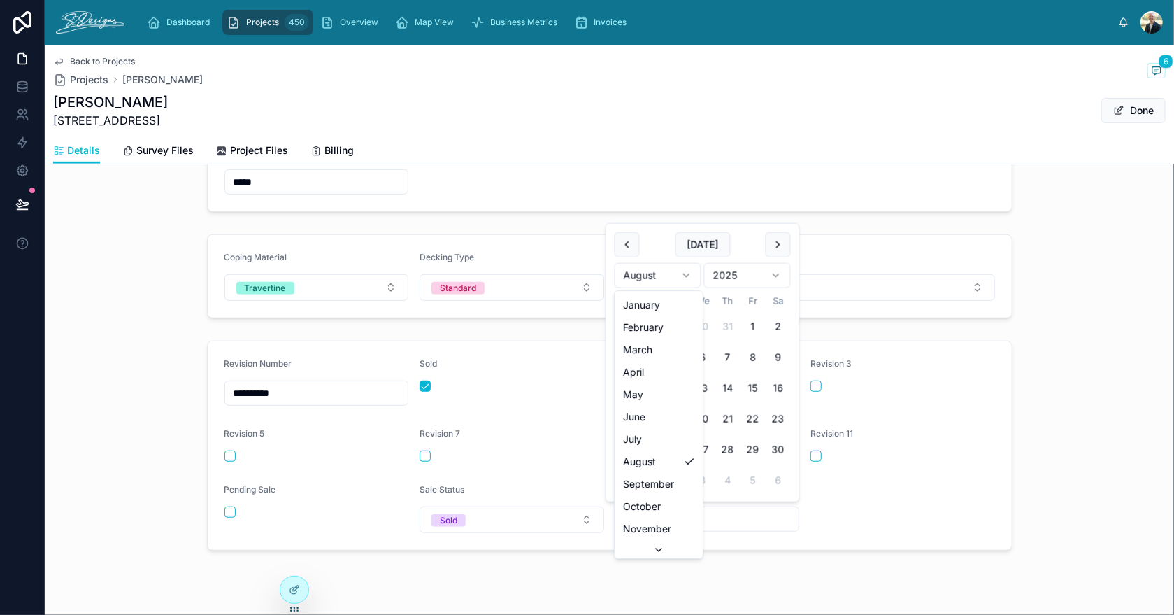
click at [652, 275] on html "**********" at bounding box center [587, 307] width 1174 height 615
click at [639, 277] on html "**********" at bounding box center [587, 307] width 1174 height 615
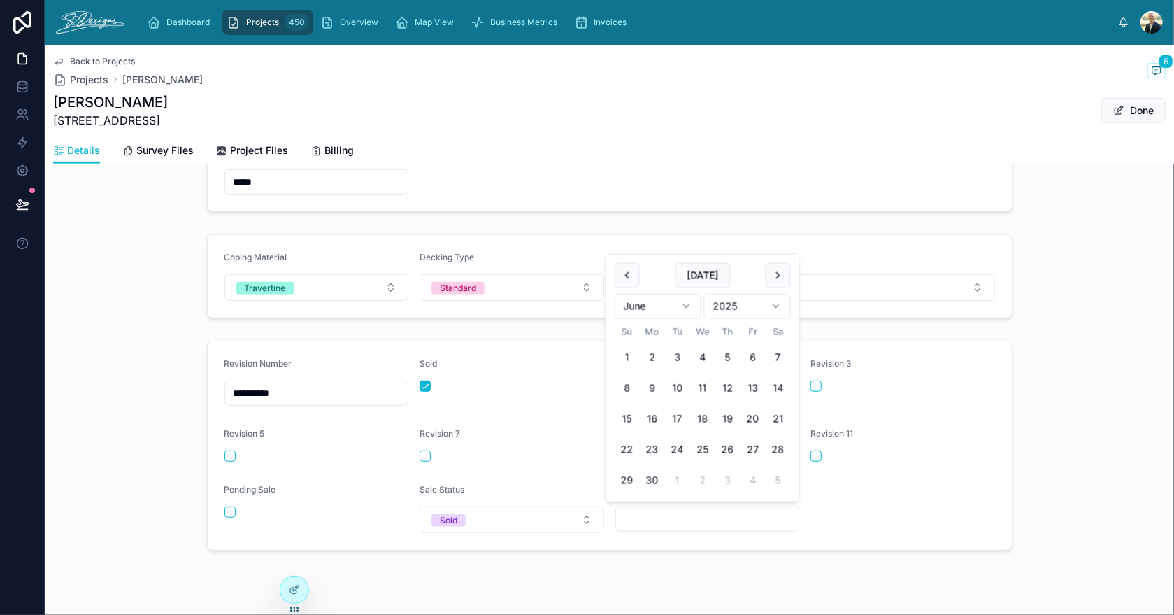
click at [753, 357] on button "6" at bounding box center [752, 357] width 25 height 25
type input "********"
click at [1041, 464] on div "**********" at bounding box center [609, 445] width 1129 height 221
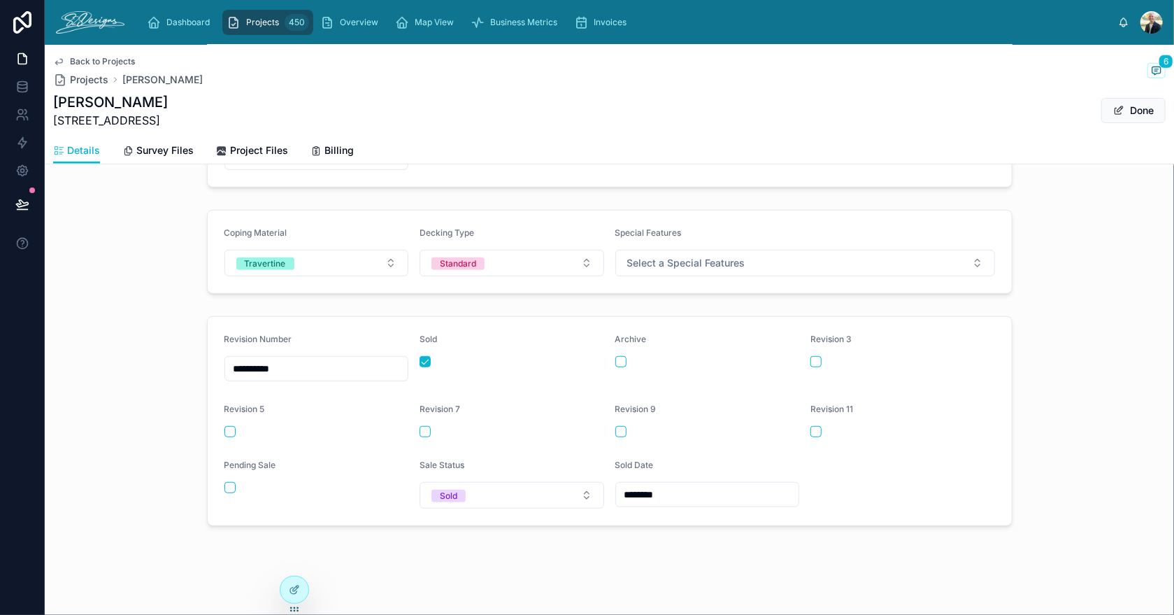
scroll to position [514, 0]
click at [1132, 115] on button "Done" at bounding box center [1133, 110] width 64 height 25
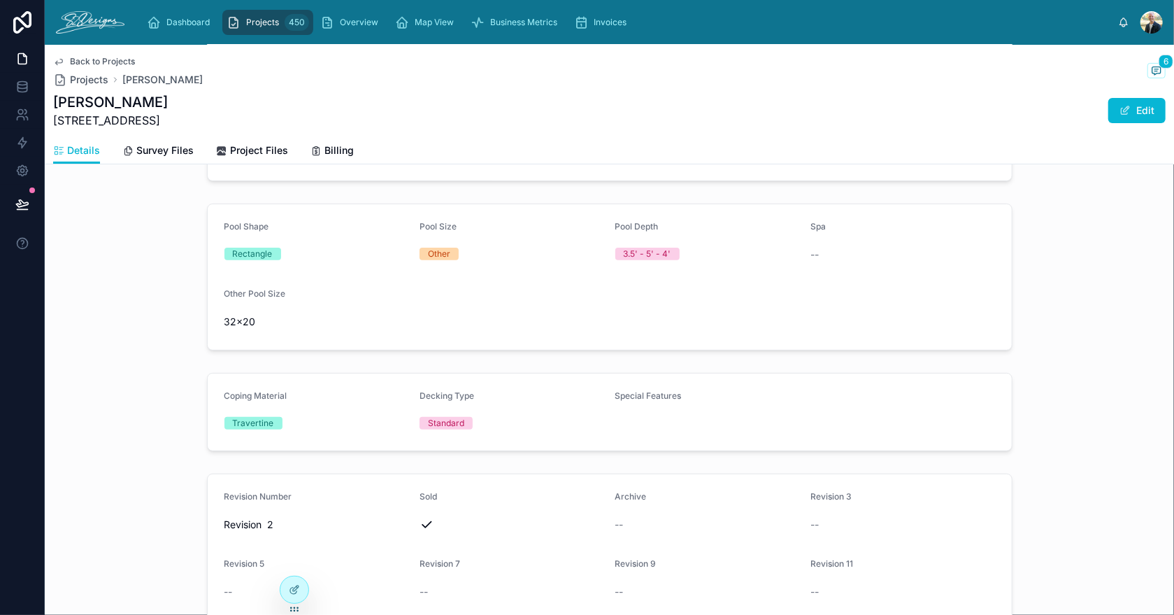
scroll to position [190, 0]
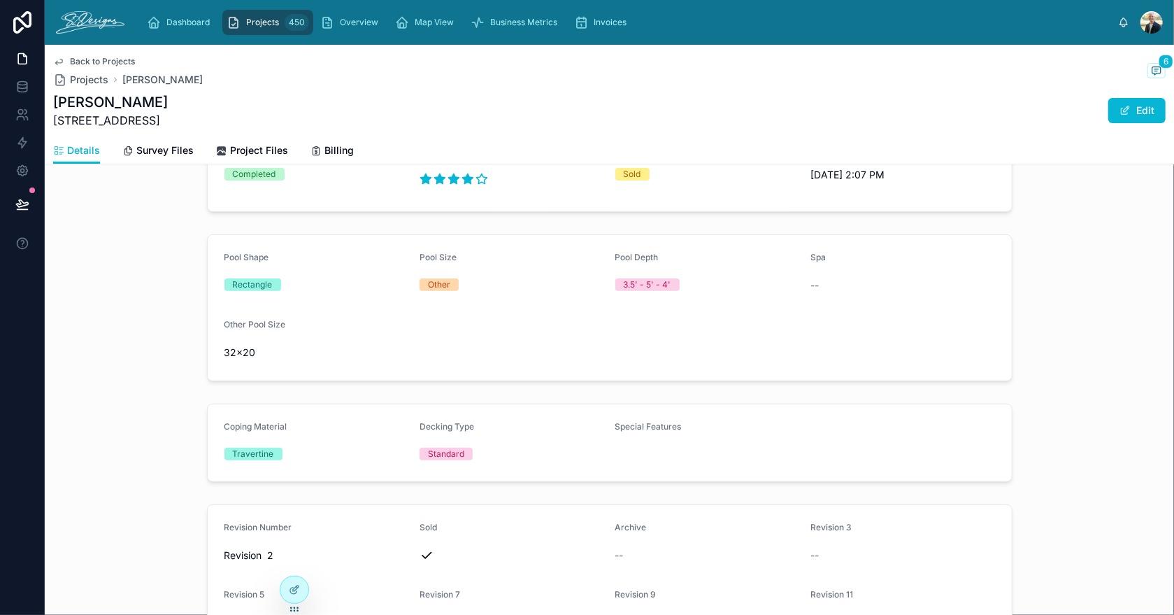
click at [269, 22] on span "Projects" at bounding box center [262, 22] width 33 height 11
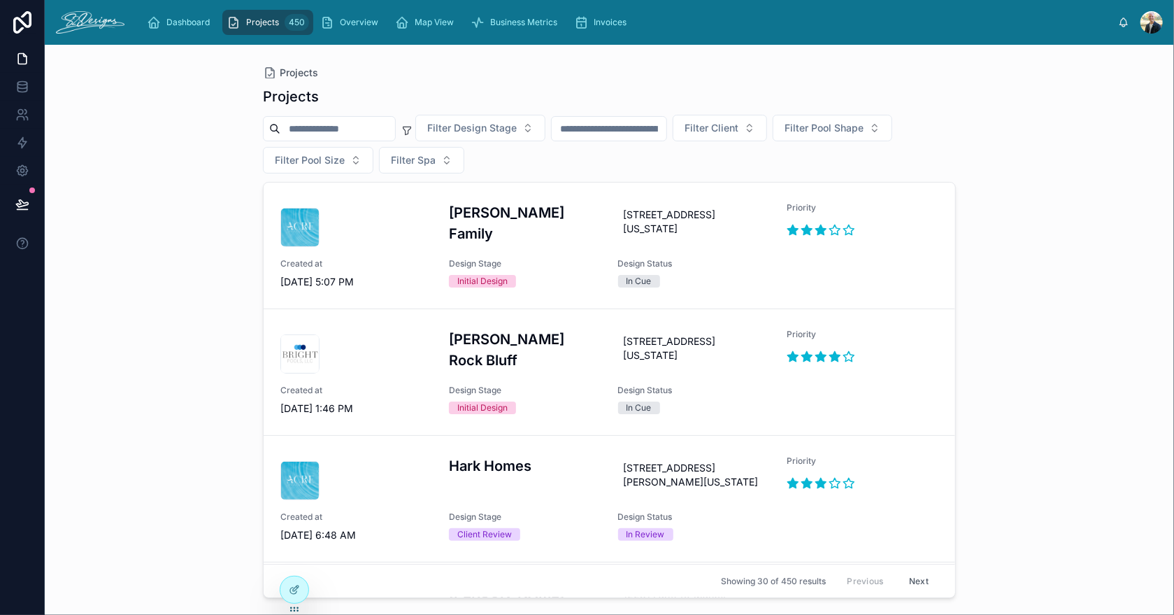
click at [652, 126] on input "text" at bounding box center [609, 129] width 115 height 20
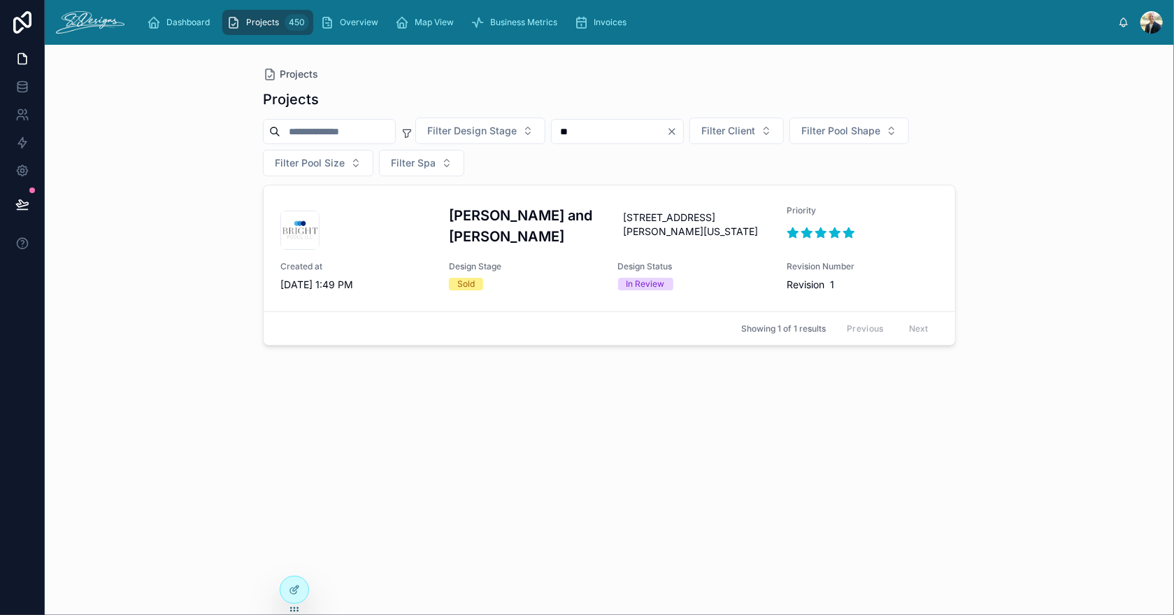
type input "*"
type input "****"
drag, startPoint x: 622, startPoint y: 129, endPoint x: 588, endPoint y: 124, distance: 33.9
click at [588, 124] on input "****" at bounding box center [609, 132] width 115 height 20
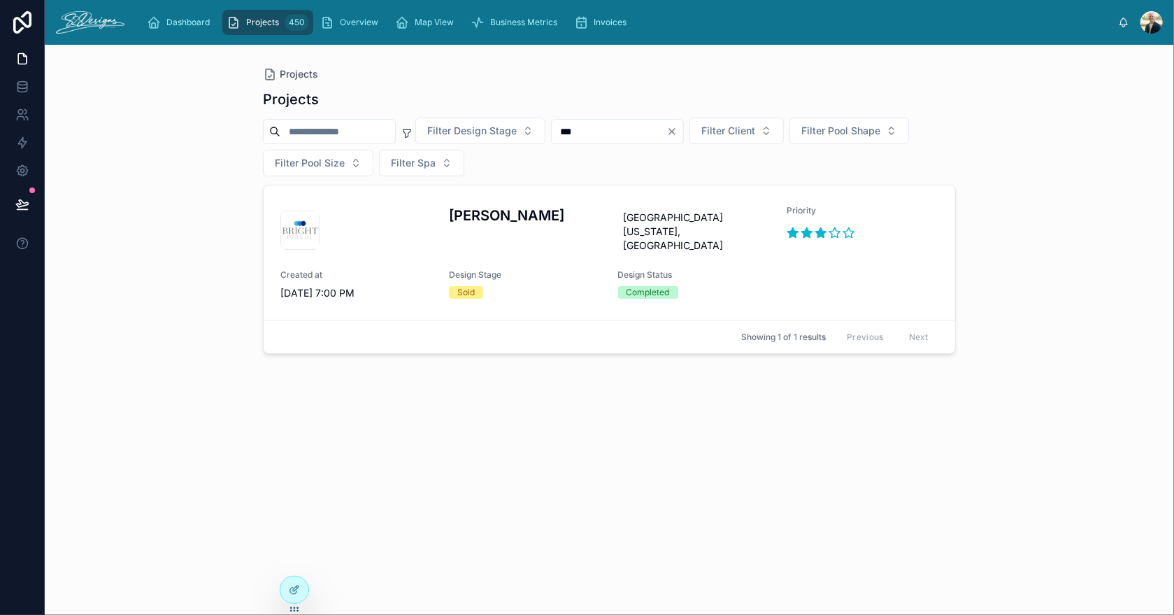
drag, startPoint x: 620, startPoint y: 132, endPoint x: 587, endPoint y: 131, distance: 32.9
click at [587, 131] on input "***" at bounding box center [609, 132] width 115 height 20
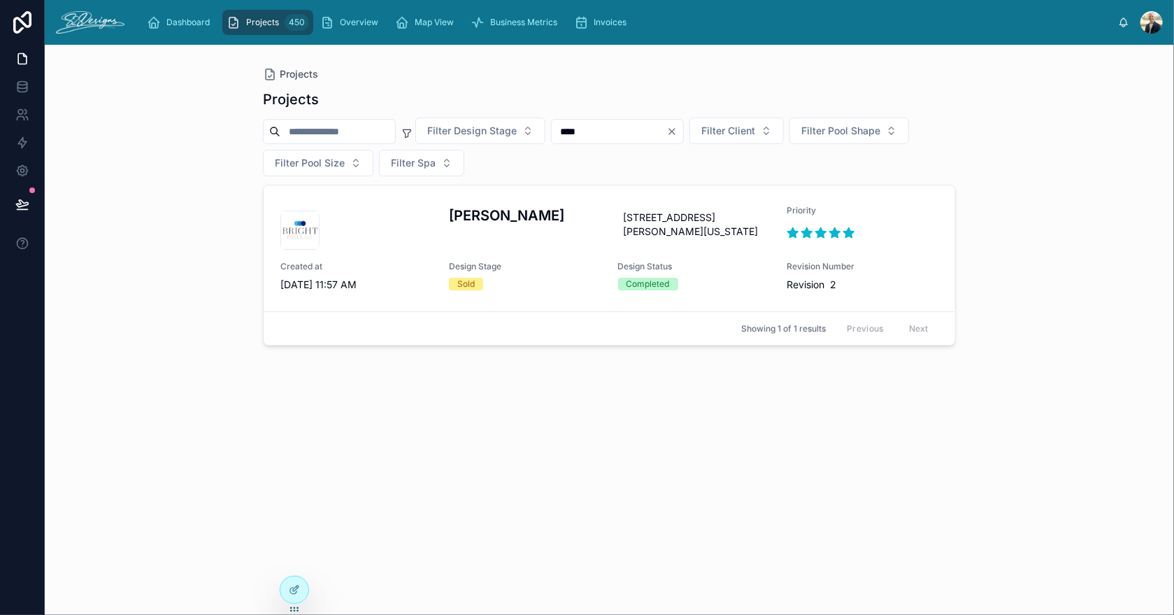
drag, startPoint x: 636, startPoint y: 129, endPoint x: 579, endPoint y: 127, distance: 57.4
click at [579, 127] on div "Filter Design Stage **** Filter Client Filter Pool Shape Filter Pool Size Filte…" at bounding box center [609, 146] width 693 height 59
drag, startPoint x: 610, startPoint y: 127, endPoint x: 585, endPoint y: 122, distance: 25.0
click at [585, 122] on input "****" at bounding box center [609, 132] width 115 height 20
type input "*"
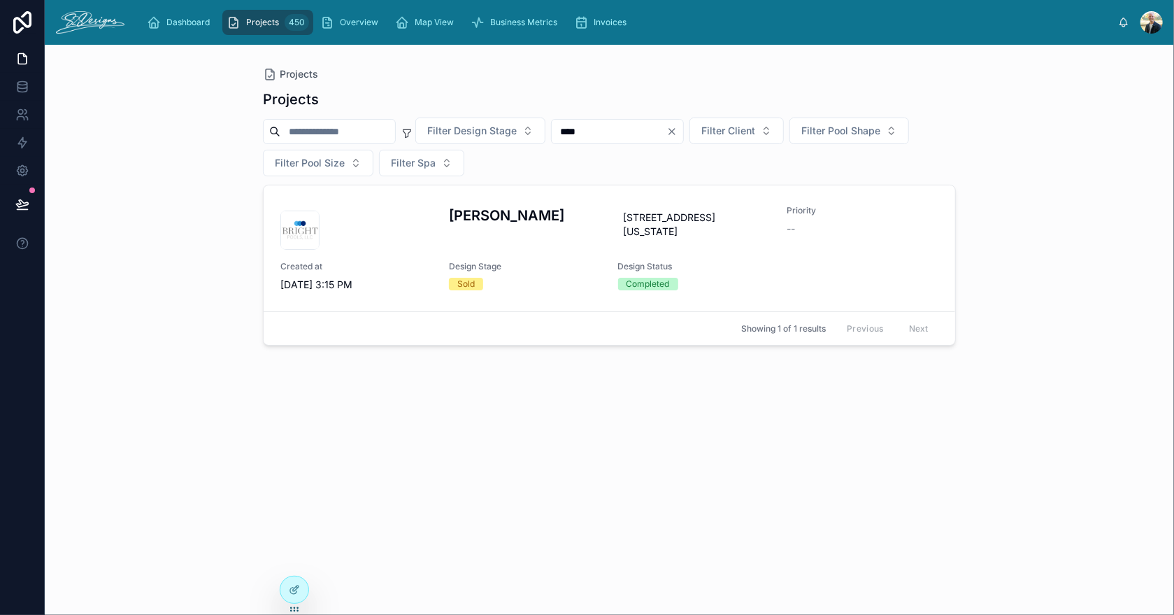
type input "****"
click at [678, 134] on icon "Clear" at bounding box center [671, 131] width 11 height 11
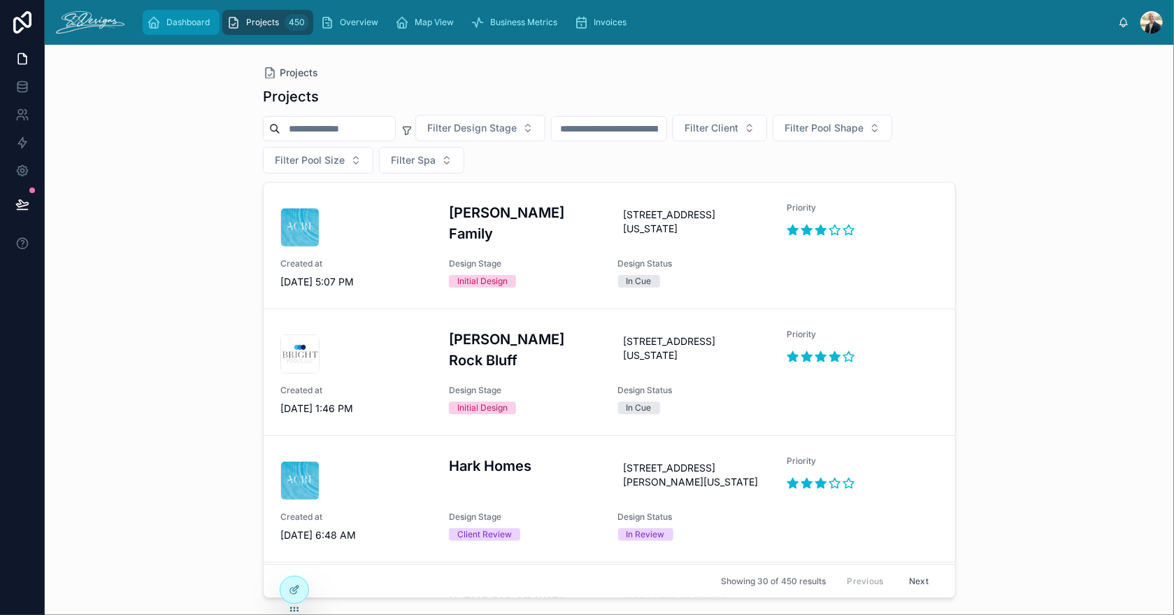
click at [178, 26] on span "Dashboard" at bounding box center [187, 22] width 43 height 11
